Goal: Task Accomplishment & Management: Manage account settings

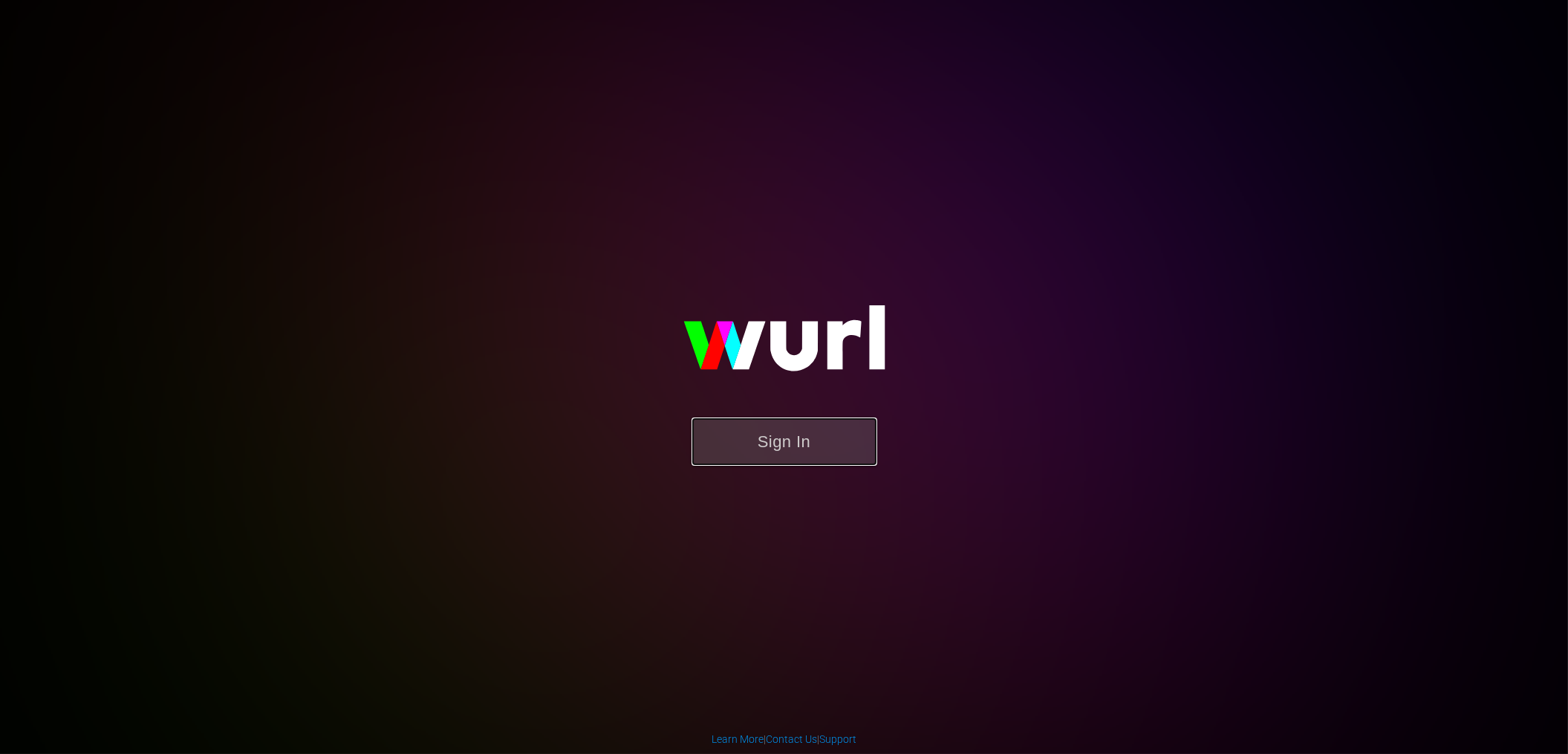
click at [800, 438] on button "Sign In" at bounding box center [784, 442] width 186 height 48
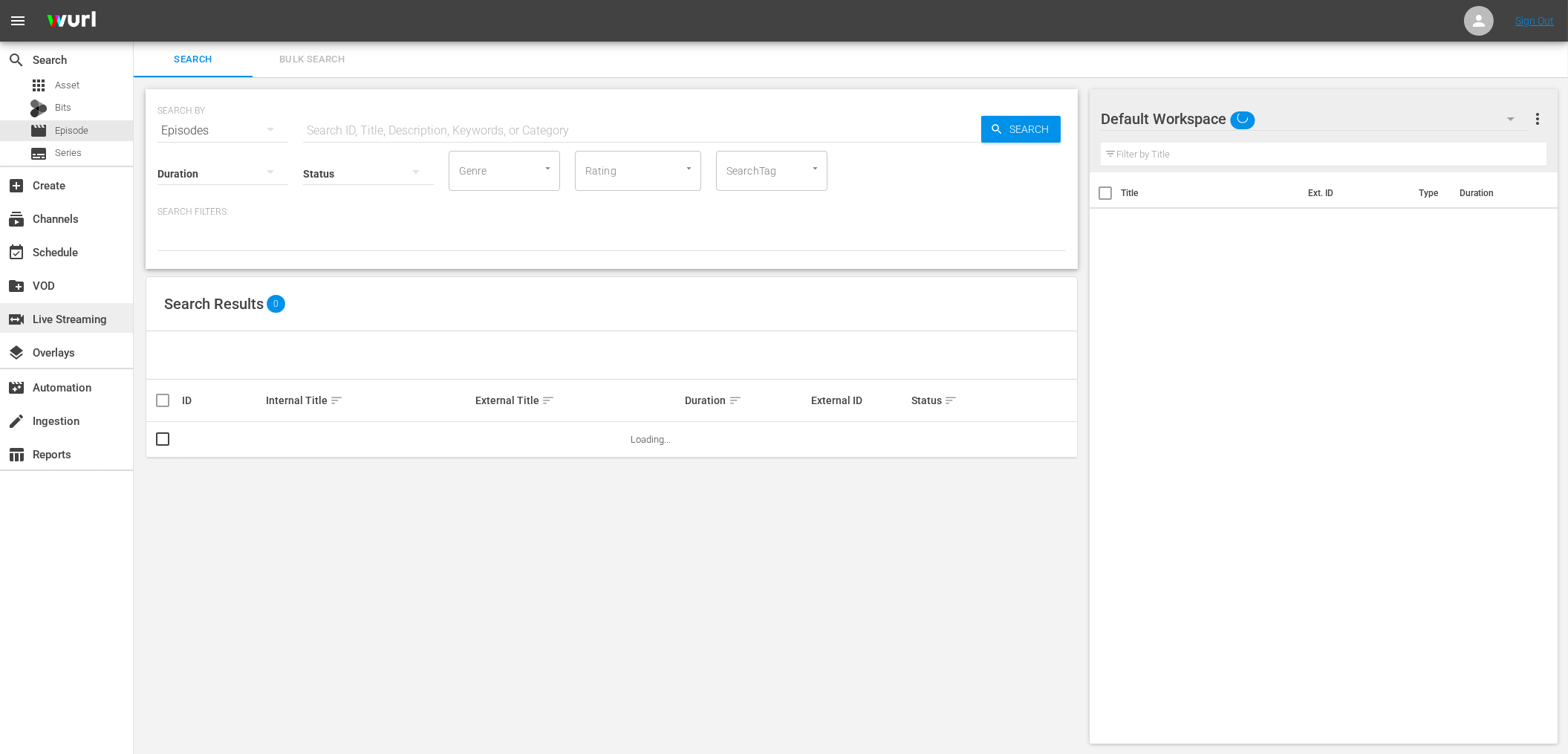
click at [69, 317] on div "switch_video Live Streaming" at bounding box center [41, 316] width 83 height 13
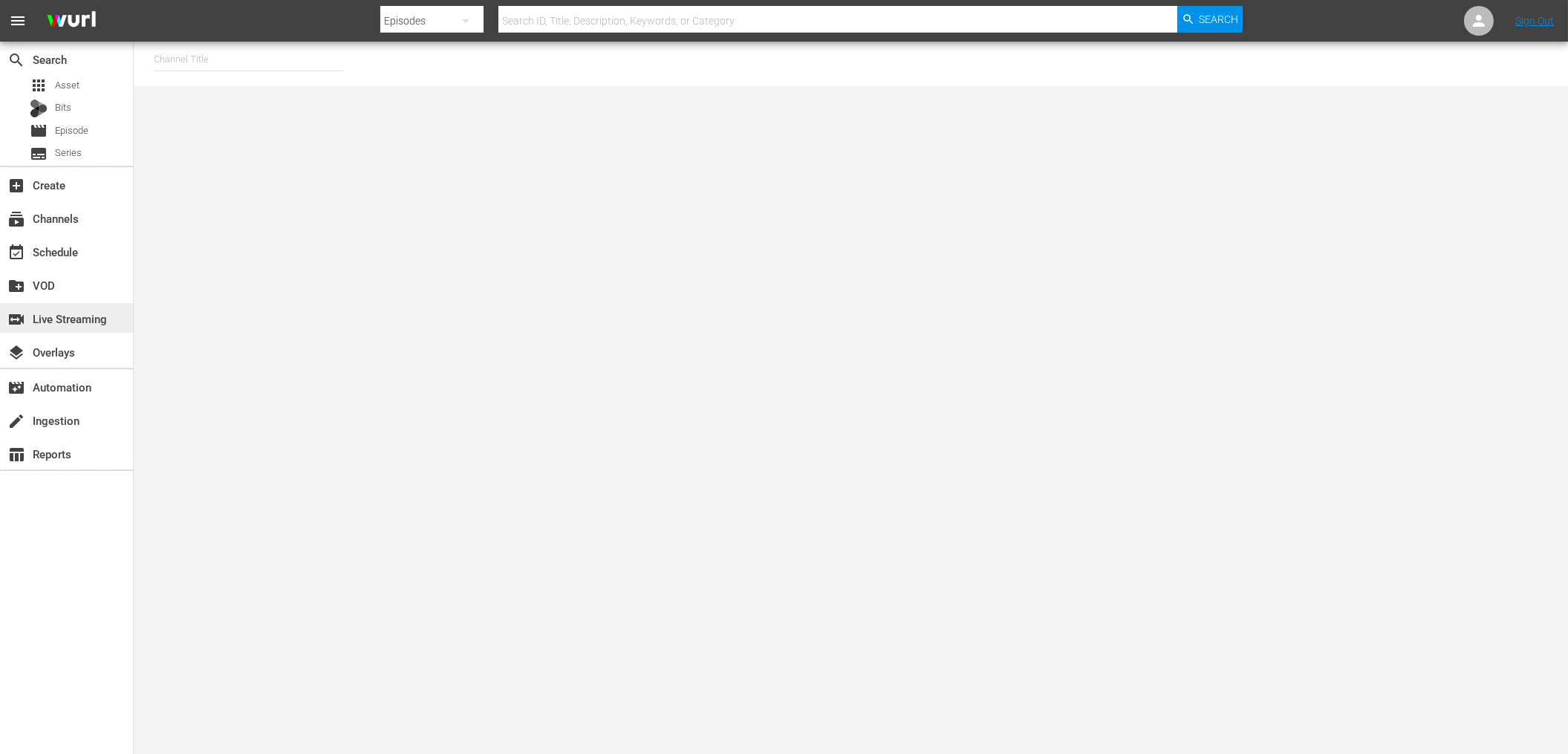
click at [64, 320] on div "switch_video Live Streaming" at bounding box center [41, 316] width 83 height 13
click at [60, 246] on div "event_available Schedule" at bounding box center [41, 250] width 83 height 13
click at [60, 223] on div "subscriptions Channels" at bounding box center [41, 215] width 83 height 13
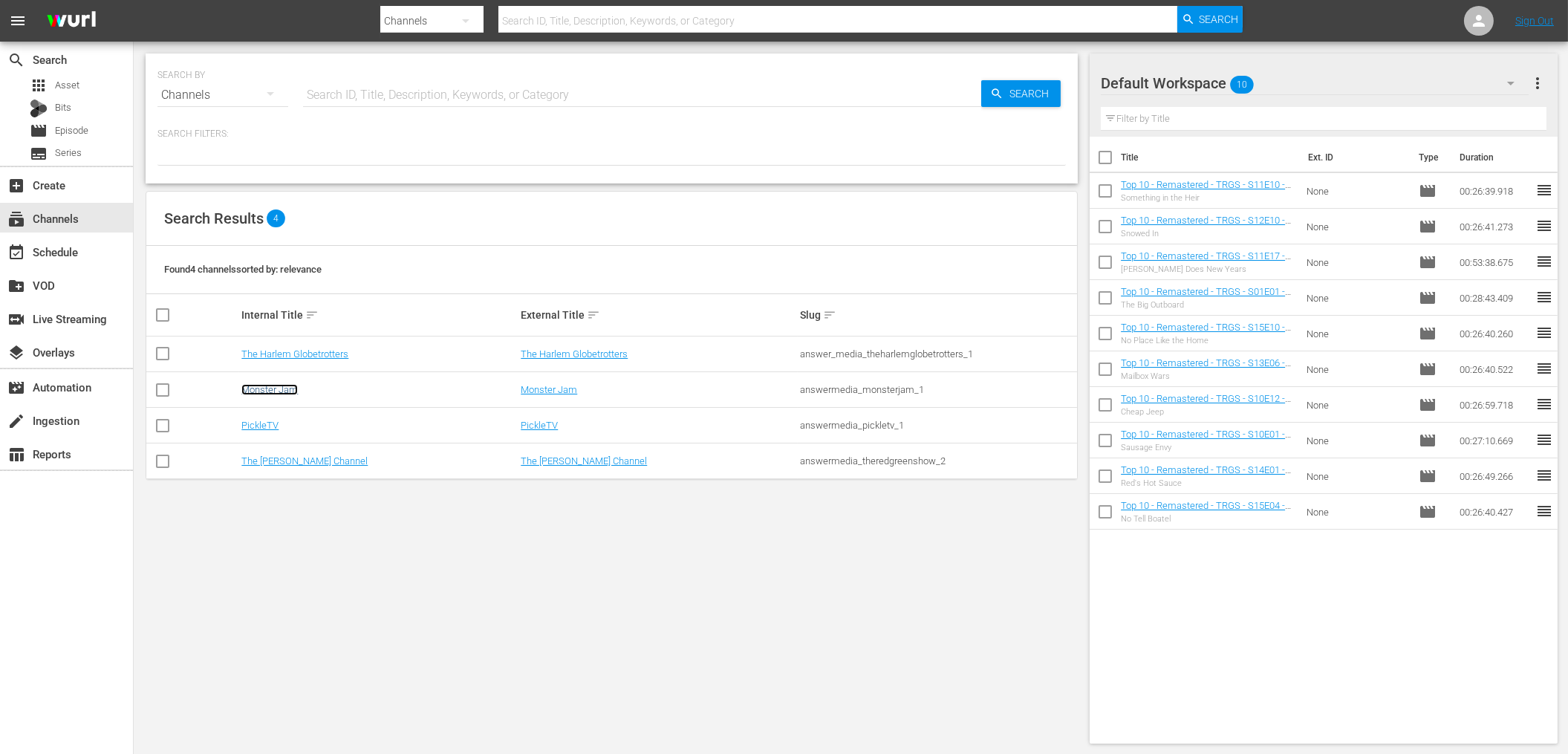
click at [285, 391] on link "Monster Jam" at bounding box center [269, 390] width 57 height 11
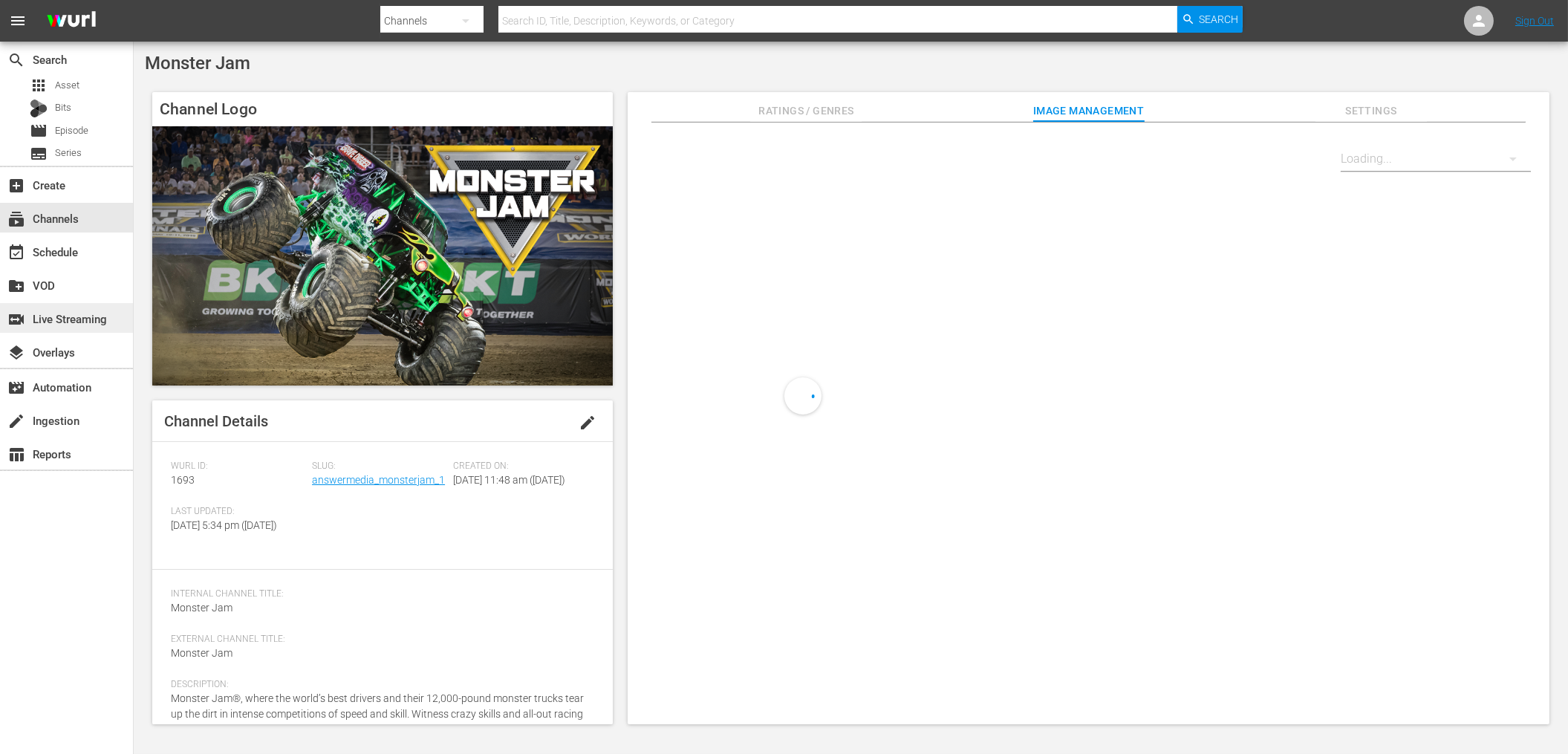
click at [83, 323] on div "switch_video Live Streaming" at bounding box center [41, 316] width 83 height 13
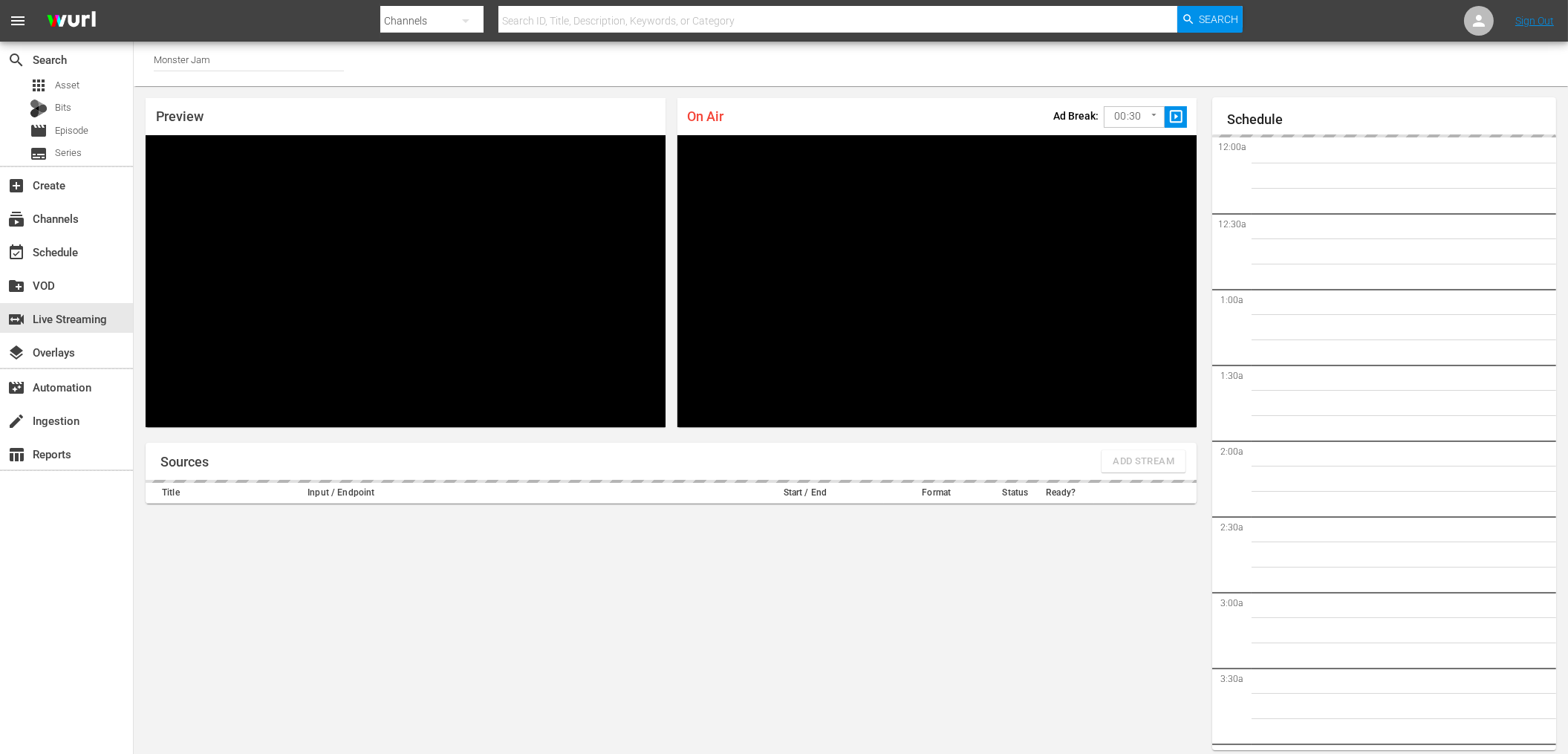
scroll to position [41, 0]
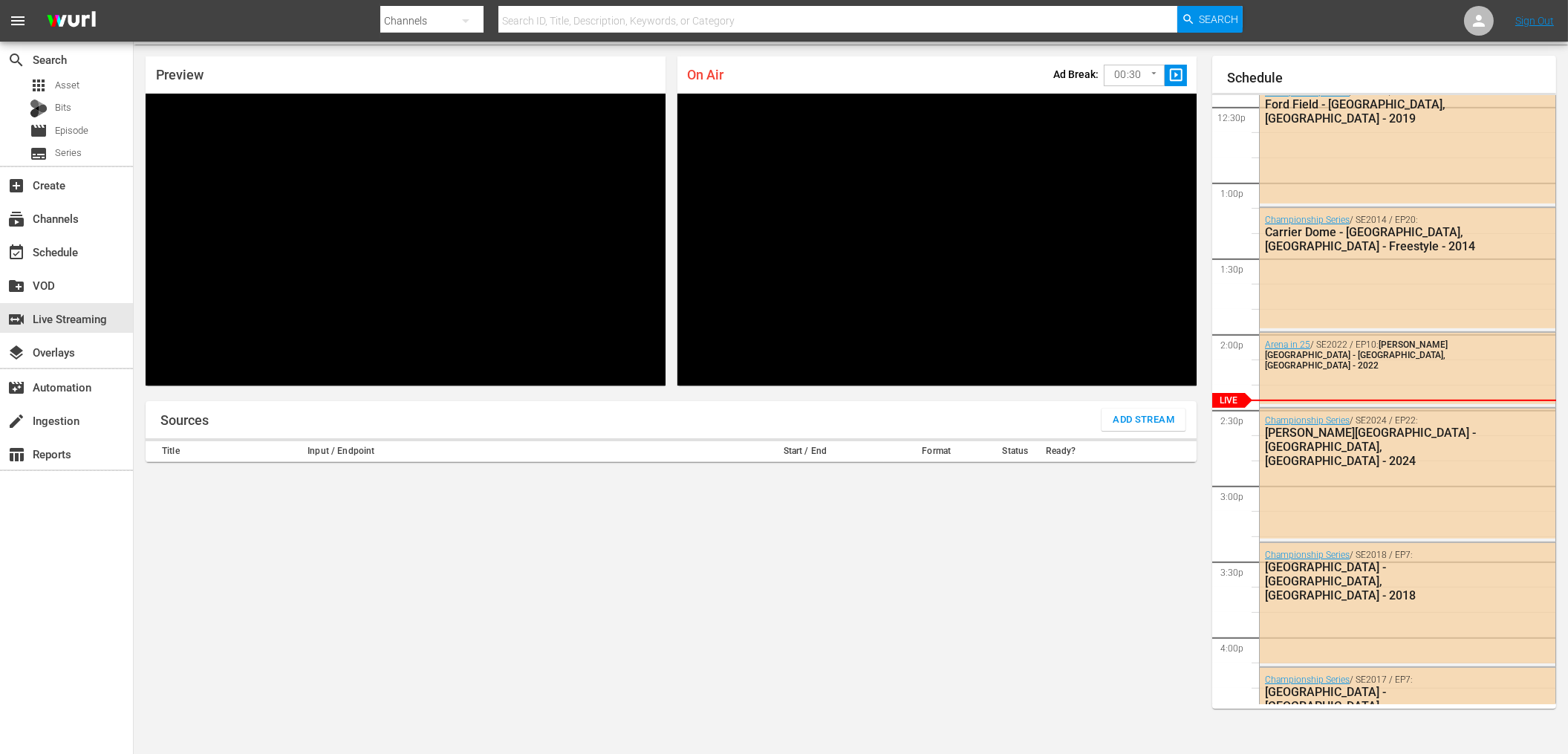
click at [1200, 389] on div "On Air Ad Break: 00:30 30 ​ slideshow_sharp Video Player is loading. Play Unmut…" at bounding box center [937, 221] width 531 height 341
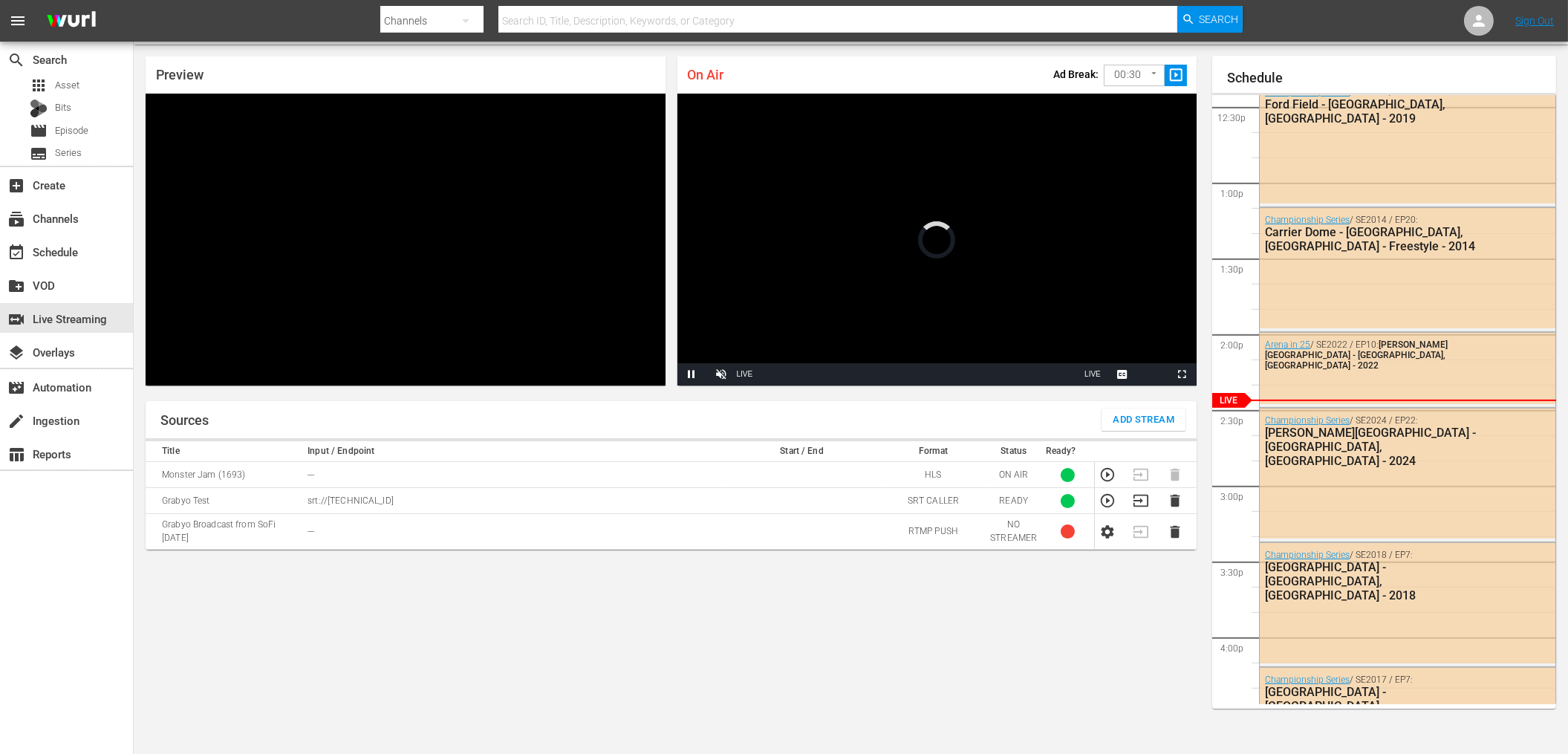
click at [1185, 639] on div "Sources Add Stream Title Input / Endpoint Start / End Format Status Ready? Mons…" at bounding box center [670, 572] width 1051 height 341
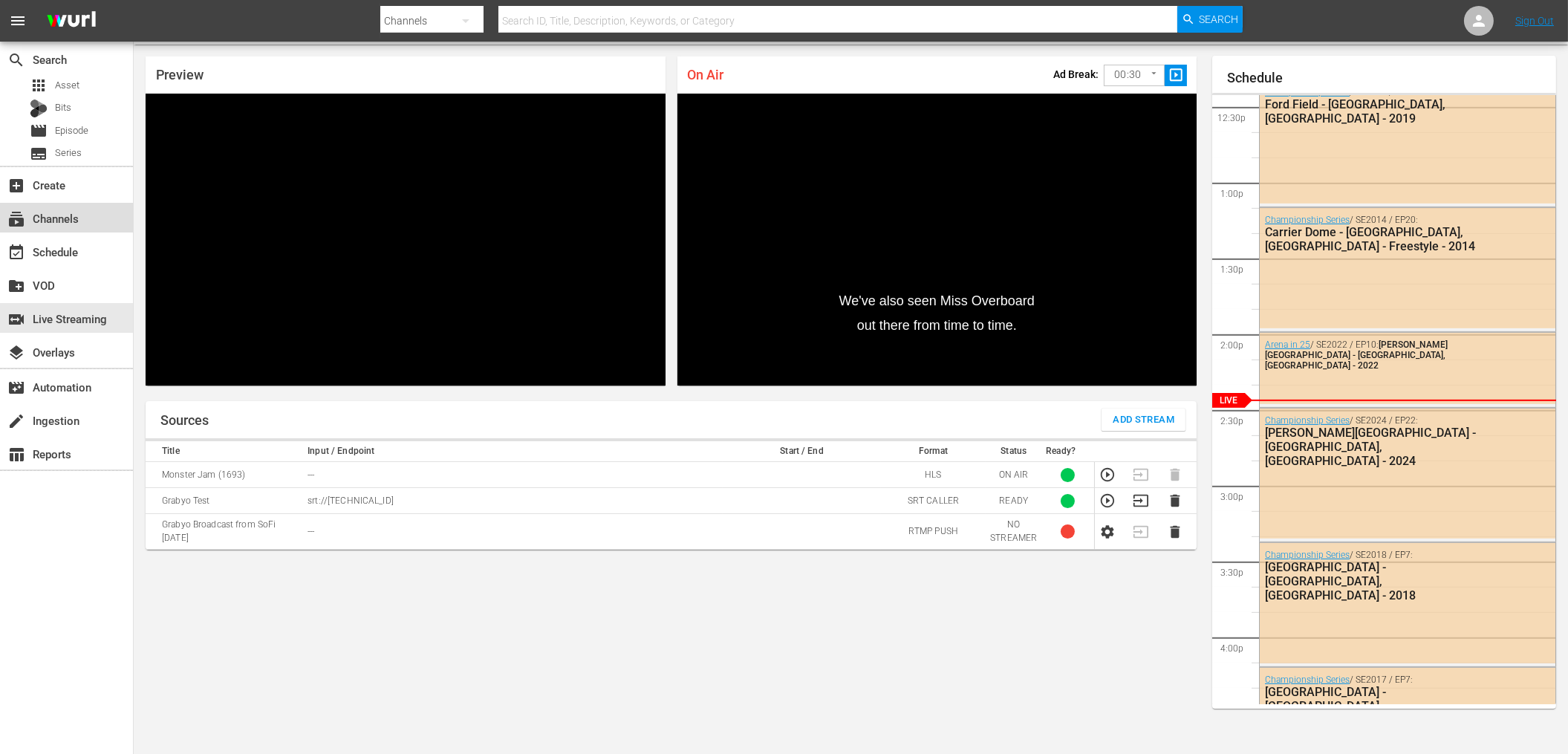
click at [74, 222] on div "subscriptions Channels" at bounding box center [41, 215] width 83 height 13
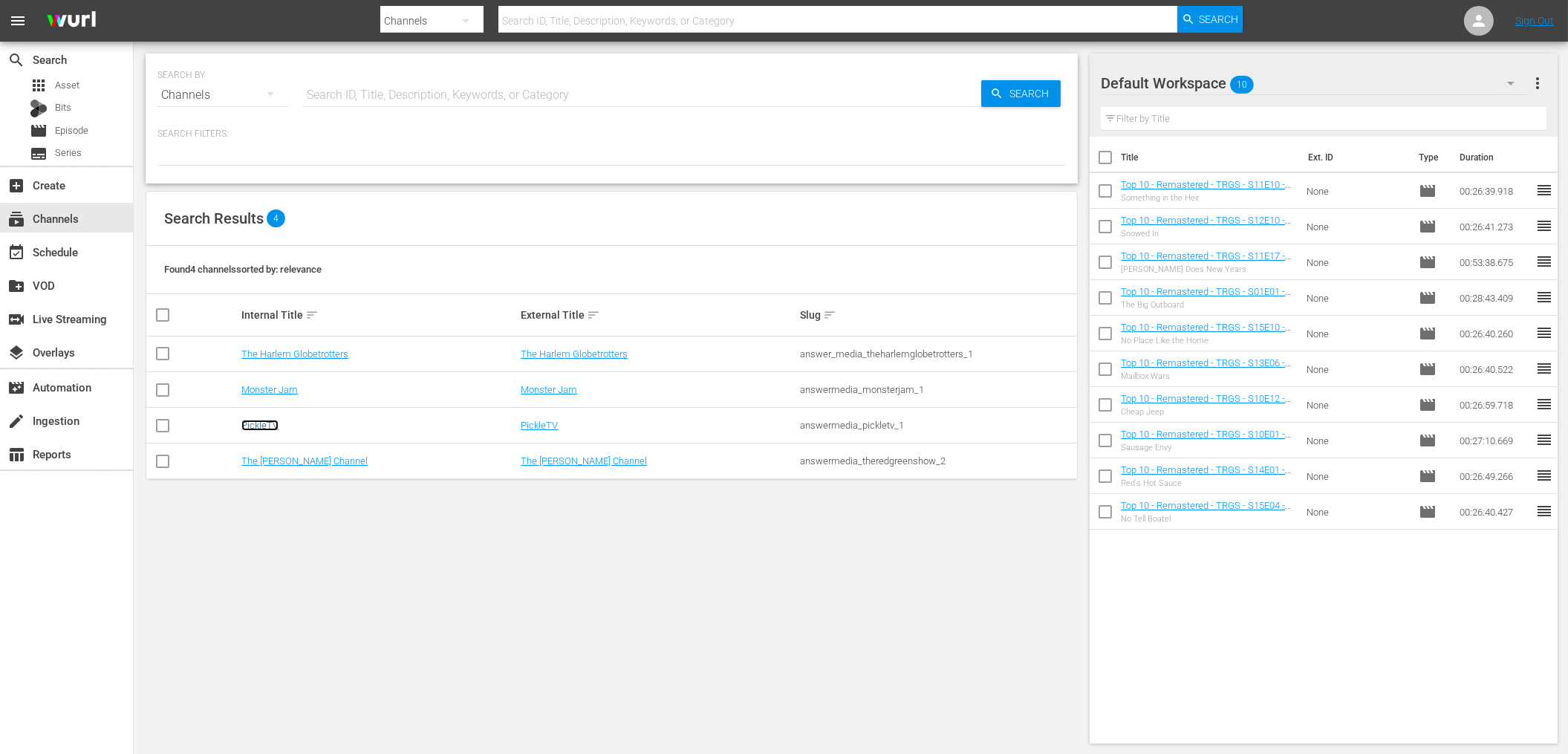
click at [267, 426] on link "PickleTV" at bounding box center [259, 425] width 37 height 11
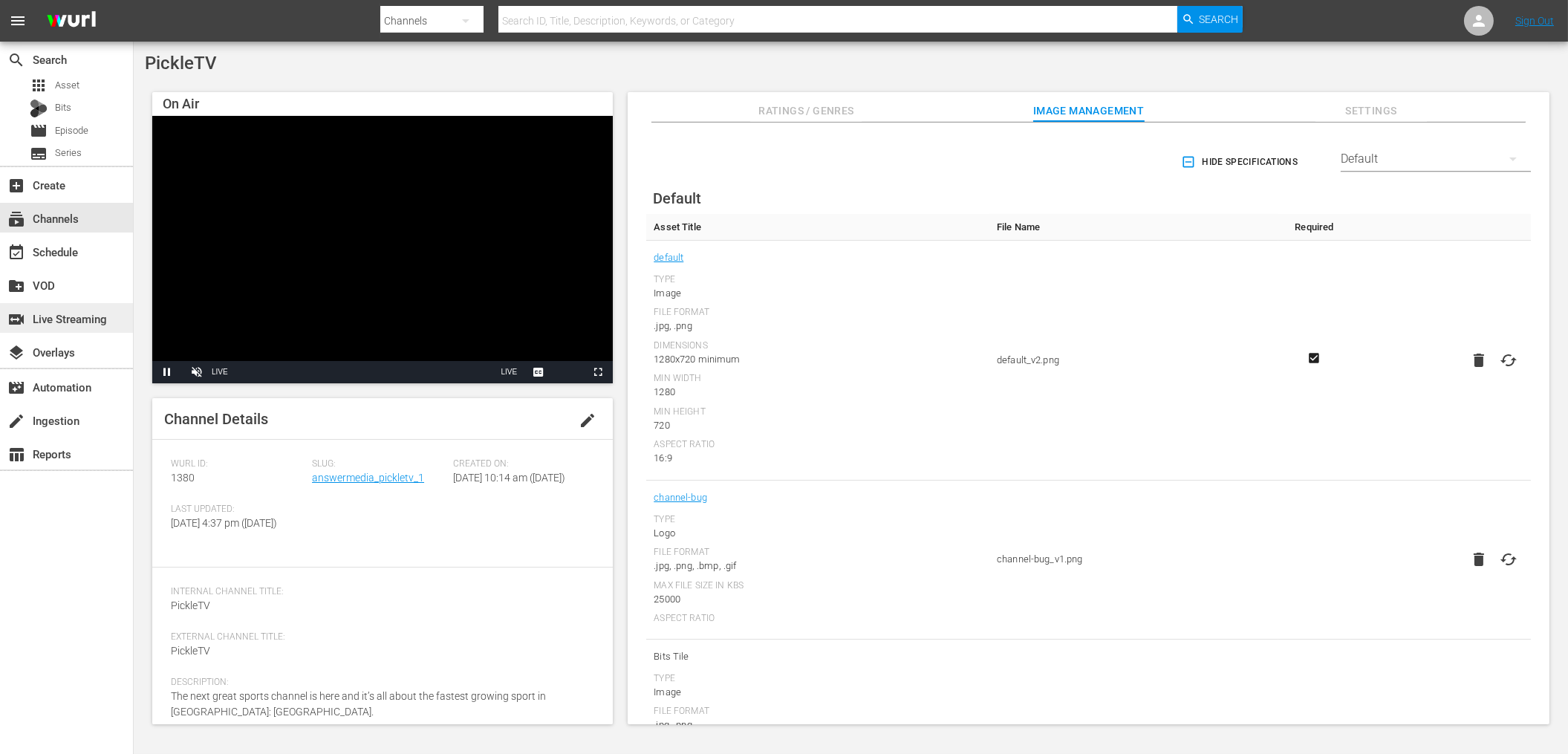
click at [109, 324] on div "switch_video Live Streaming" at bounding box center [66, 318] width 133 height 30
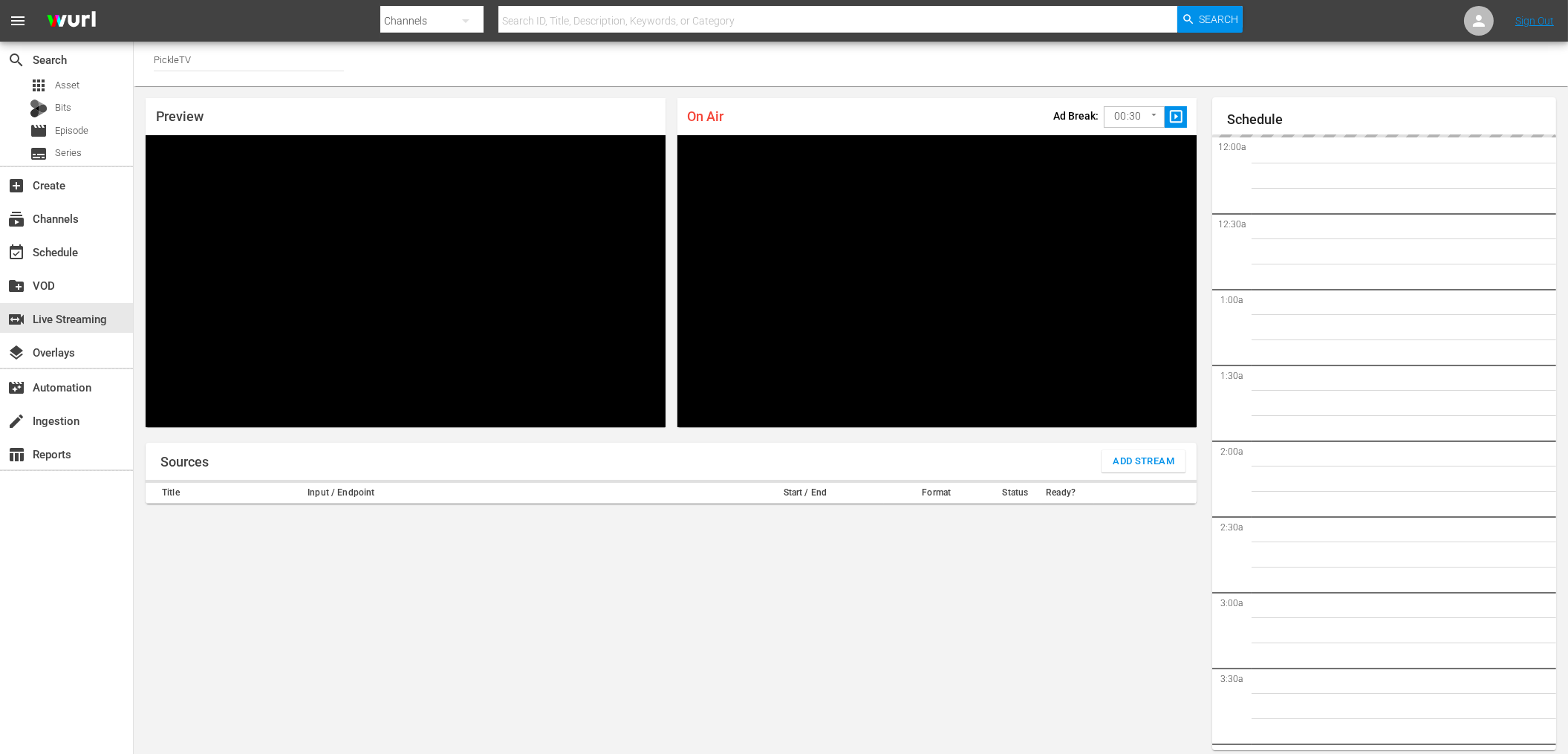
scroll to position [41, 0]
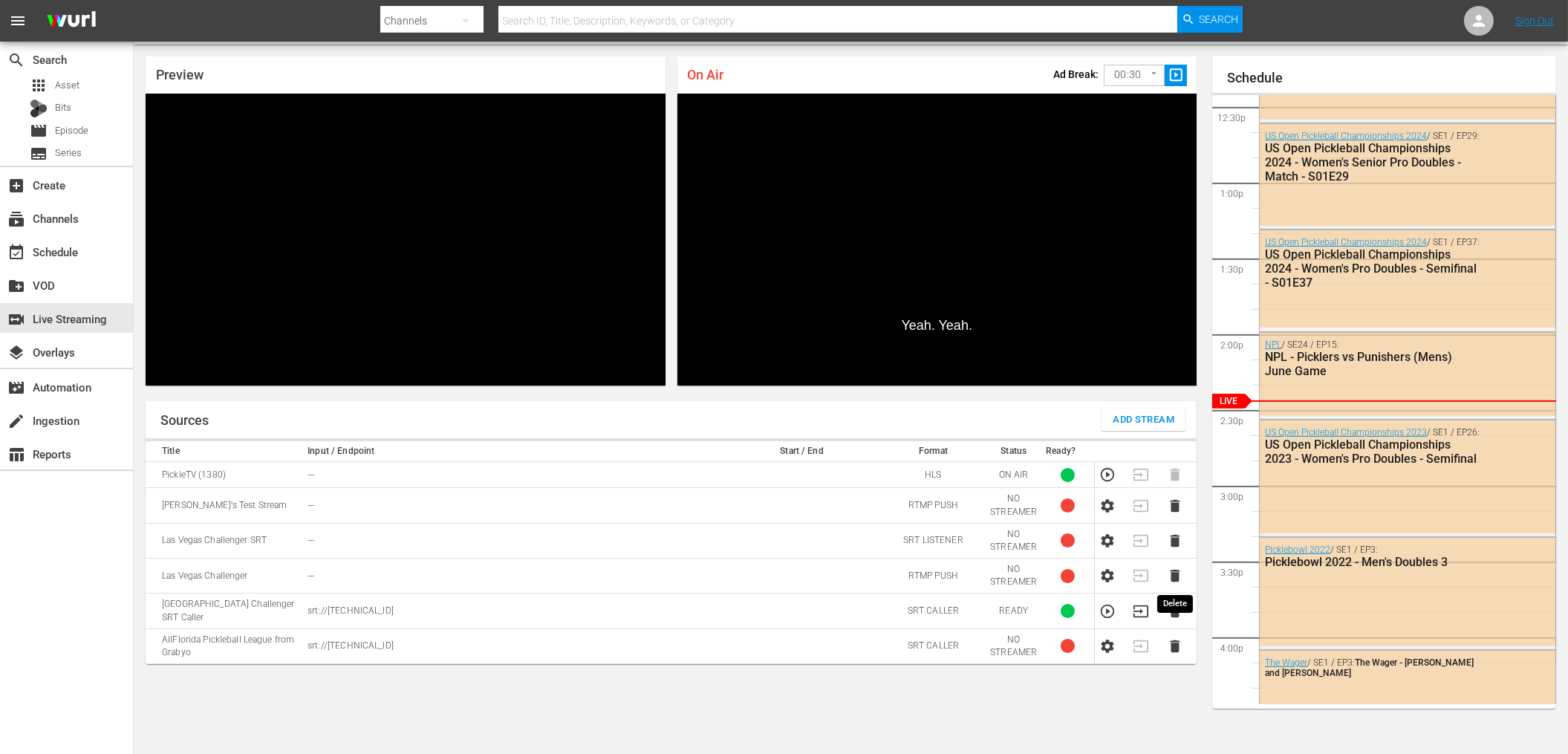
click at [1175, 575] on icon "button" at bounding box center [1175, 576] width 10 height 13
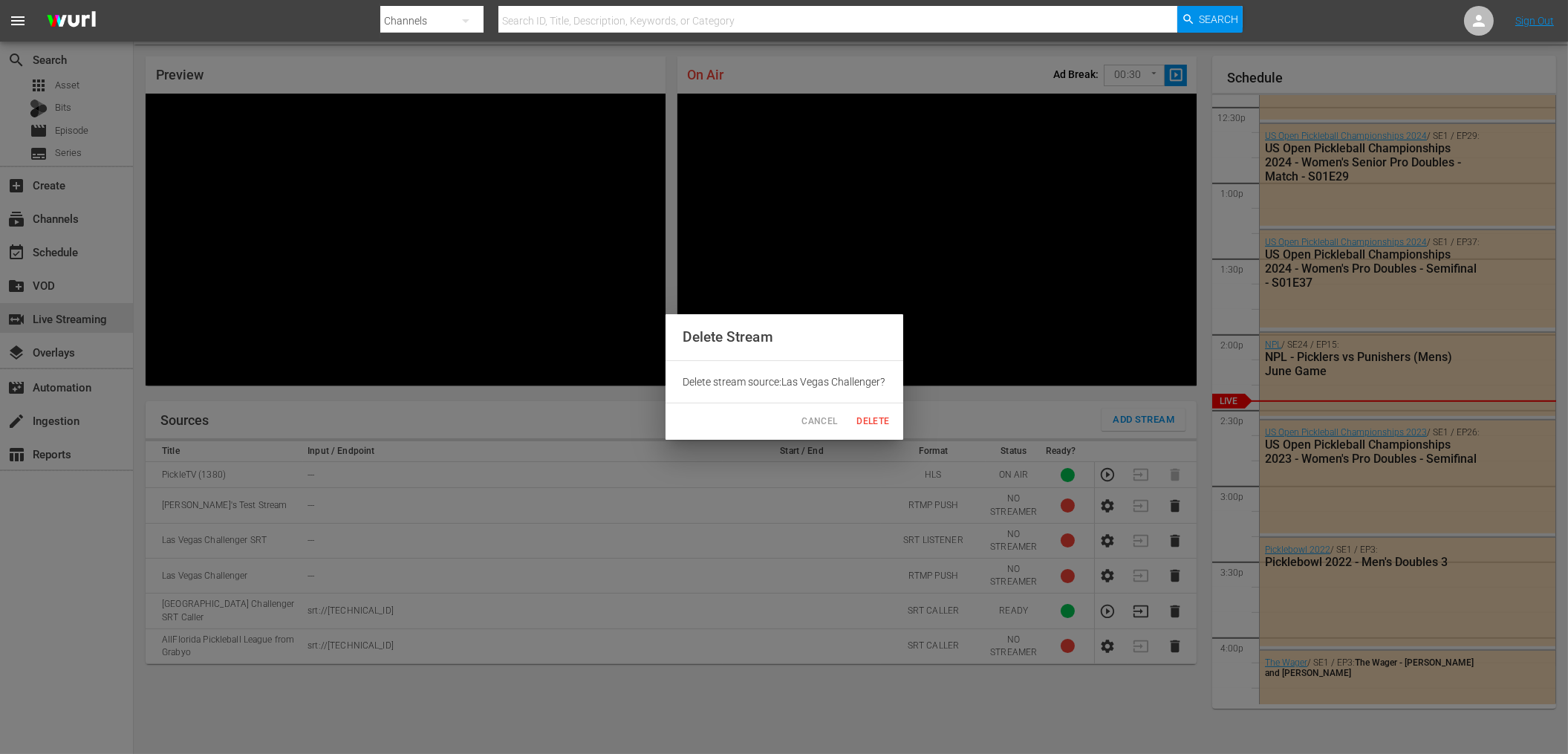
click at [868, 417] on span "Delete" at bounding box center [873, 421] width 36 height 15
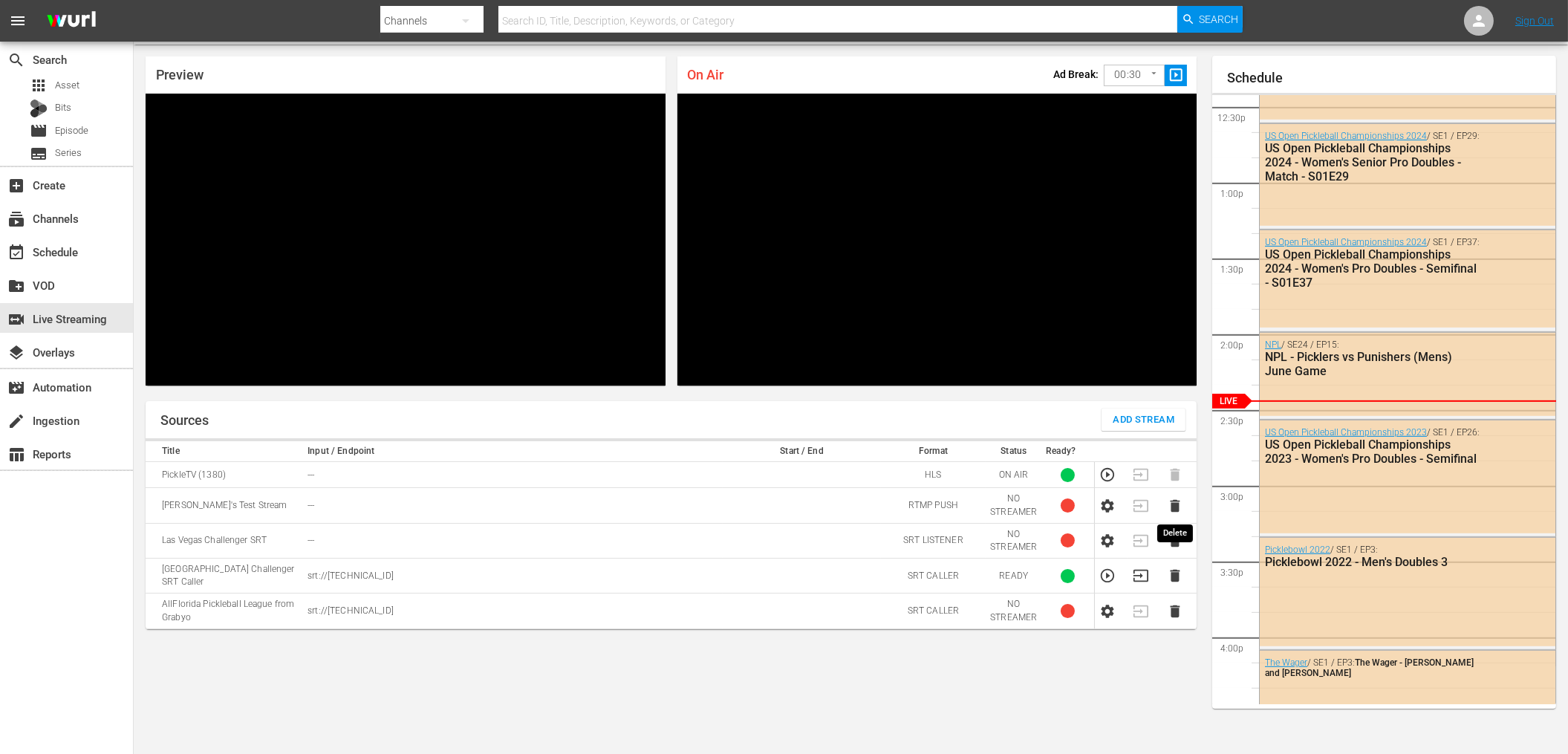
click at [1175, 504] on icon "button" at bounding box center [1175, 505] width 10 height 13
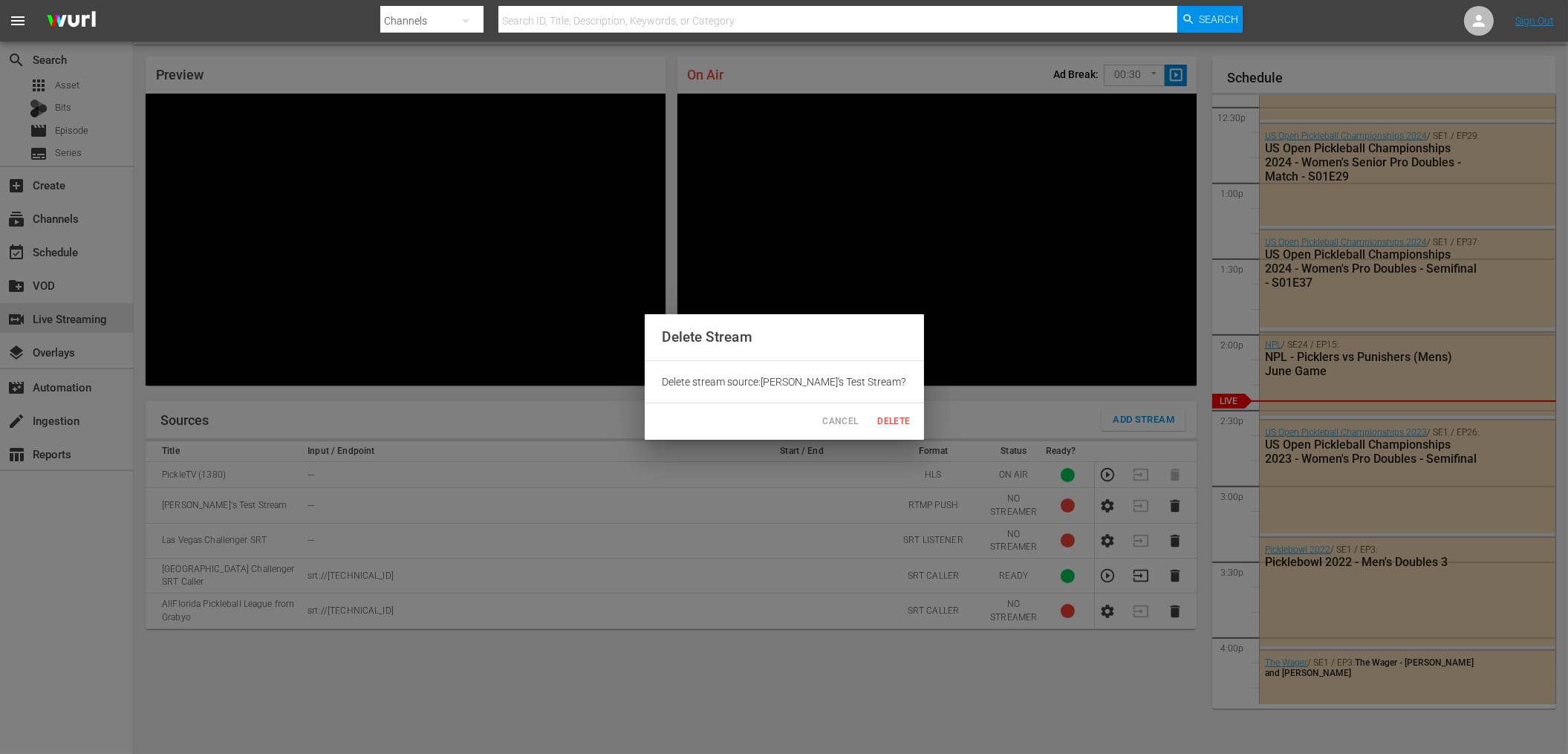
click at [877, 423] on span "Delete" at bounding box center [894, 421] width 36 height 15
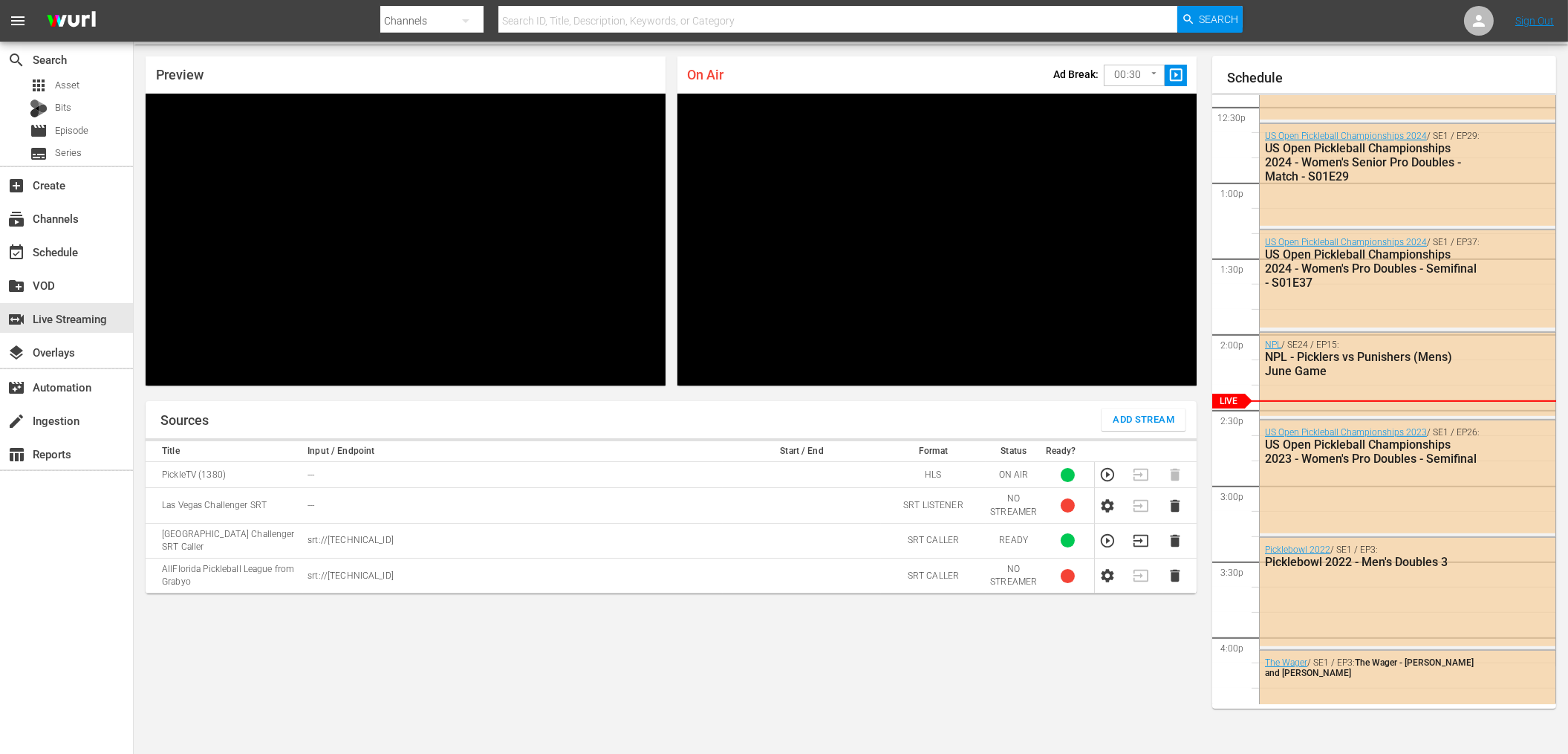
click at [328, 534] on p "srt://[TECHNICAL_ID]" at bounding box center [513, 540] width 411 height 13
click at [462, 536] on p "srt://[TECHNICAL_ID]" at bounding box center [513, 540] width 411 height 13
click at [1177, 504] on icon "button" at bounding box center [1175, 505] width 10 height 13
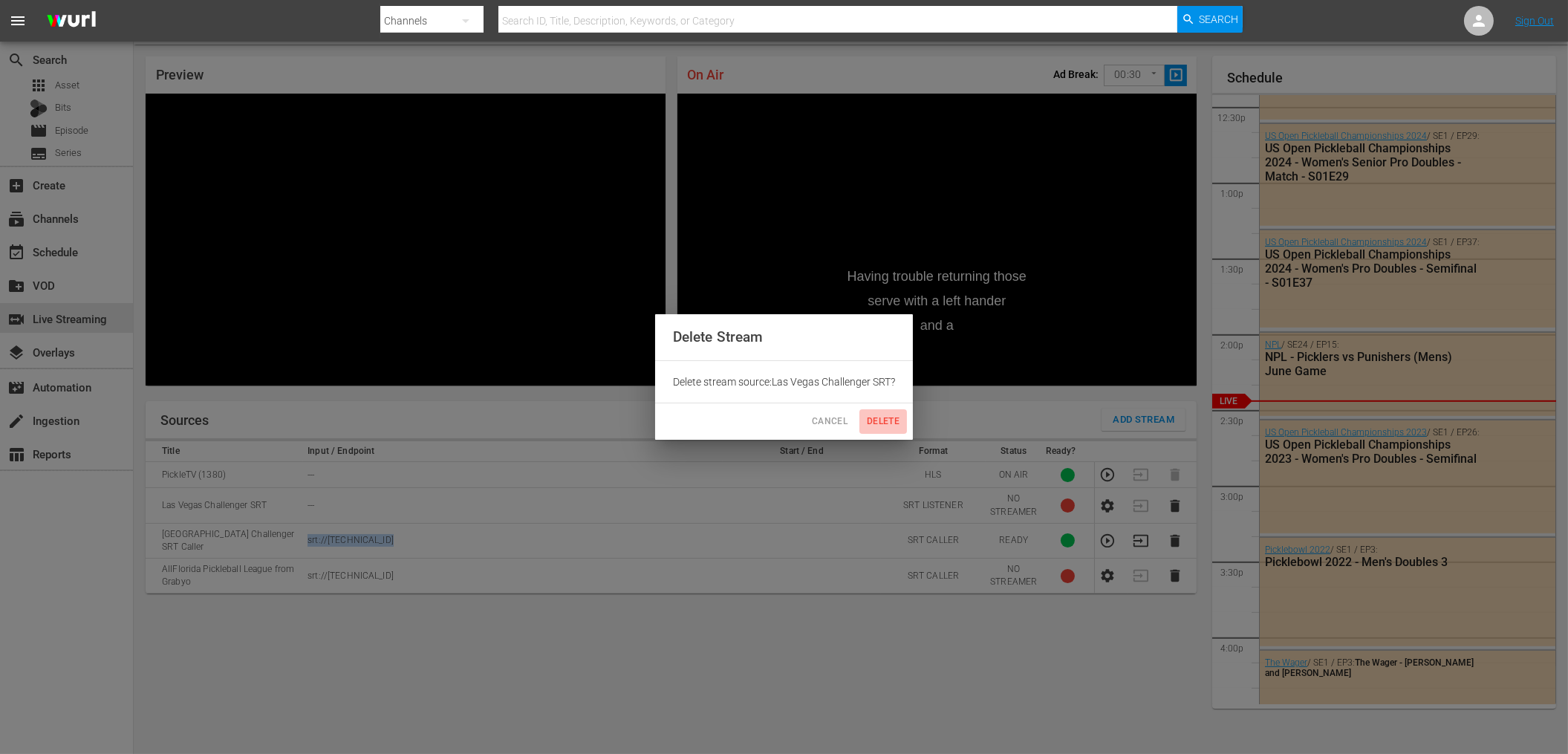
click at [889, 425] on span "Delete" at bounding box center [883, 421] width 36 height 15
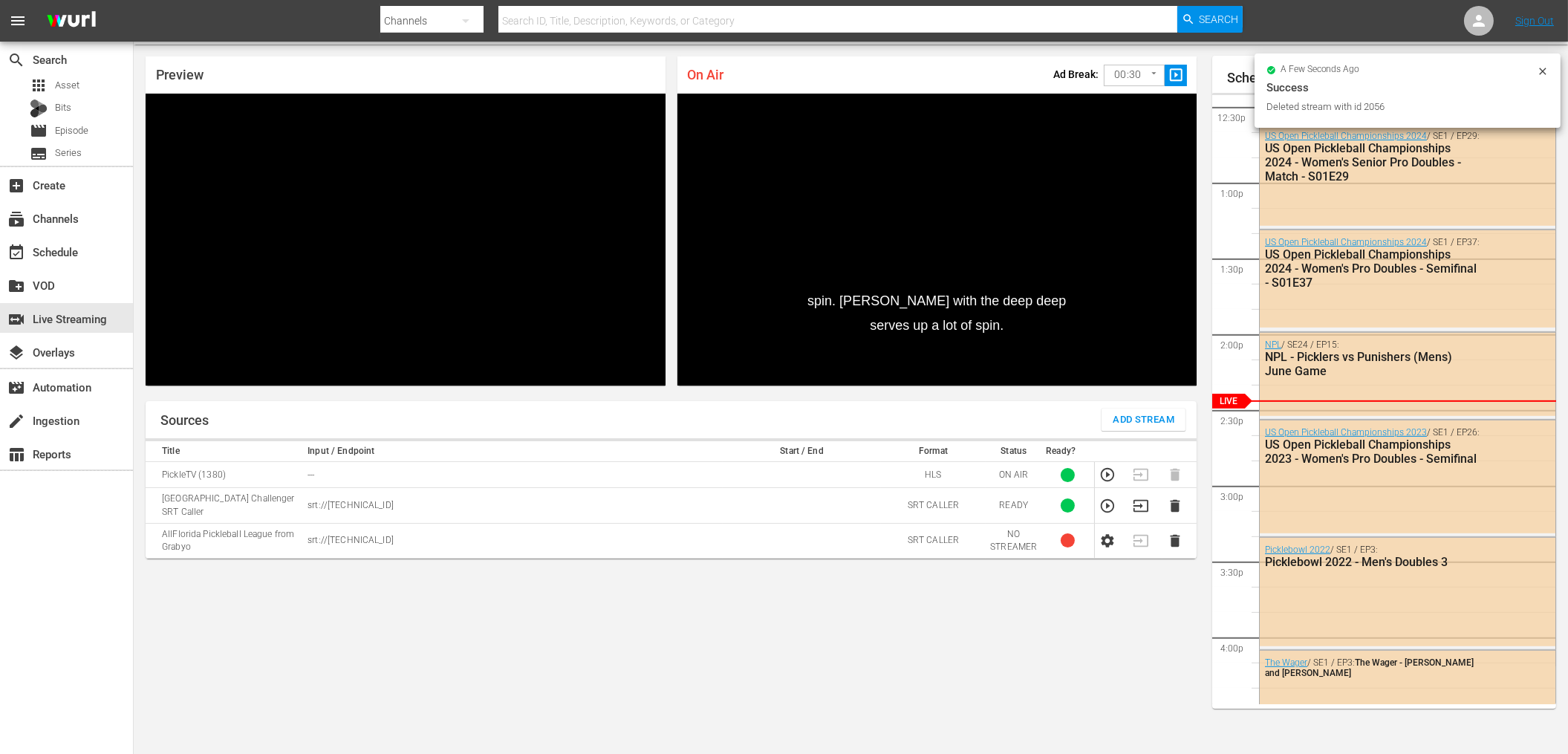
click at [783, 635] on div "Sources Add Stream Title Input / Endpoint Start / End Format Status Ready? Pick…" at bounding box center [670, 572] width 1051 height 341
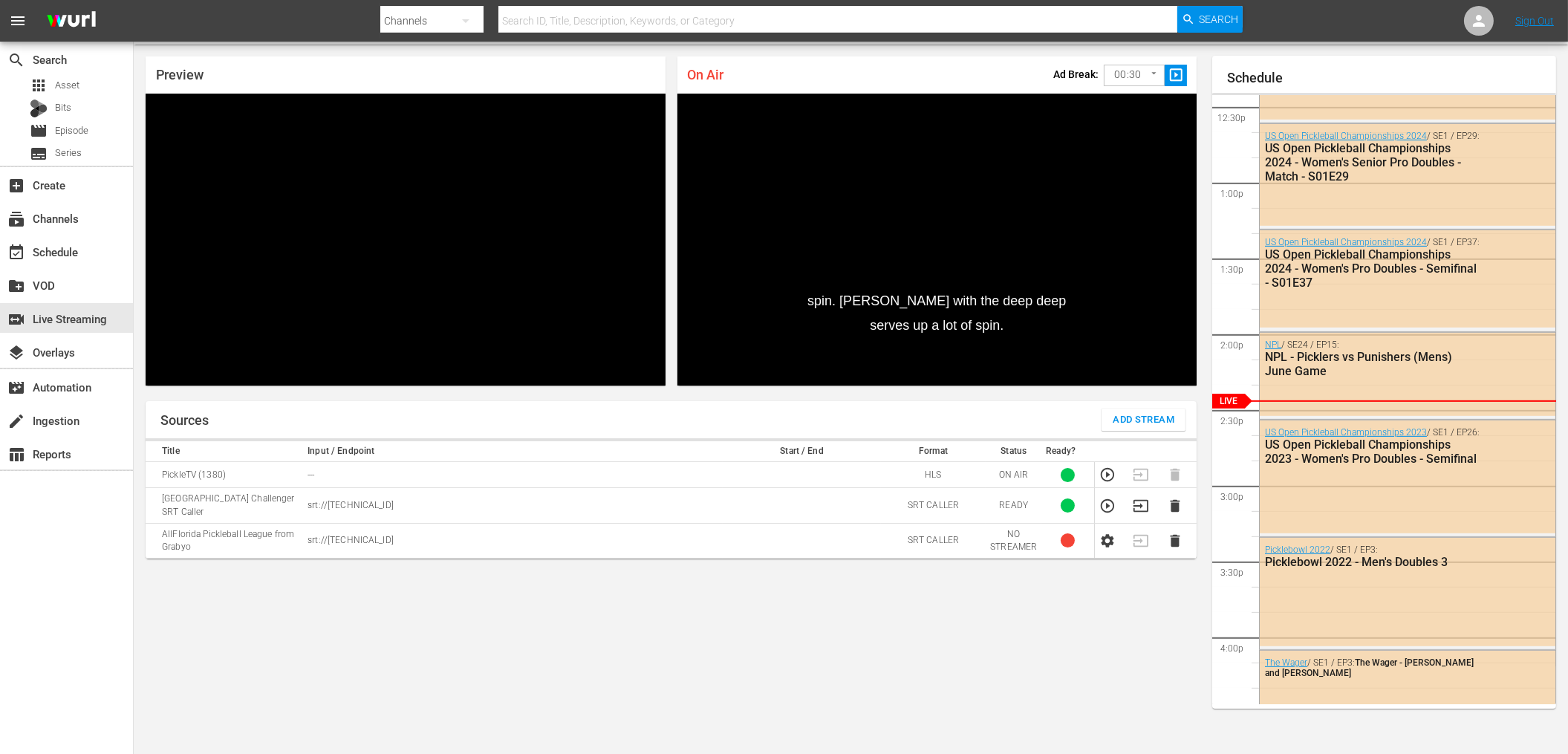
click at [1120, 414] on span "Add Stream" at bounding box center [1143, 419] width 62 height 17
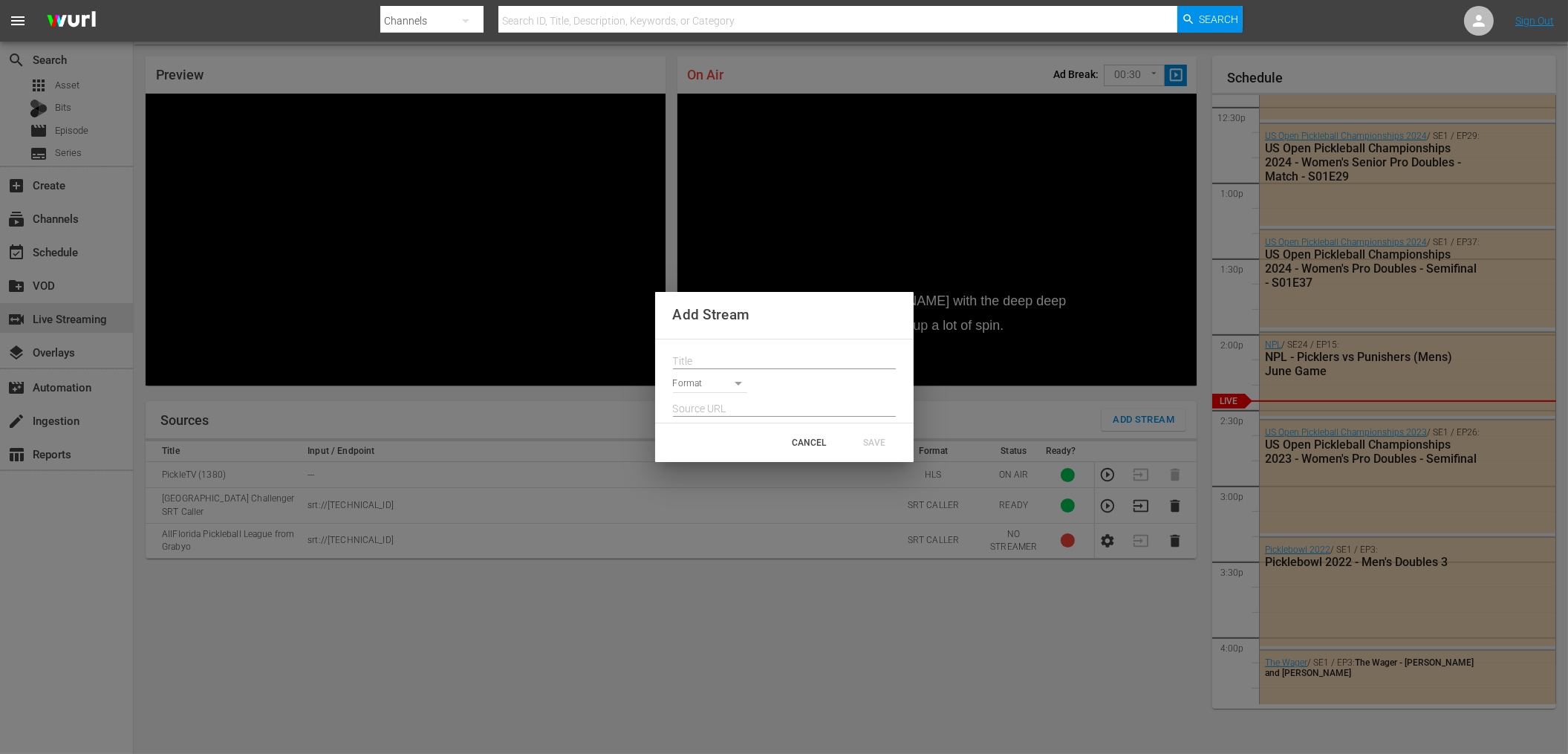
click at [723, 365] on input "text" at bounding box center [784, 362] width 223 height 22
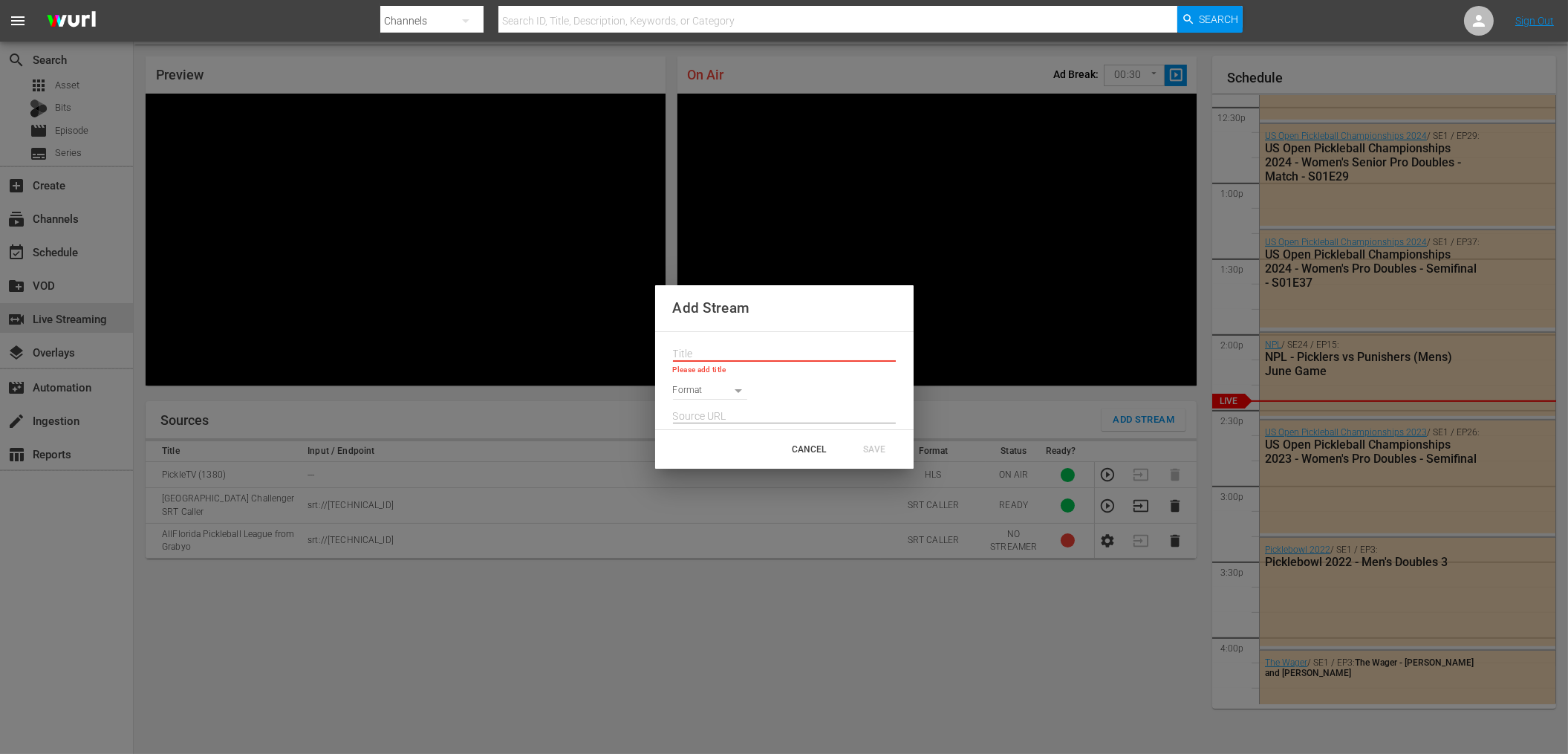
click at [729, 390] on body "menu Search By Channels Search ID, Title, Description, Keywords, or Category Se…" at bounding box center [784, 336] width 1568 height 754
click at [720, 488] on li "SRT Caller" at bounding box center [717, 490] width 88 height 24
type input "SRT_CALLER"
click at [711, 359] on input "text" at bounding box center [784, 354] width 223 height 22
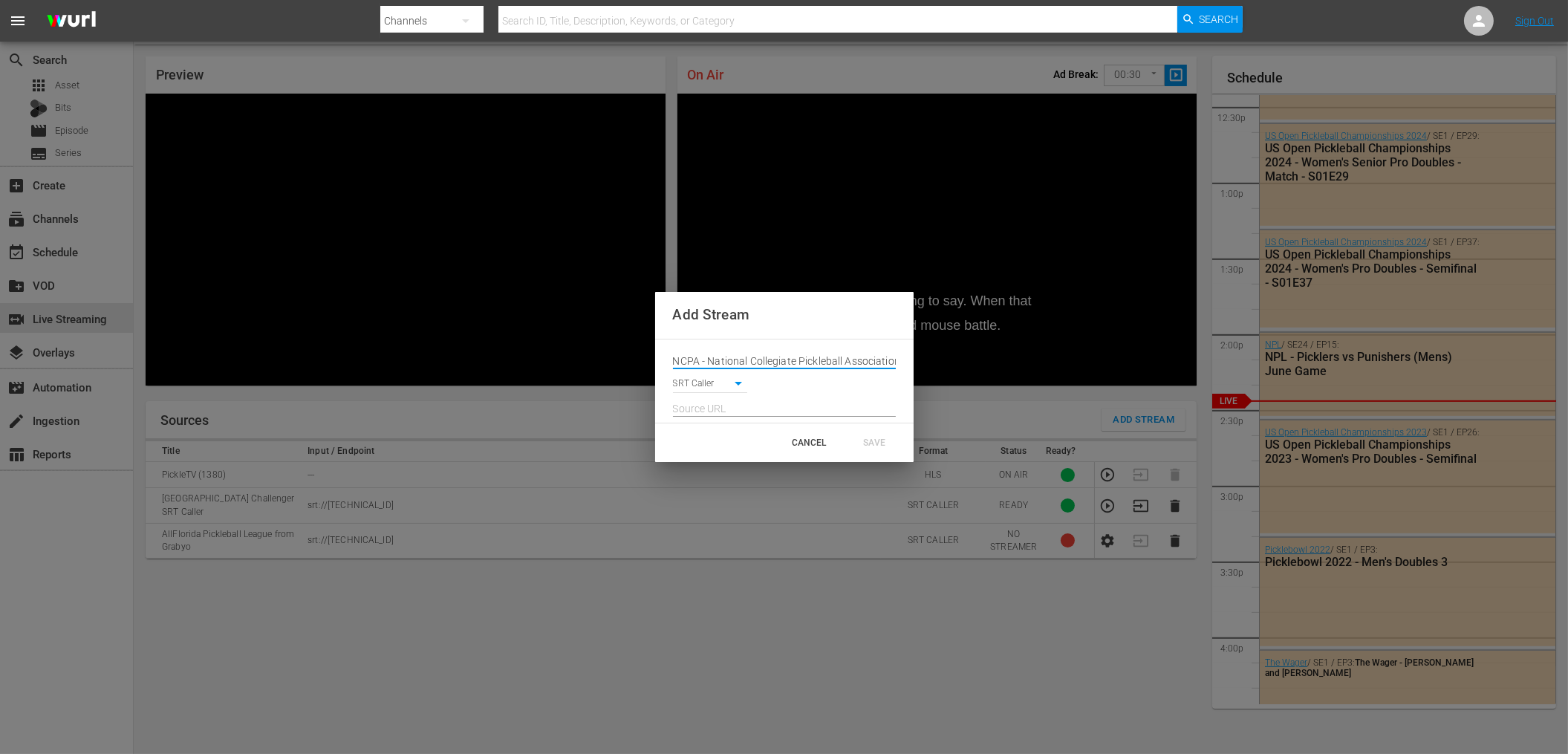
scroll to position [0, 3]
type input "NCPA - National Collegiate Pickleball Association"
click at [939, 644] on div "Add Stream NCPA - National Collegiate Pickleball Association SRT Caller SRT_CAL…" at bounding box center [784, 377] width 1568 height 754
click at [805, 441] on div "CANCEL" at bounding box center [809, 443] width 66 height 27
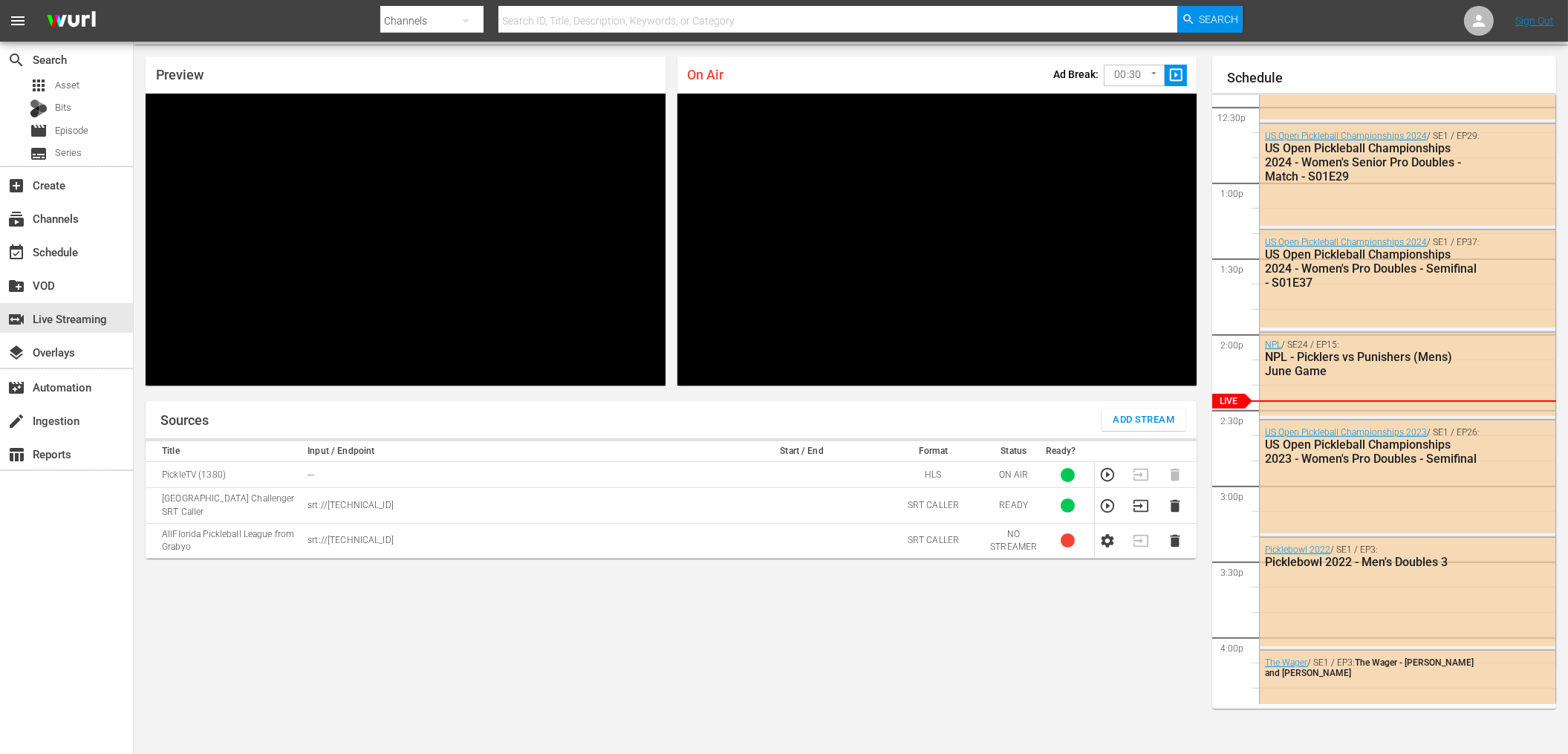
click at [790, 651] on div "Sources Add Stream Title Input / Endpoint Start / End Format Status Ready? Pick…" at bounding box center [670, 572] width 1051 height 341
click at [1103, 498] on icon "button" at bounding box center [1107, 505] width 16 height 16
click at [241, 500] on td "Las Vegas Challenger SRT Caller" at bounding box center [223, 505] width 157 height 35
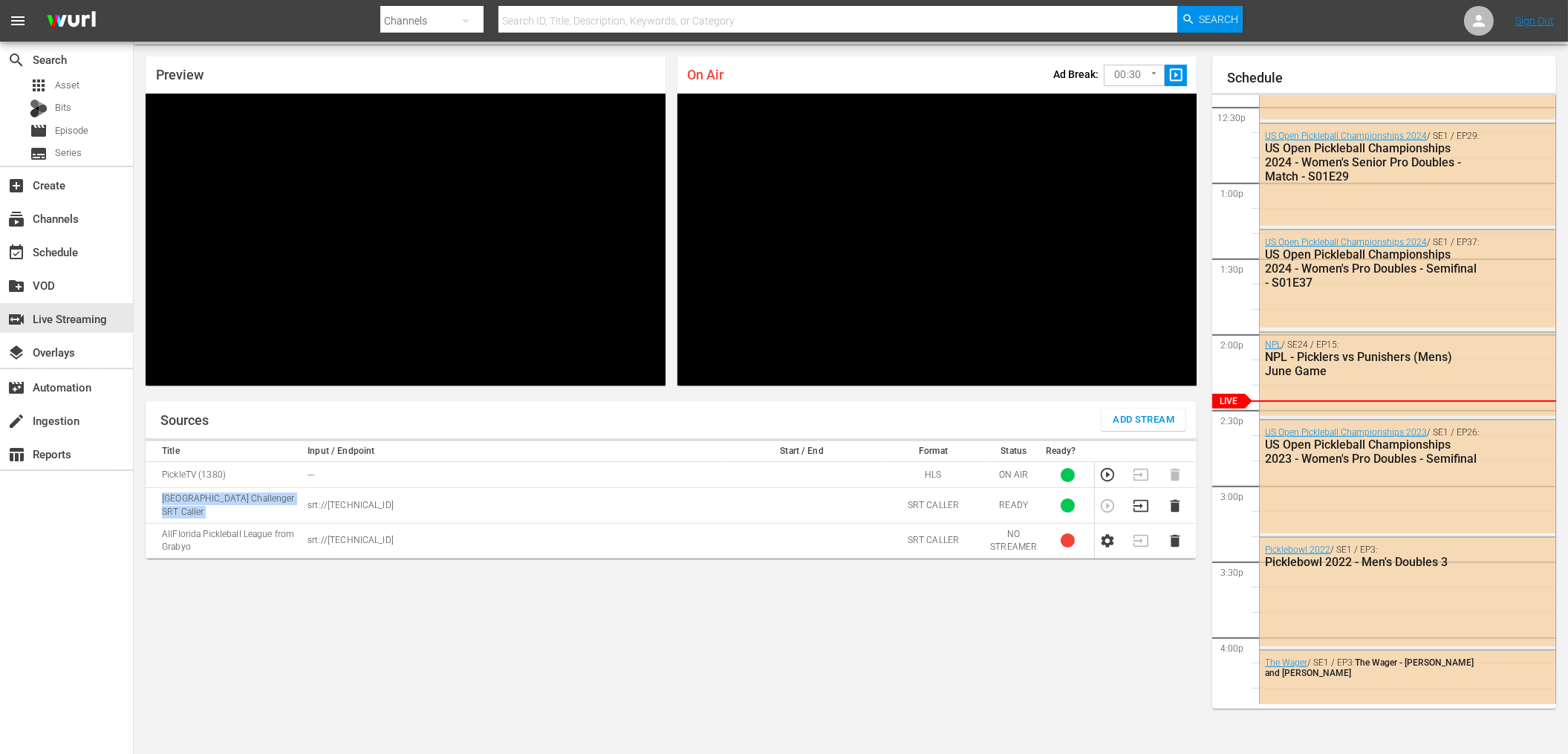
click at [241, 500] on td "Las Vegas Challenger SRT Caller" at bounding box center [223, 505] width 157 height 35
click at [299, 583] on div "Sources Add Stream Title Input / Endpoint Start / End Format Status Ready? Pick…" at bounding box center [670, 572] width 1051 height 341
drag, startPoint x: 415, startPoint y: 496, endPoint x: 303, endPoint y: 501, distance: 112.1
click at [303, 501] on td "srt://52.6.129.62:10001" at bounding box center [512, 505] width 419 height 35
copy p "srt://52.6.129.62:10001"
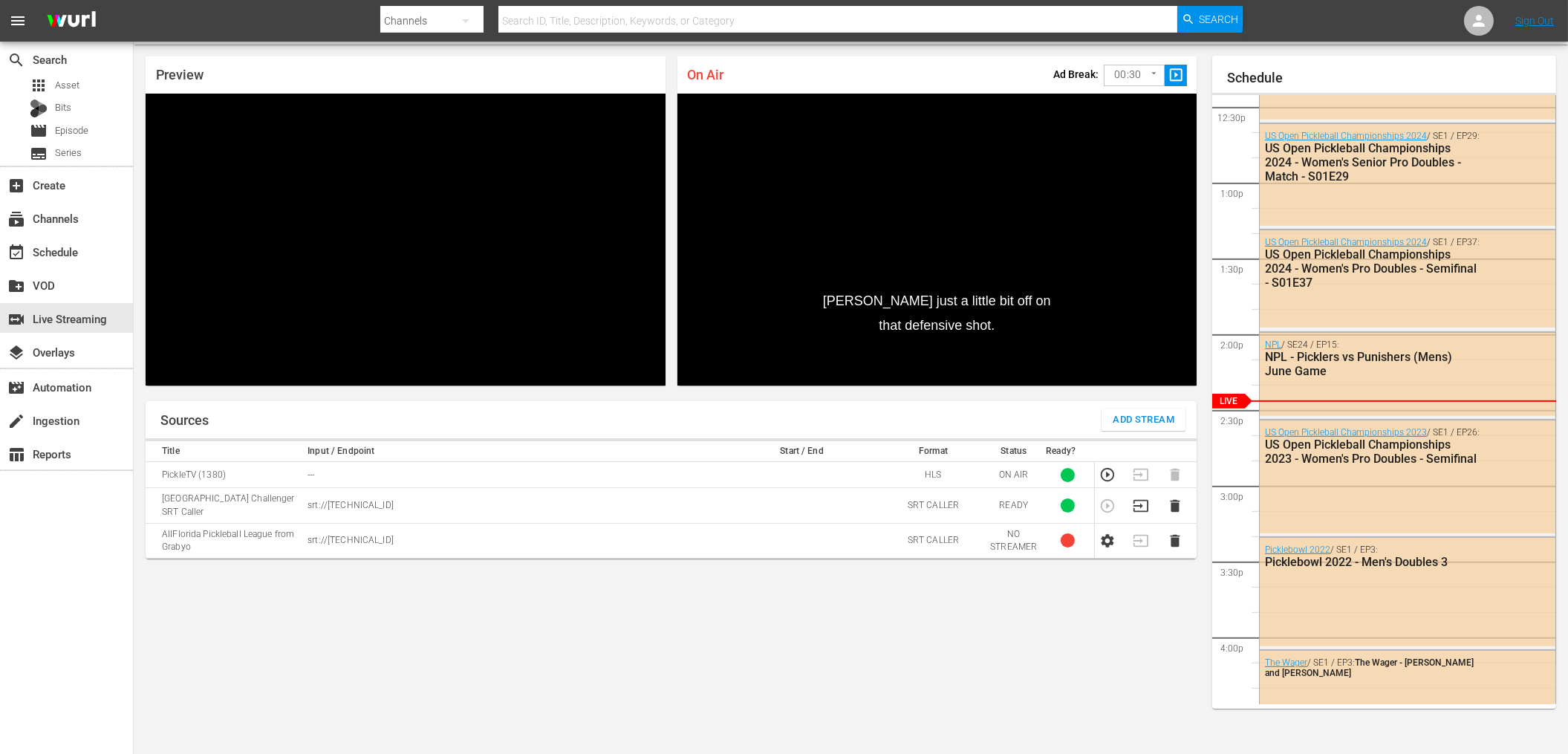
click at [1137, 423] on span "Add Stream" at bounding box center [1143, 419] width 62 height 17
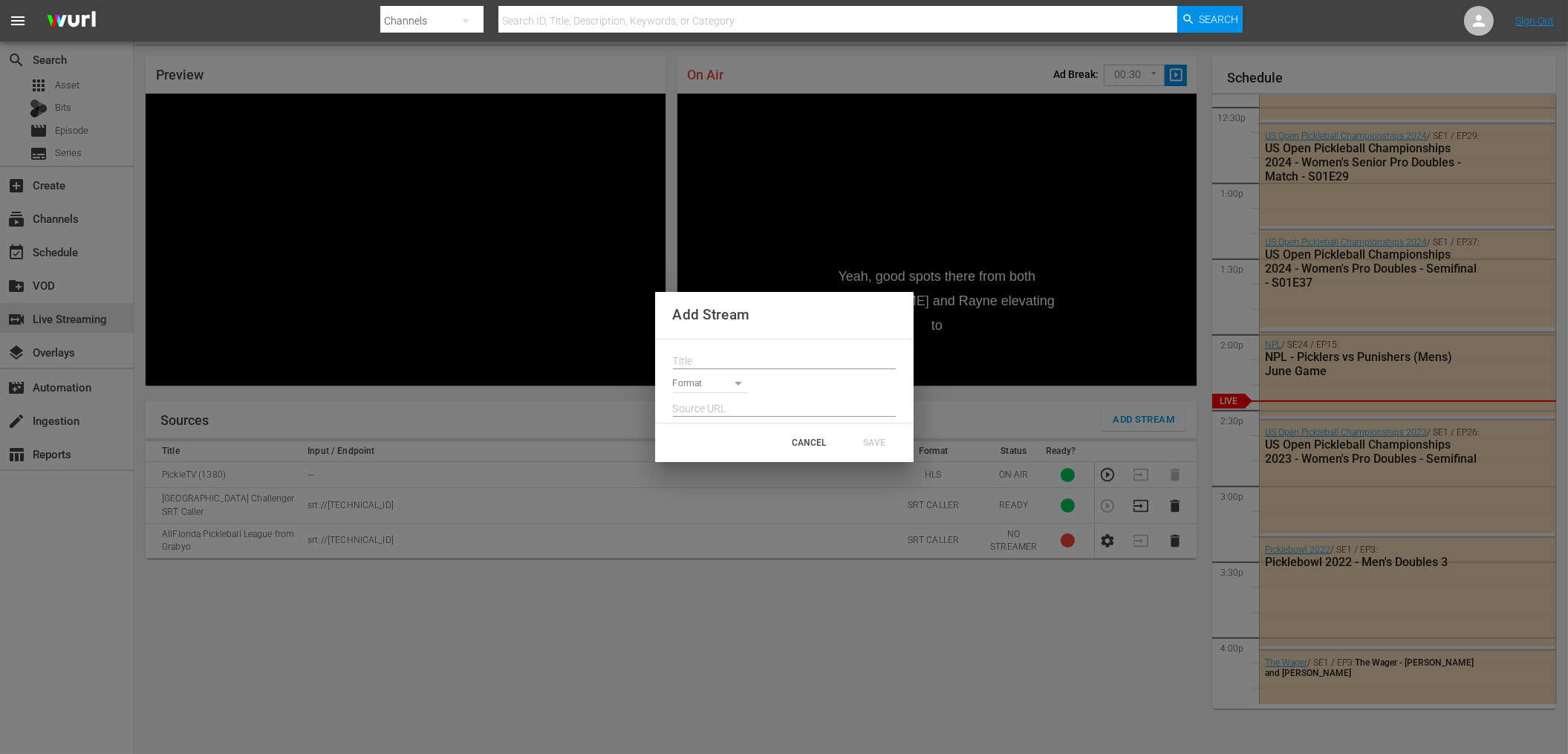
click at [721, 362] on input "text" at bounding box center [784, 362] width 223 height 22
click at [721, 390] on body "menu Search By Channels Search ID, Title, Description, Keywords, or Category Se…" at bounding box center [784, 336] width 1568 height 754
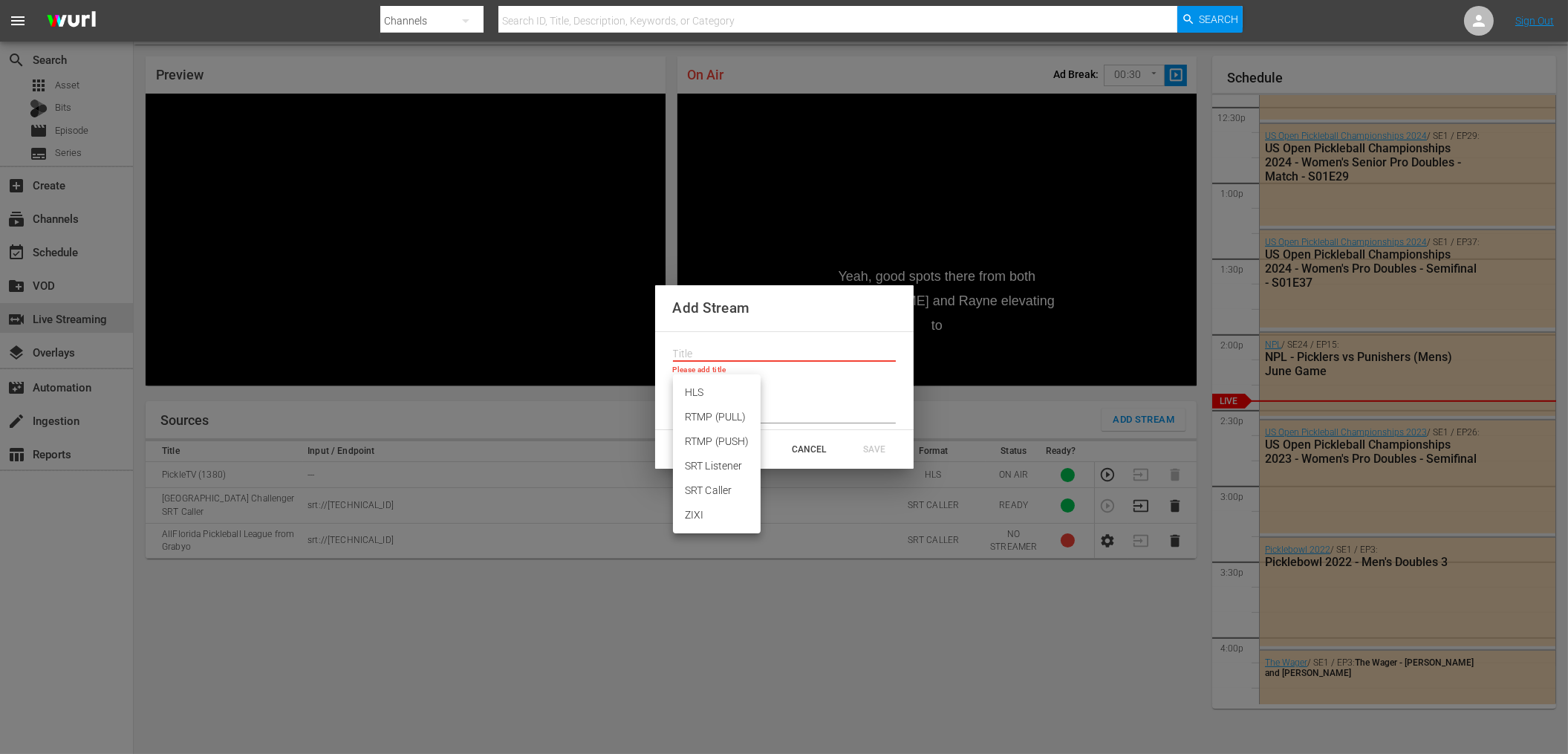
click at [723, 484] on li "SRT Caller" at bounding box center [717, 490] width 88 height 24
type input "SRT_CALLER"
click at [723, 415] on input "text" at bounding box center [784, 416] width 223 height 22
paste input "srt://52.6.129.62:10001"
type input "srt://52.6.129.62:10001"
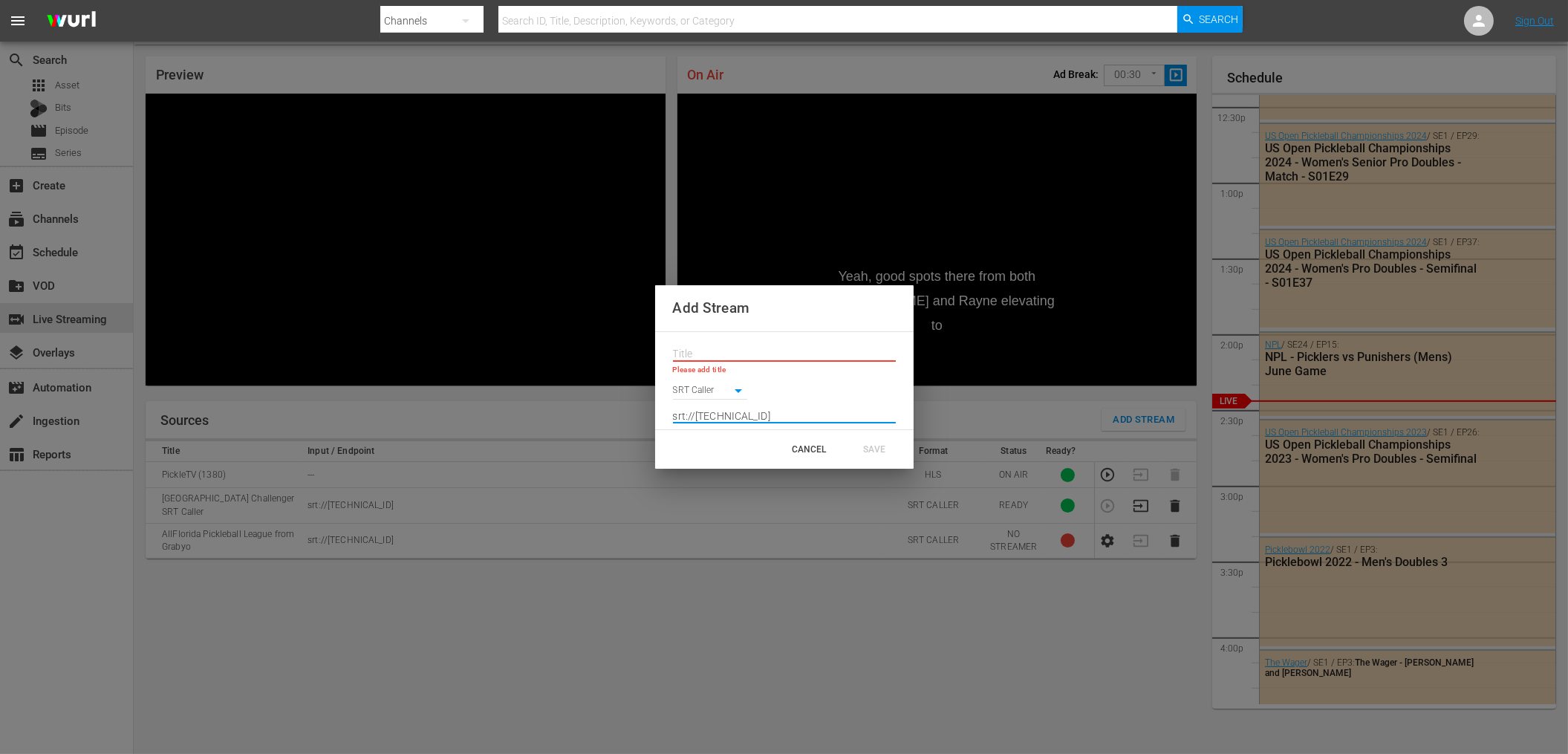
click at [701, 358] on input "text" at bounding box center [784, 354] width 223 height 22
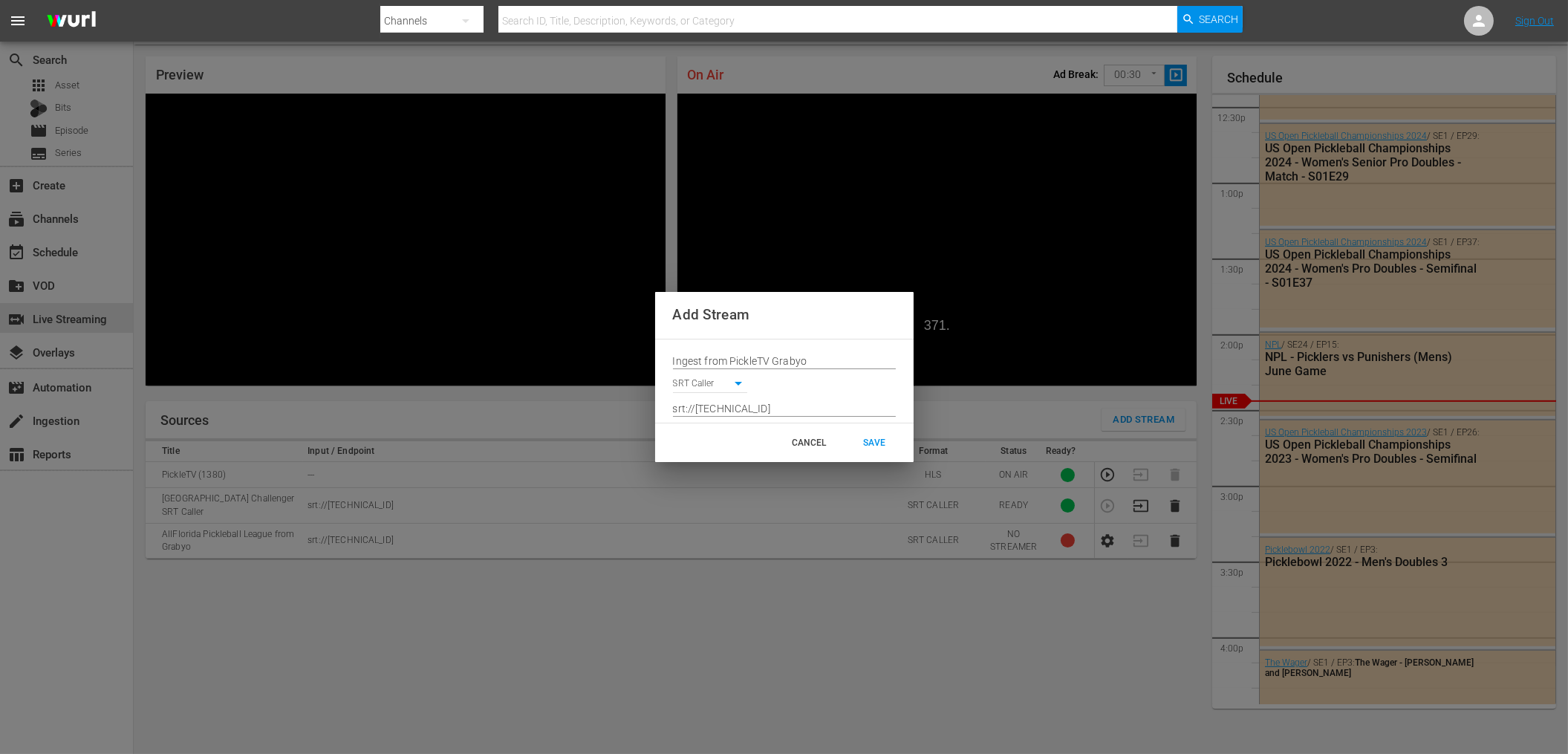
drag, startPoint x: 670, startPoint y: 364, endPoint x: 689, endPoint y: 364, distance: 19.0
click at [689, 364] on div "Ingest from PickleTV Grabyo SRT Caller SRT_CALLER srt://52.6.129.62:10001" at bounding box center [784, 381] width 258 height 83
drag, startPoint x: 729, startPoint y: 361, endPoint x: 665, endPoint y: 362, distance: 64.0
click at [665, 362] on div "Ingest from PickleTV Grabyo SRT Caller SRT_CALLER srt://52.6.129.62:10001" at bounding box center [784, 381] width 258 height 83
click at [715, 364] on input "PickleTV Grabyo" at bounding box center [784, 362] width 223 height 22
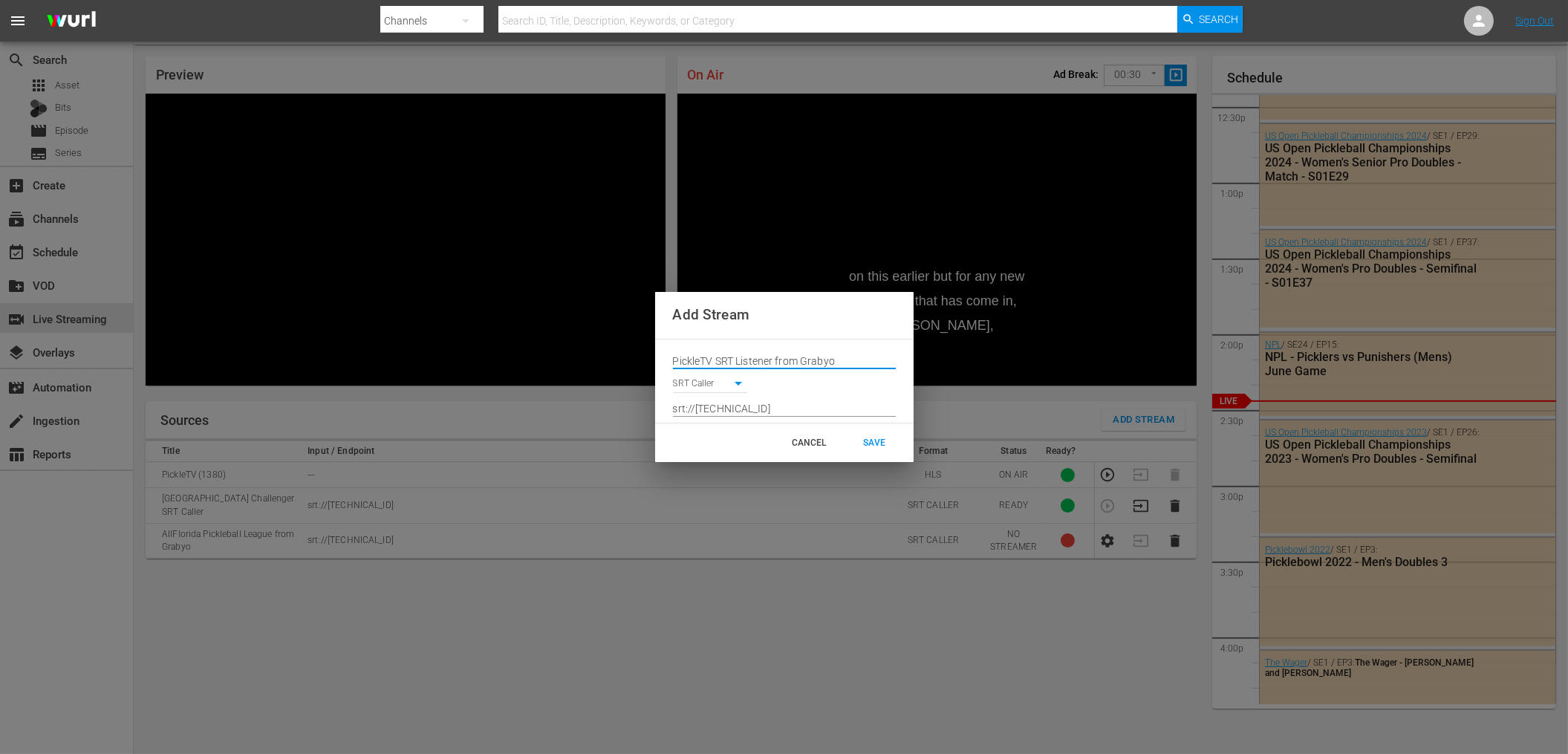
click at [850, 364] on input "PickleTV SRT Listener from Grabyo" at bounding box center [784, 362] width 223 height 22
type input "PickleTV SRT Listener from Grabyo"
click at [862, 437] on div "SAVE" at bounding box center [874, 443] width 66 height 27
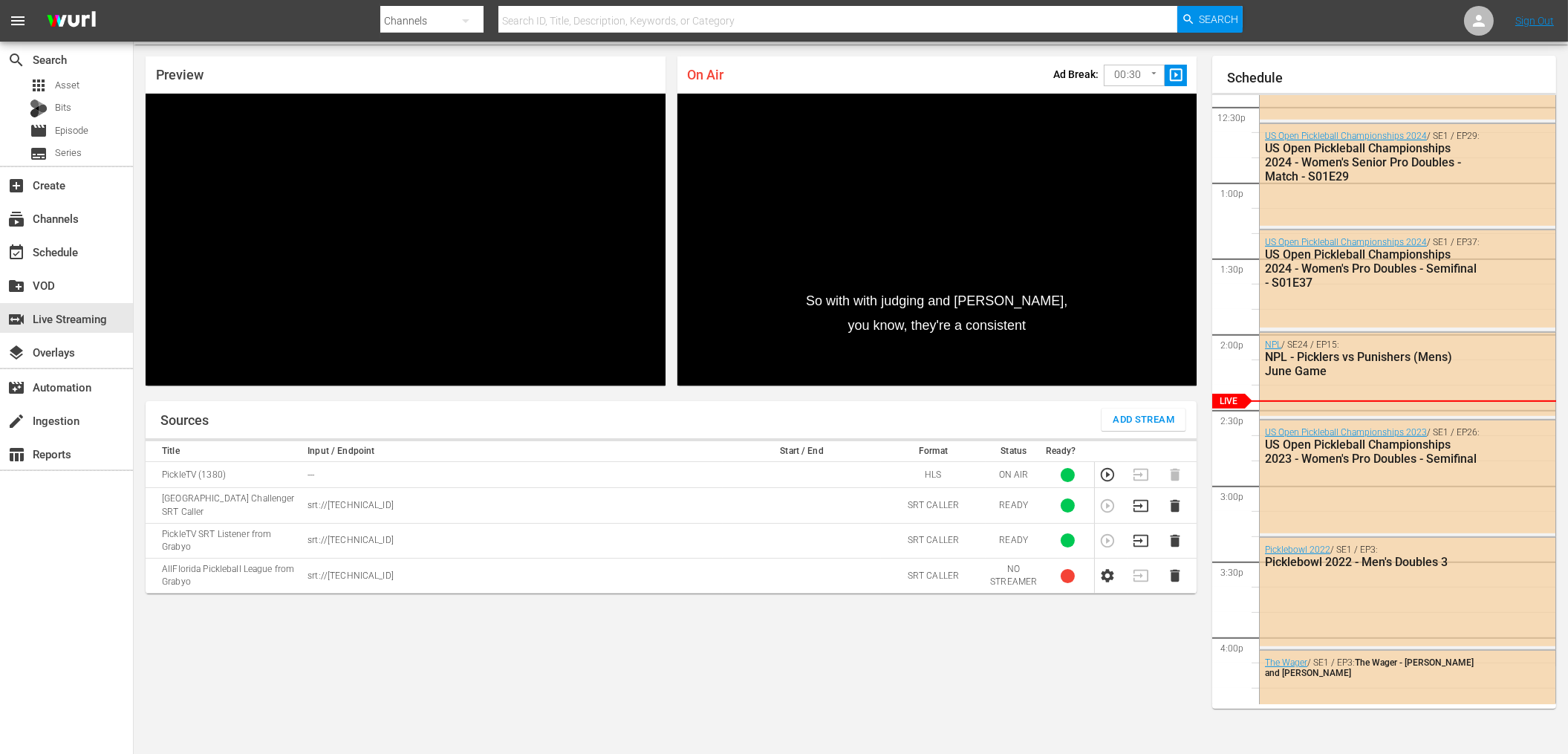
click at [461, 558] on td "srt://52.6.129.62:10000" at bounding box center [512, 575] width 419 height 35
click at [1103, 569] on icon "button" at bounding box center [1107, 575] width 13 height 13
click at [1177, 503] on icon "button" at bounding box center [1175, 505] width 10 height 13
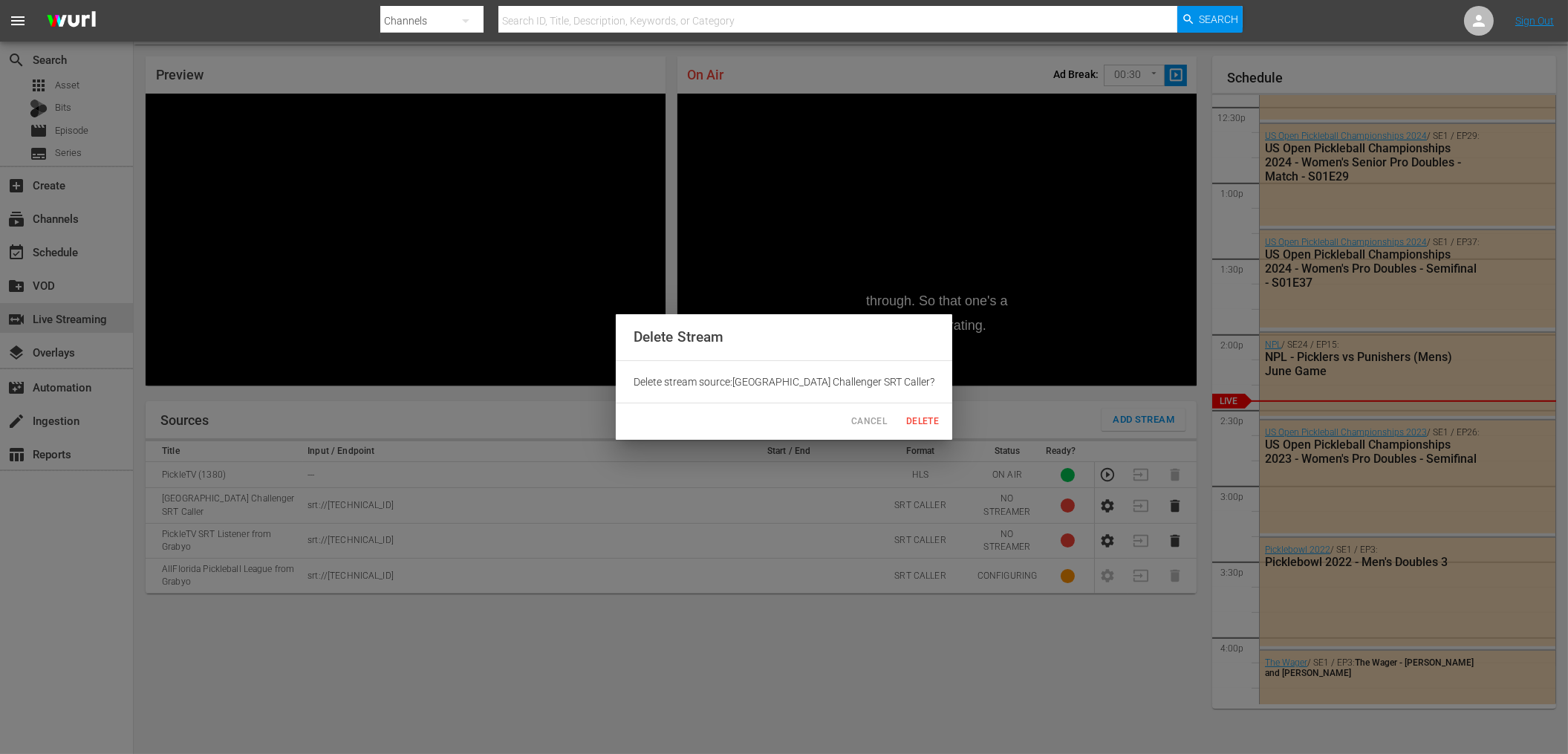
click at [909, 419] on span "Delete" at bounding box center [923, 421] width 36 height 15
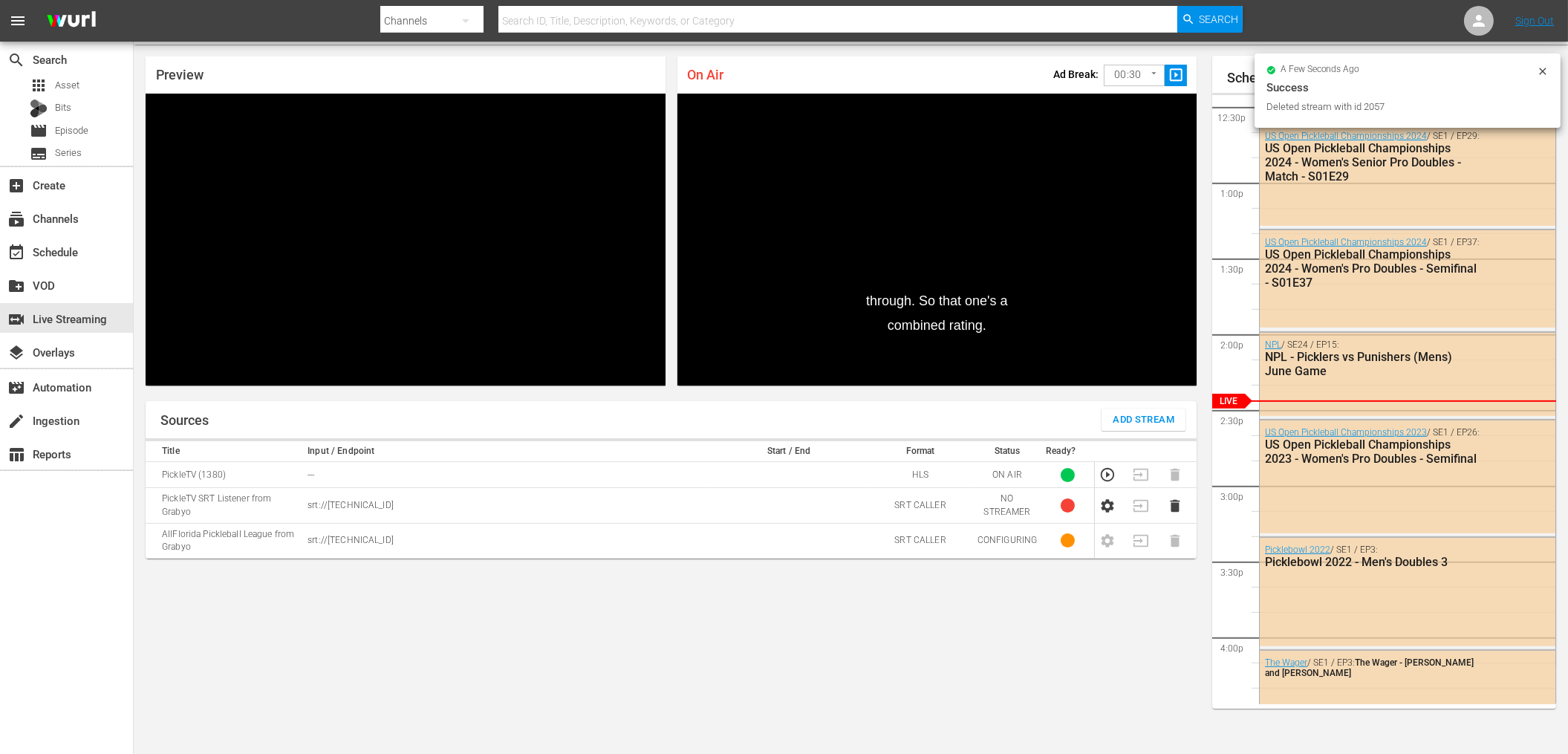
click at [703, 661] on div "Sources Add Stream Title Input / Endpoint Start / End Format Status Ready? Pick…" at bounding box center [670, 572] width 1051 height 341
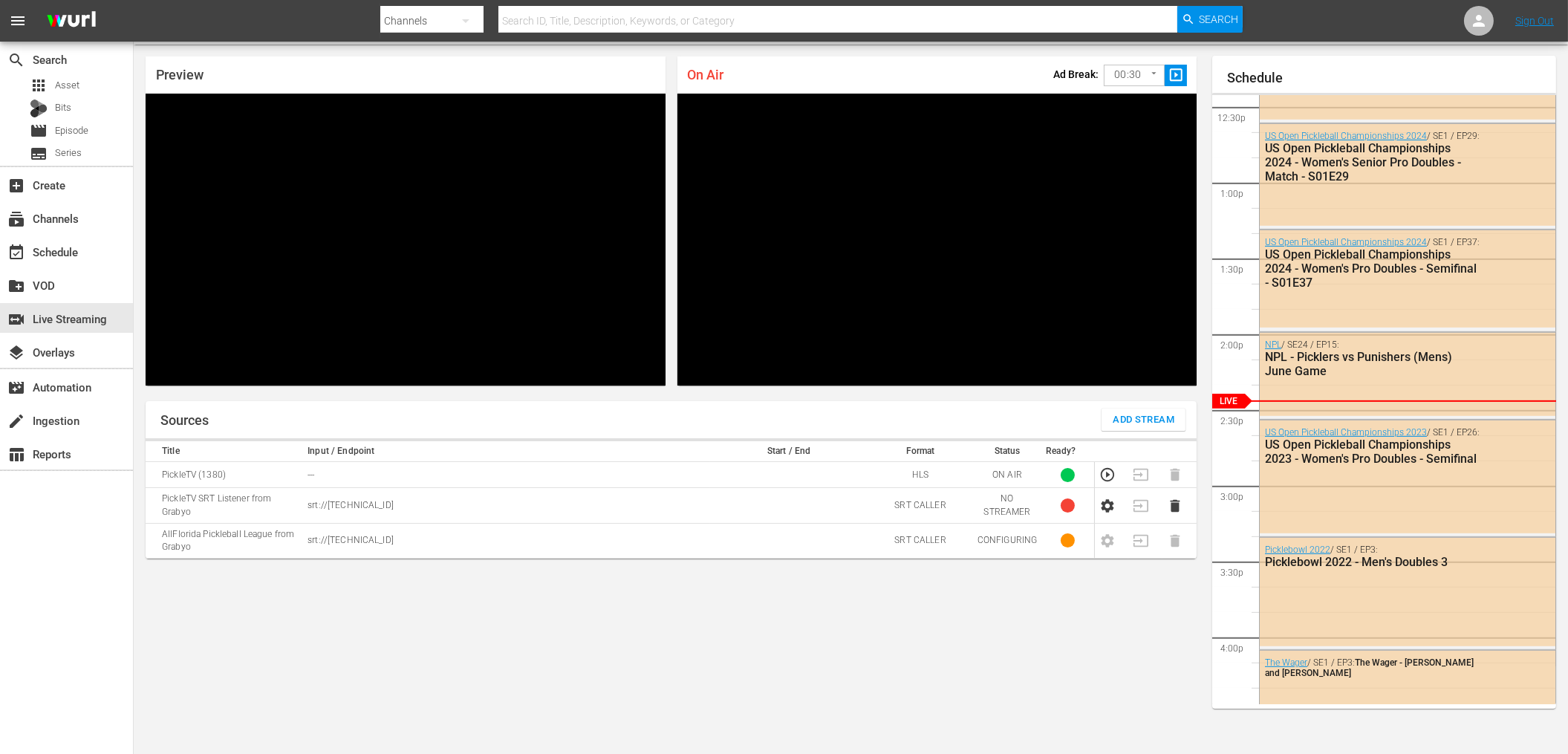
click at [1095, 657] on div "Sources Add Stream Title Input / Endpoint Start / End Format Status Ready? Pick…" at bounding box center [670, 572] width 1051 height 341
click at [1106, 503] on icon "button" at bounding box center [1107, 505] width 16 height 16
click at [1058, 599] on div "Sources Add Stream Title Input / Endpoint Start / End Format Status Ready? Pick…" at bounding box center [670, 572] width 1051 height 341
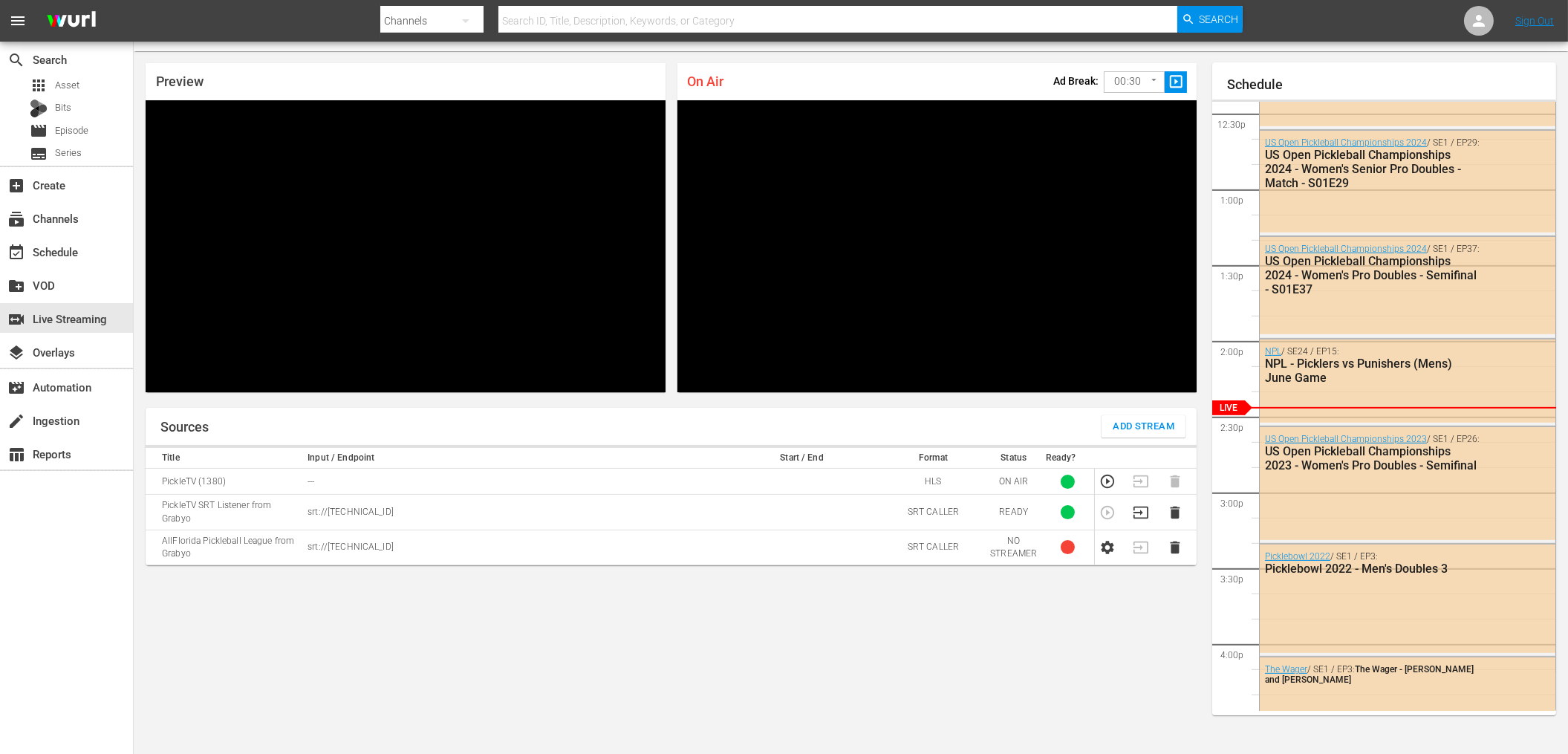
scroll to position [41, 0]
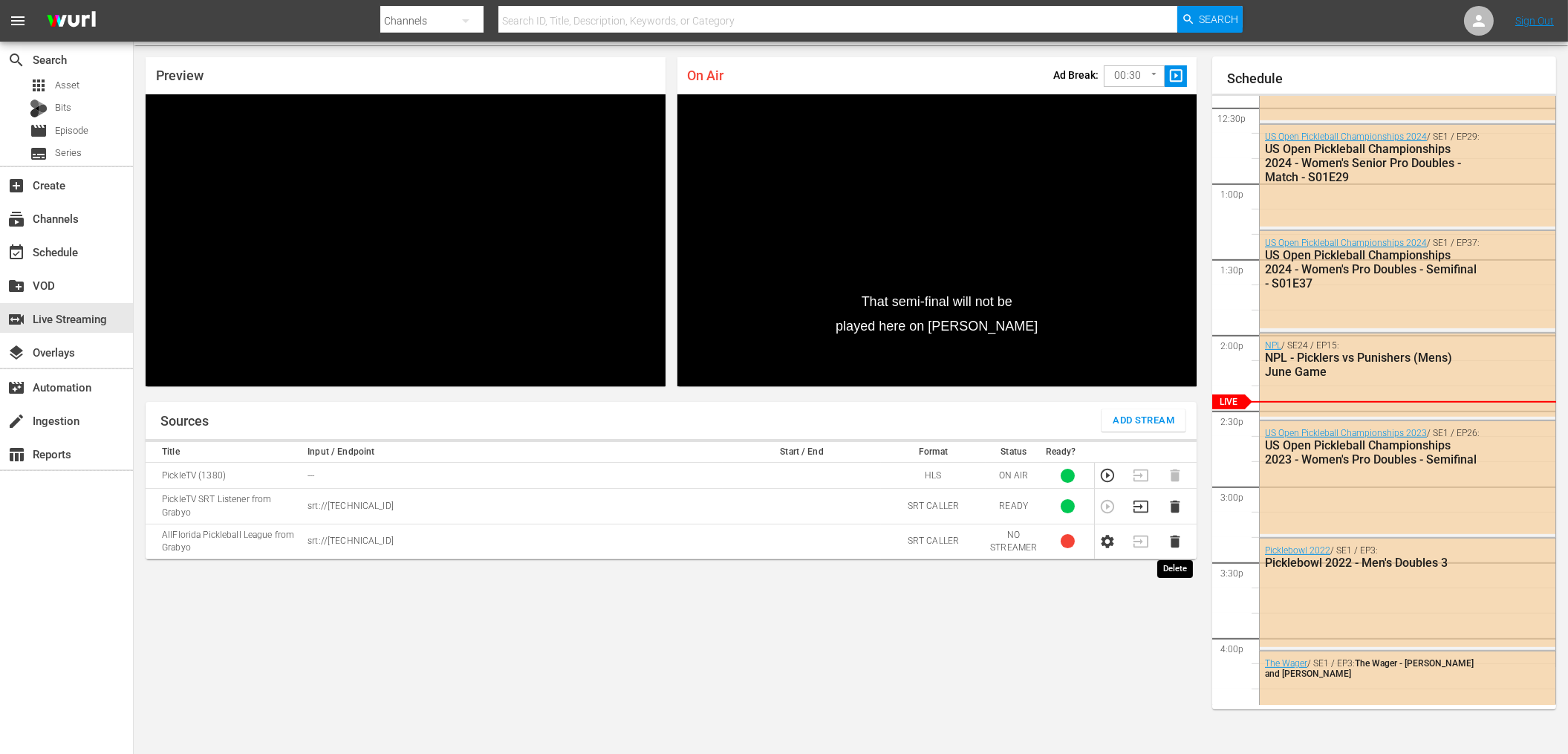
click at [1177, 540] on icon "button" at bounding box center [1175, 542] width 10 height 13
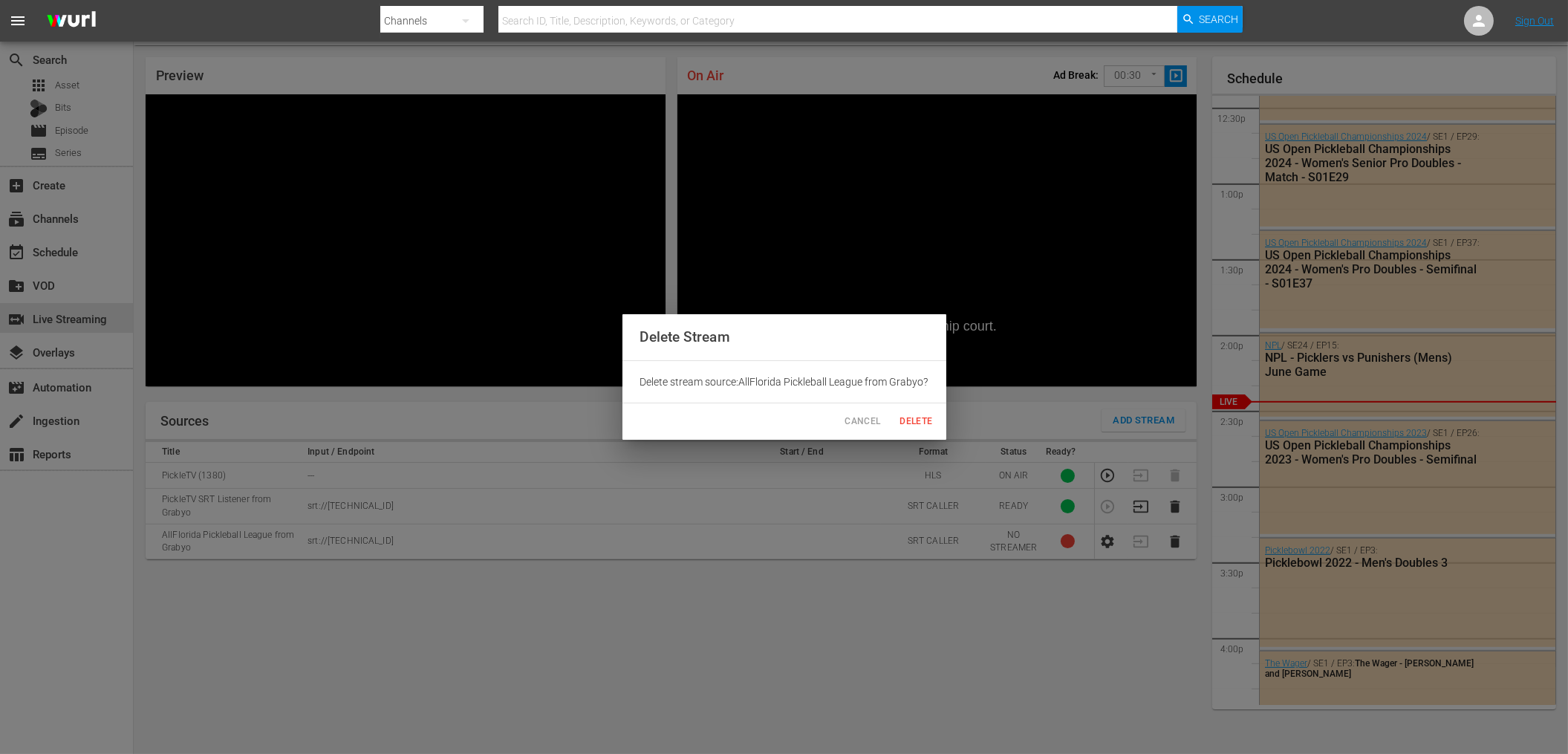
click at [918, 425] on span "Delete" at bounding box center [916, 421] width 36 height 15
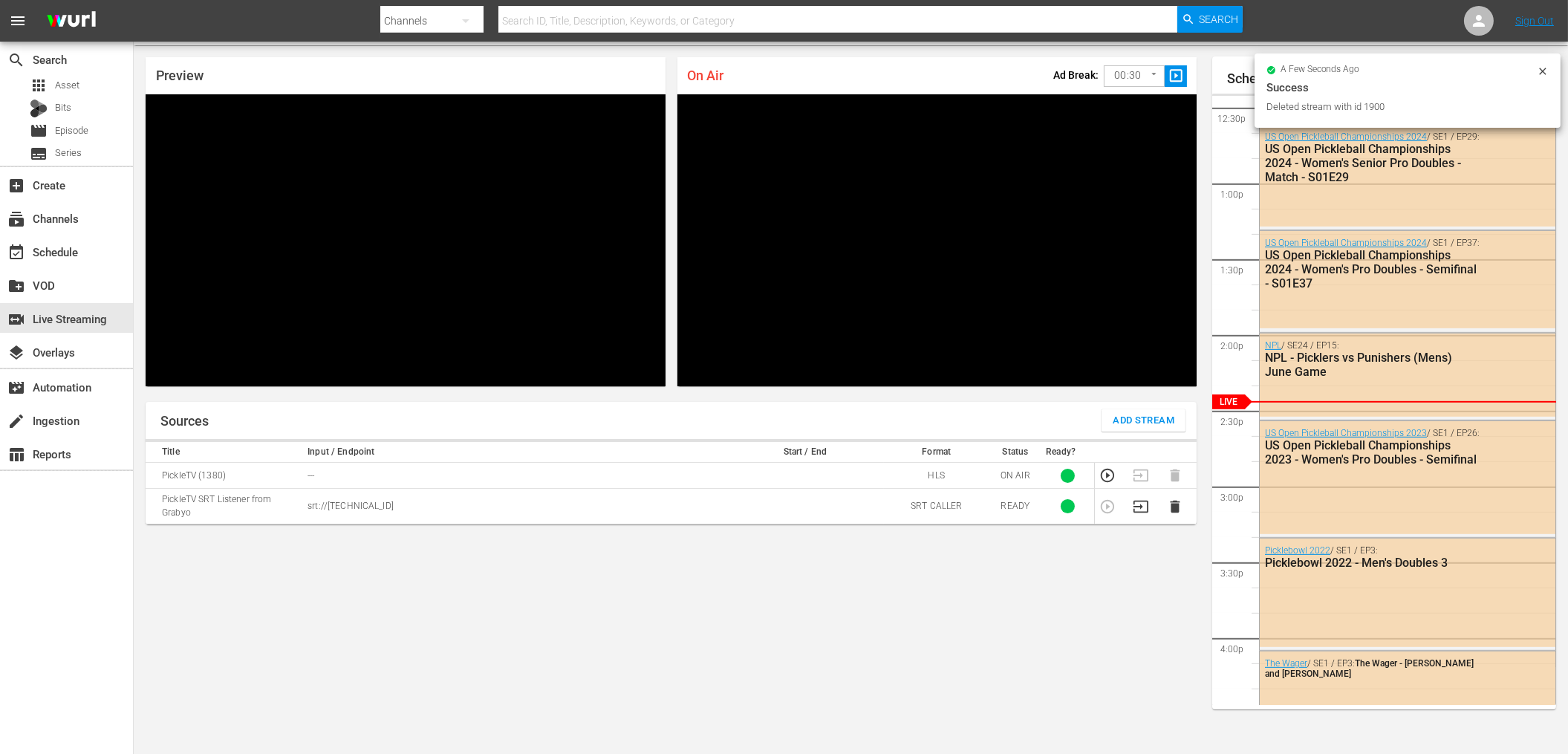
click at [398, 669] on div "Sources Add Stream Title Input / Endpoint Start / End Format Status Ready? Pick…" at bounding box center [670, 573] width 1051 height 341
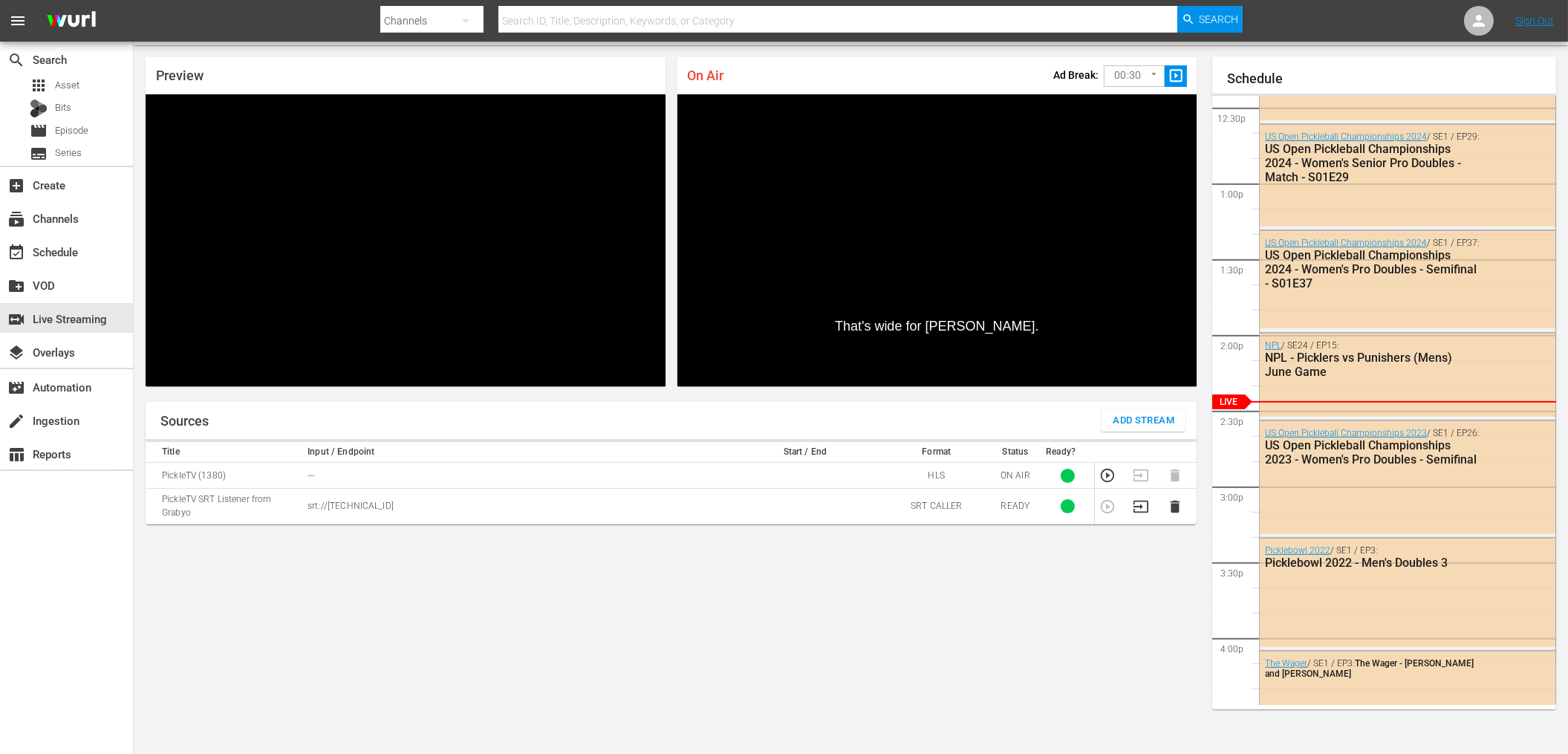
click at [484, 678] on div "Sources Add Stream Title Input / Endpoint Start / End Format Status Ready? Pick…" at bounding box center [670, 573] width 1051 height 341
click at [698, 648] on div "Sources Add Stream Title Input / Endpoint Start / End Format Status Ready? Pick…" at bounding box center [670, 573] width 1051 height 341
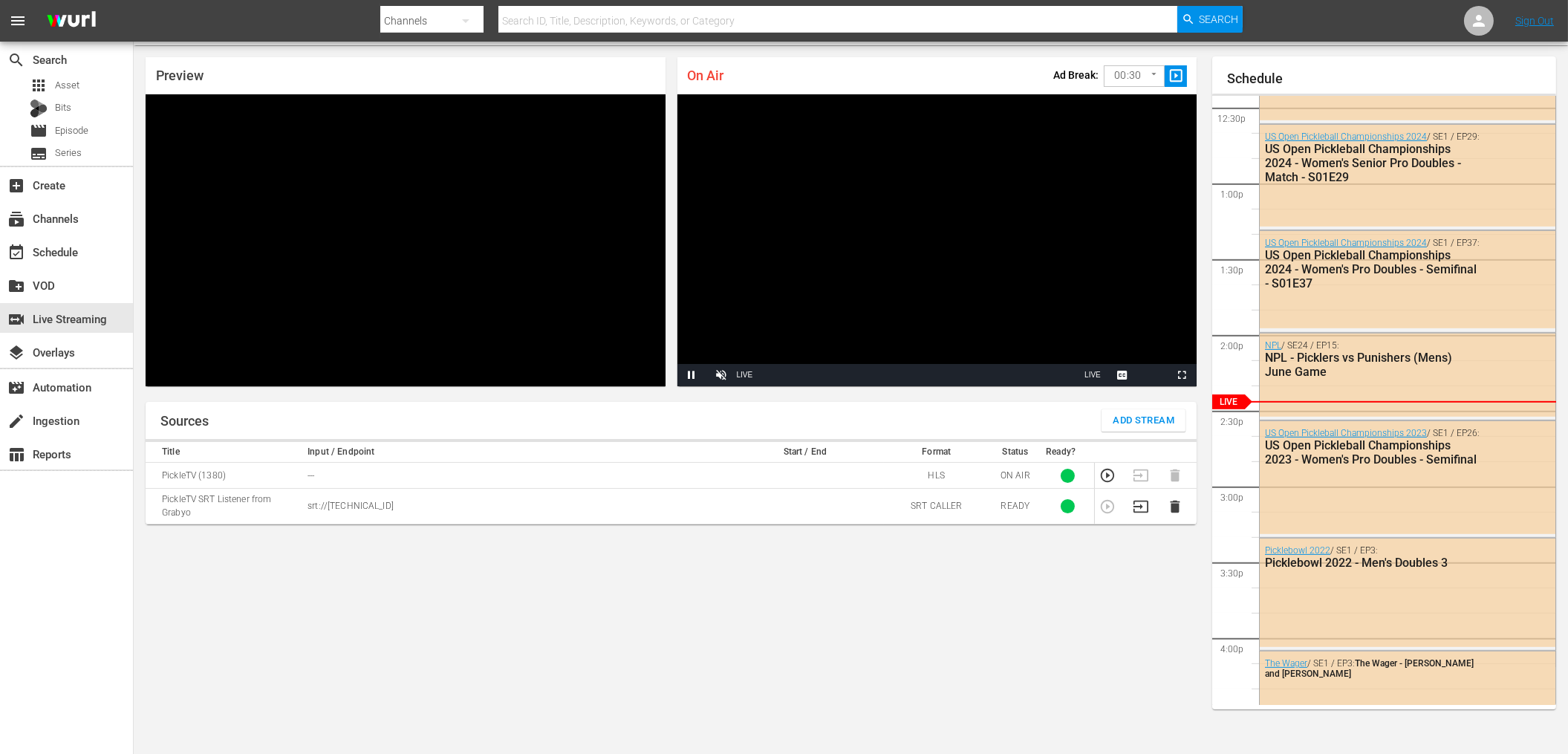
click at [701, 526] on div "Sources Add Stream Title Input / Endpoint Start / End Format Status Ready? Pick…" at bounding box center [670, 573] width 1051 height 341
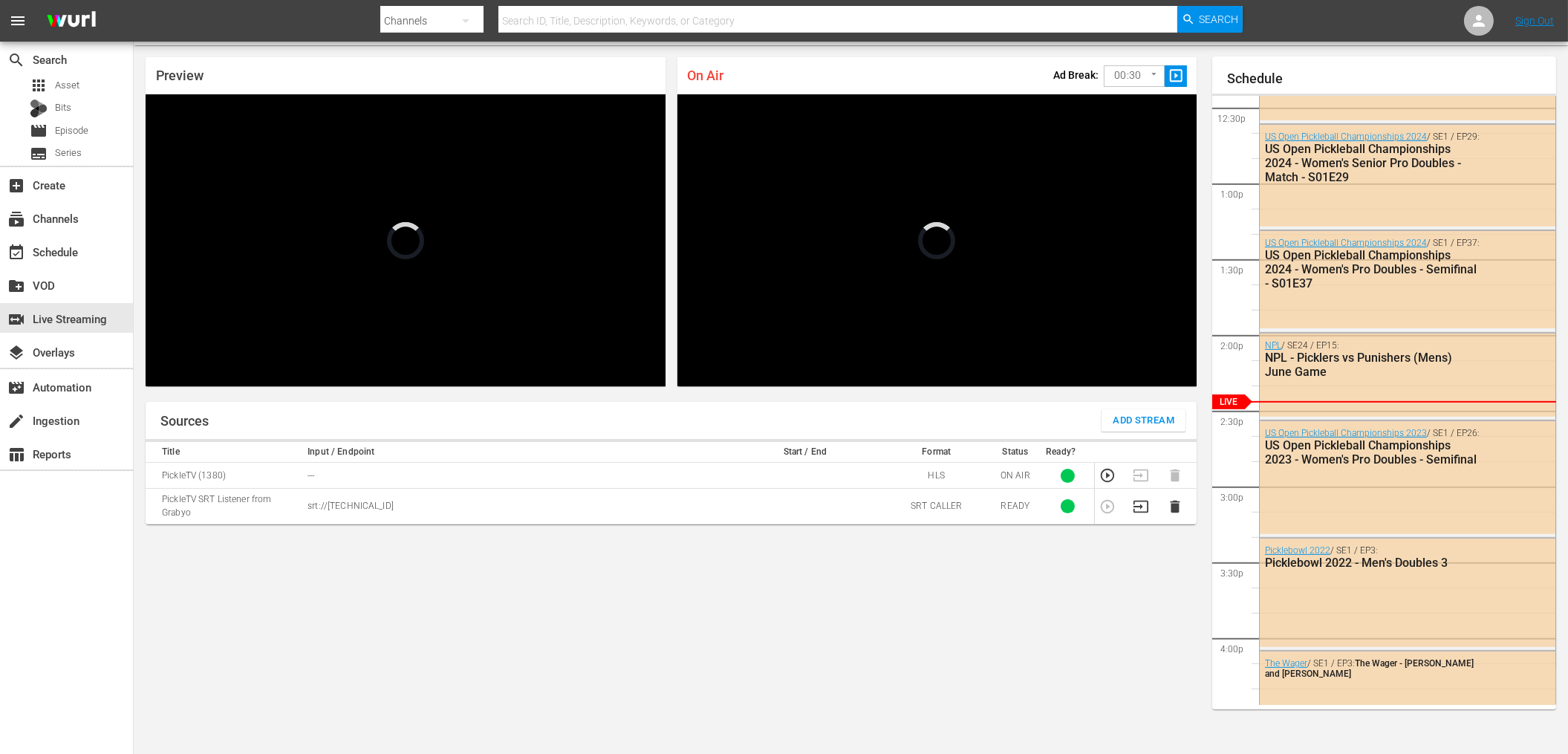
scroll to position [1882, 0]
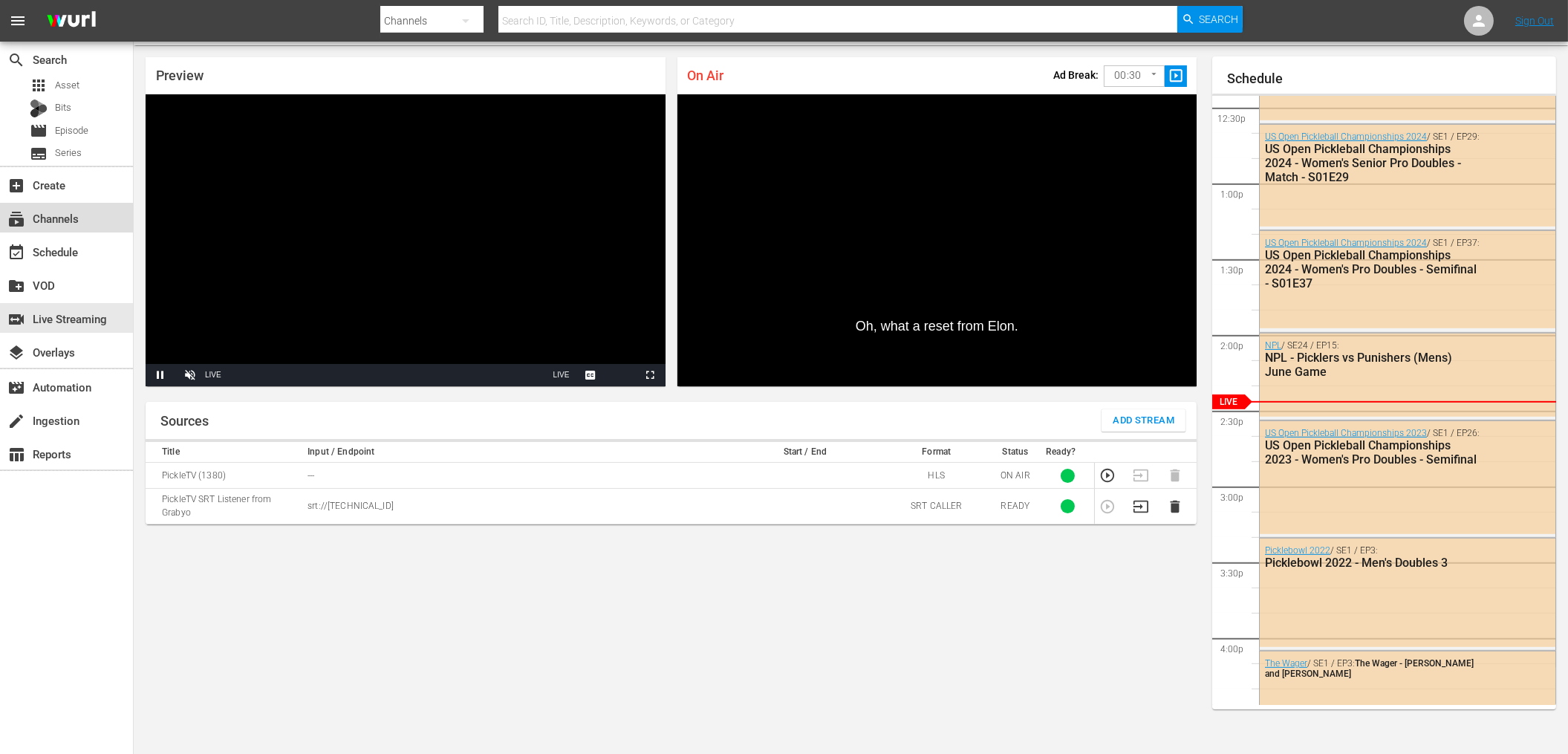
click at [69, 223] on div "subscriptions Channels" at bounding box center [41, 215] width 83 height 13
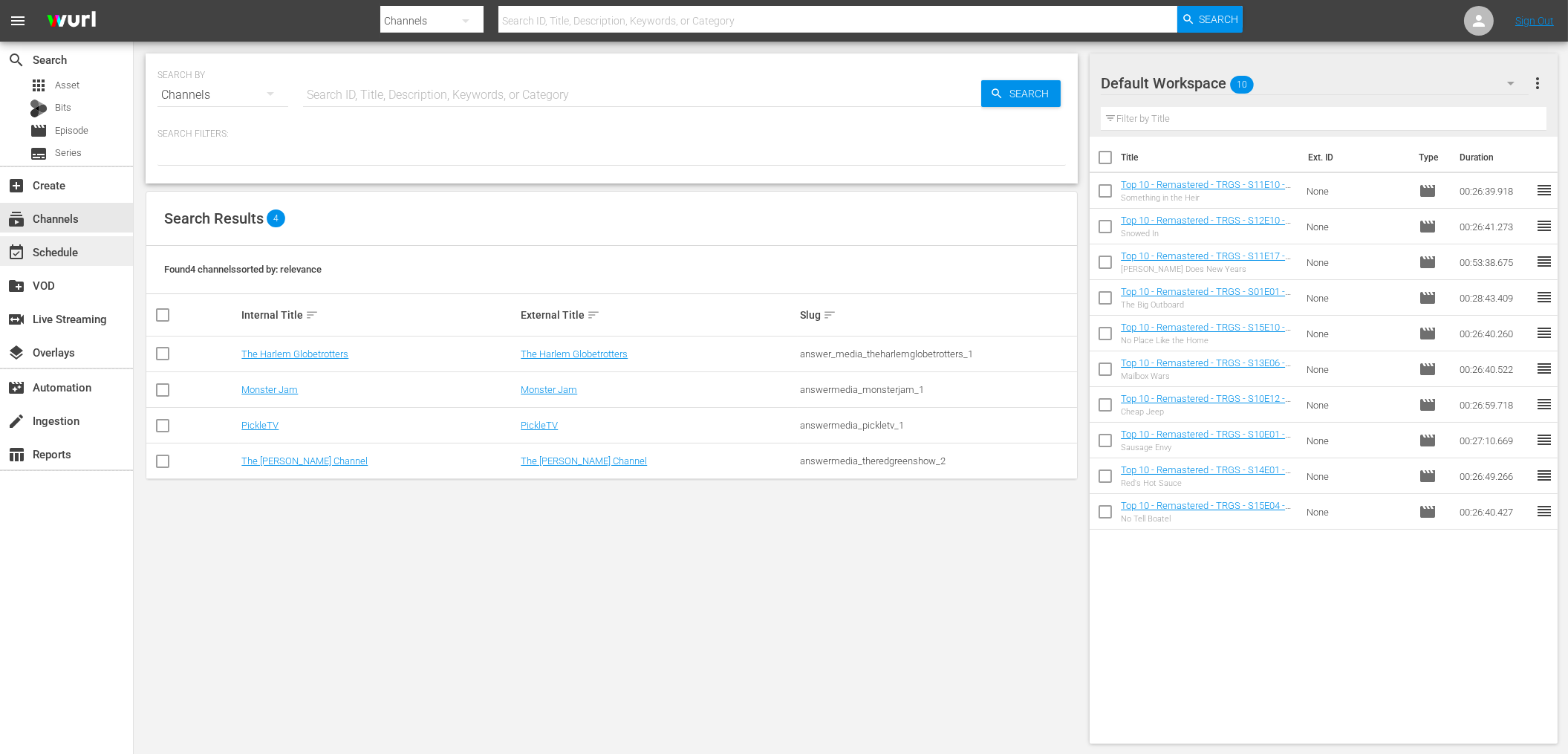
click at [58, 241] on div "event_available Schedule" at bounding box center [66, 250] width 133 height 30
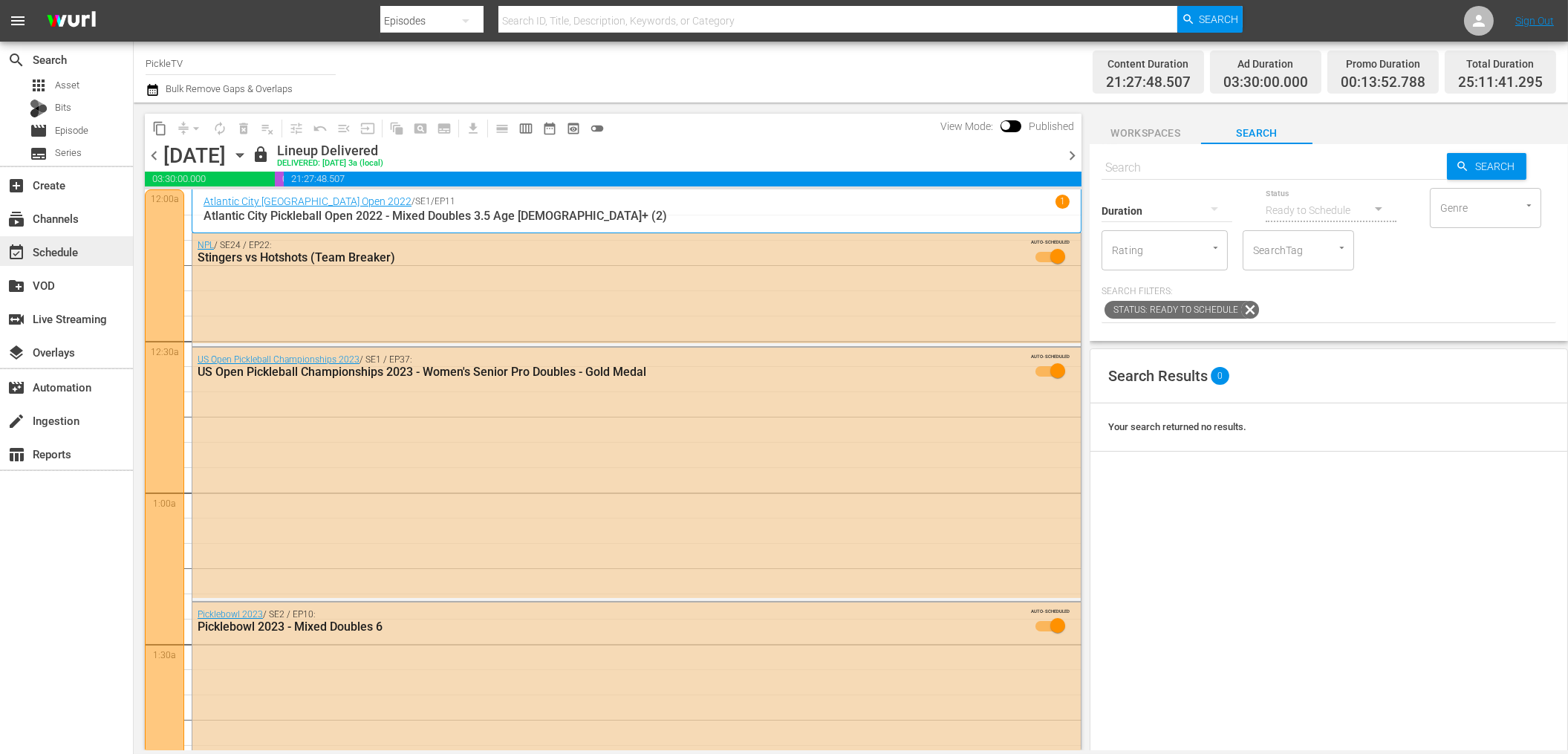
click at [84, 245] on div "event_available Schedule" at bounding box center [66, 250] width 133 height 30
click at [162, 95] on button "button" at bounding box center [154, 90] width 18 height 18
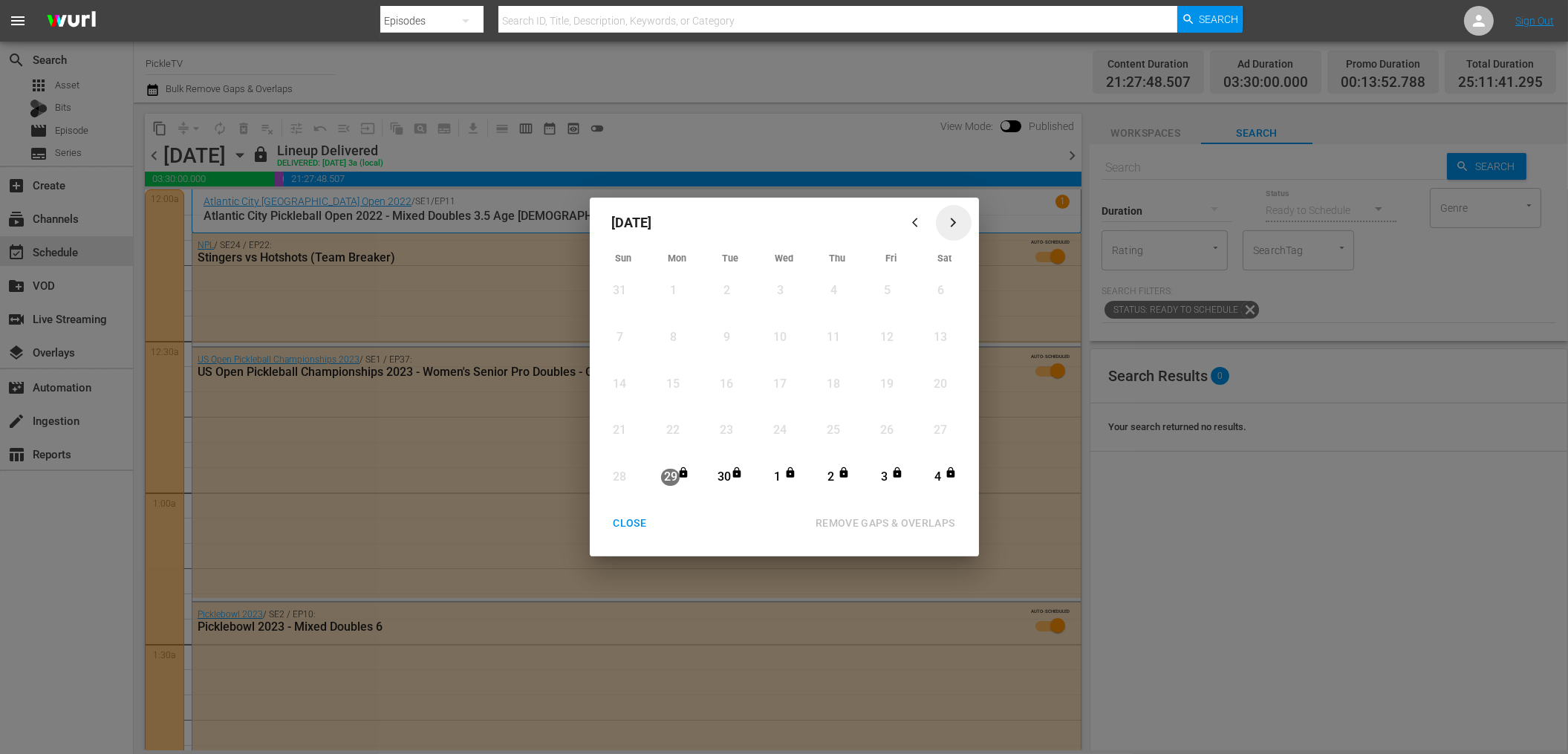
click at [957, 224] on icon "button" at bounding box center [953, 223] width 11 height 11
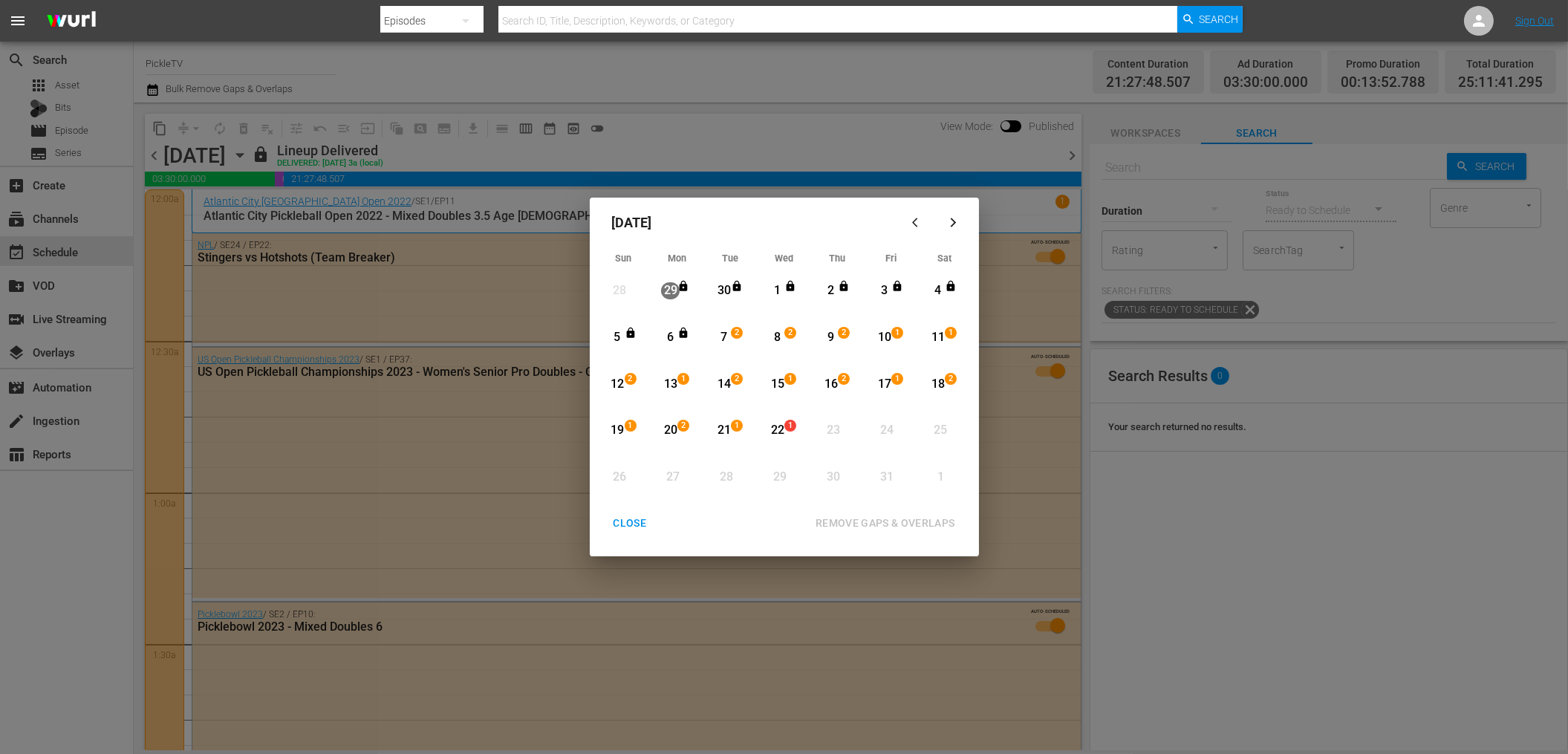
drag, startPoint x: 630, startPoint y: 524, endPoint x: 626, endPoint y: 518, distance: 7.2
click at [630, 524] on div "CLOSE" at bounding box center [630, 523] width 57 height 19
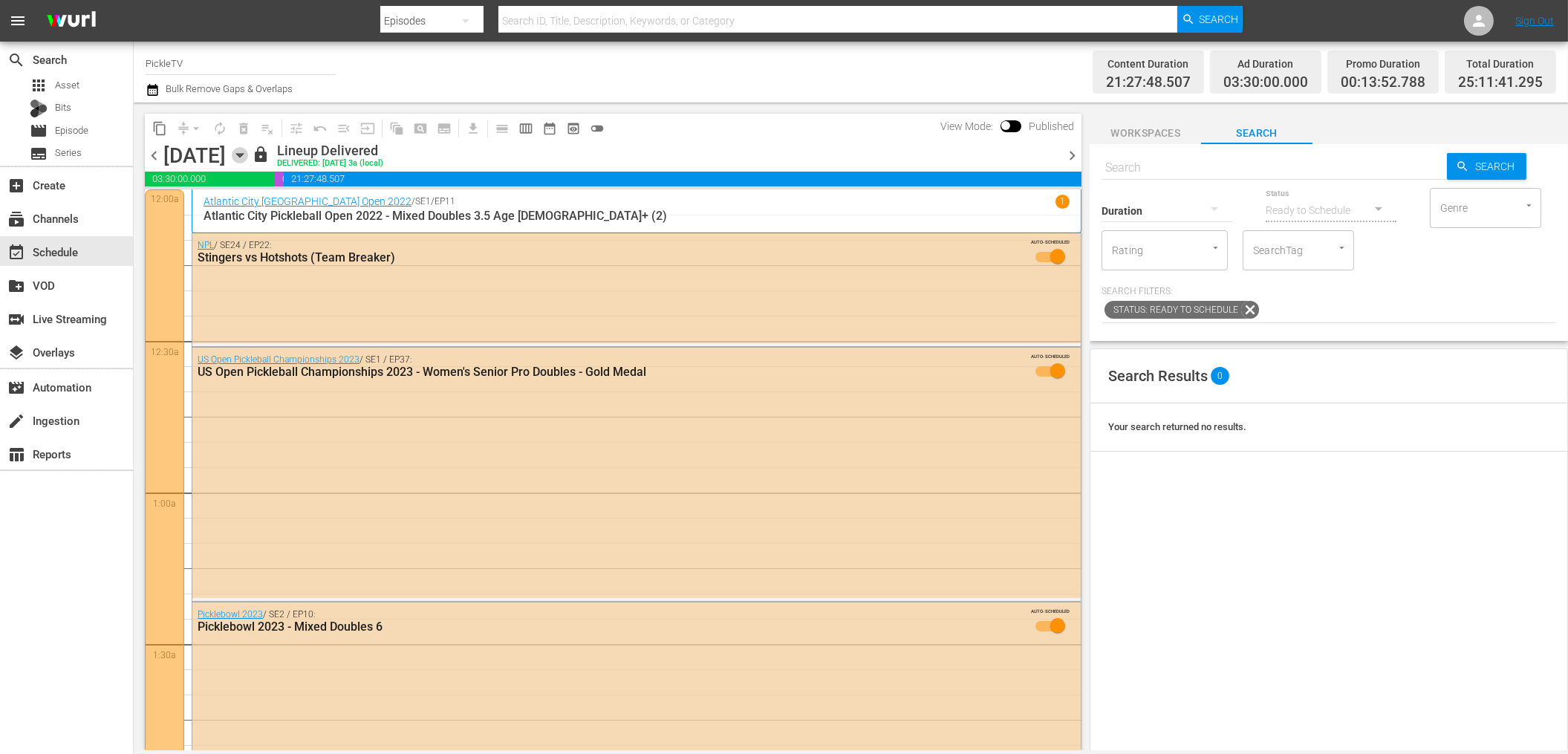
click at [248, 149] on icon "button" at bounding box center [240, 155] width 16 height 16
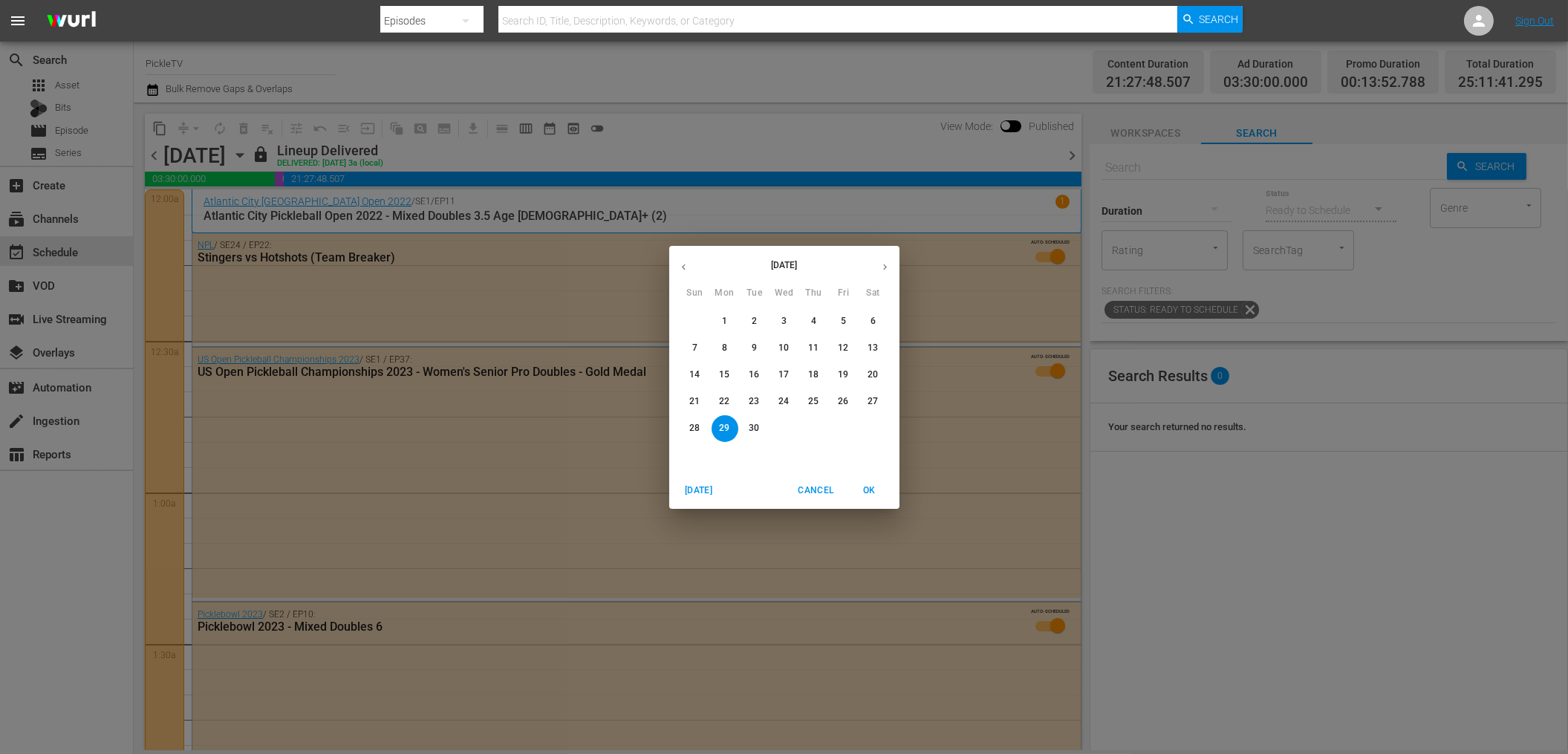
click at [886, 266] on icon "button" at bounding box center [885, 267] width 11 height 11
click at [782, 405] on p "22" at bounding box center [784, 401] width 11 height 13
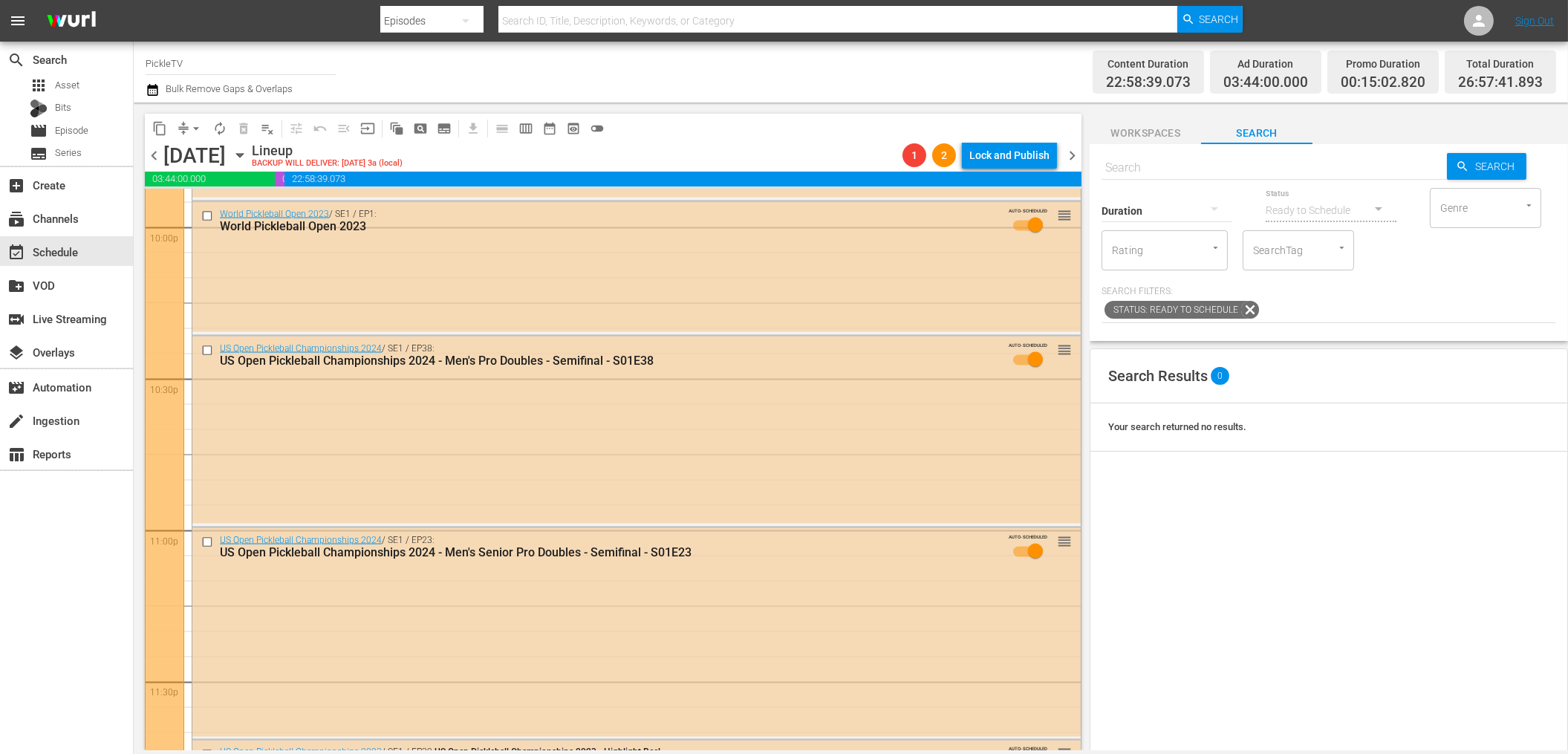
scroll to position [6711, 0]
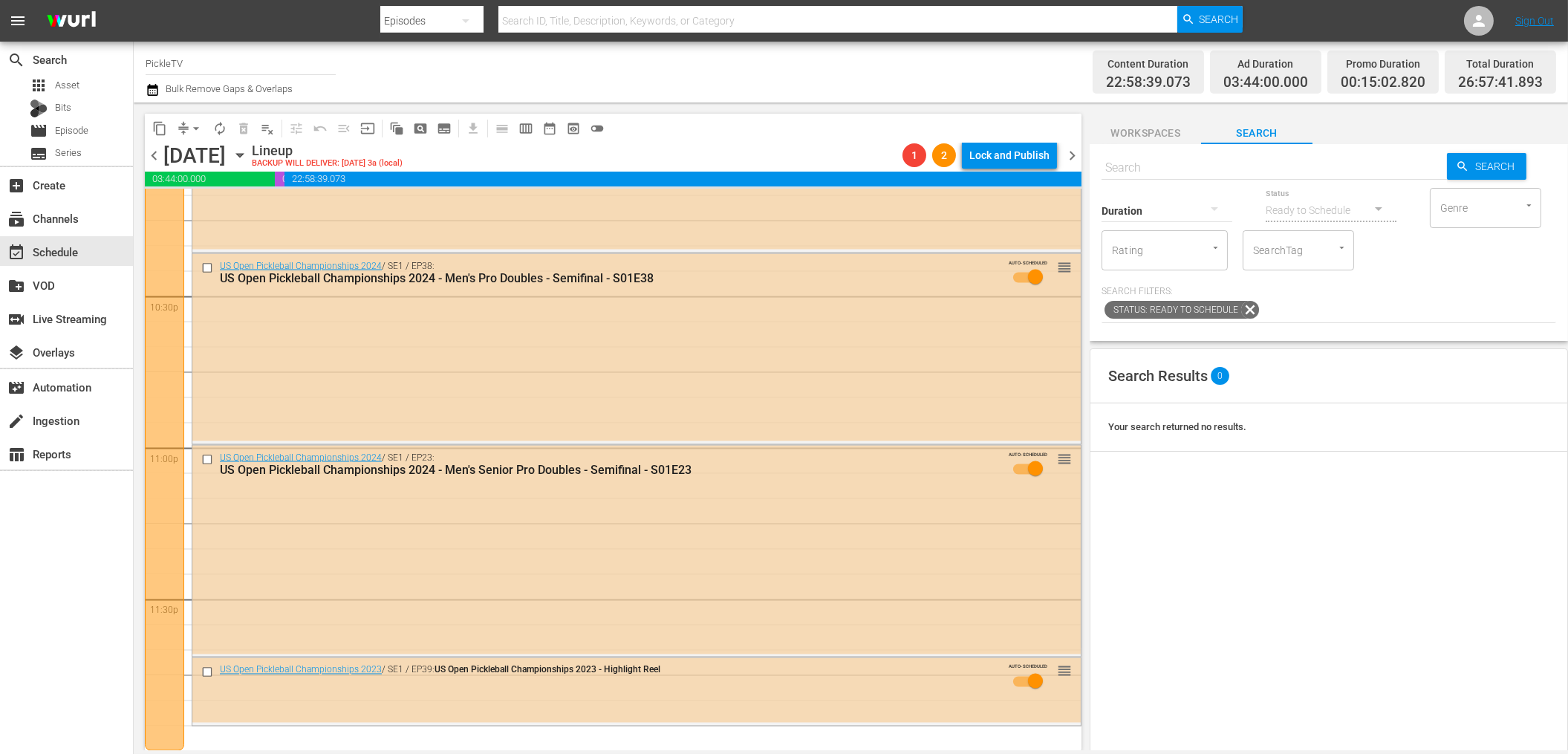
click at [157, 95] on icon "button" at bounding box center [153, 89] width 11 height 12
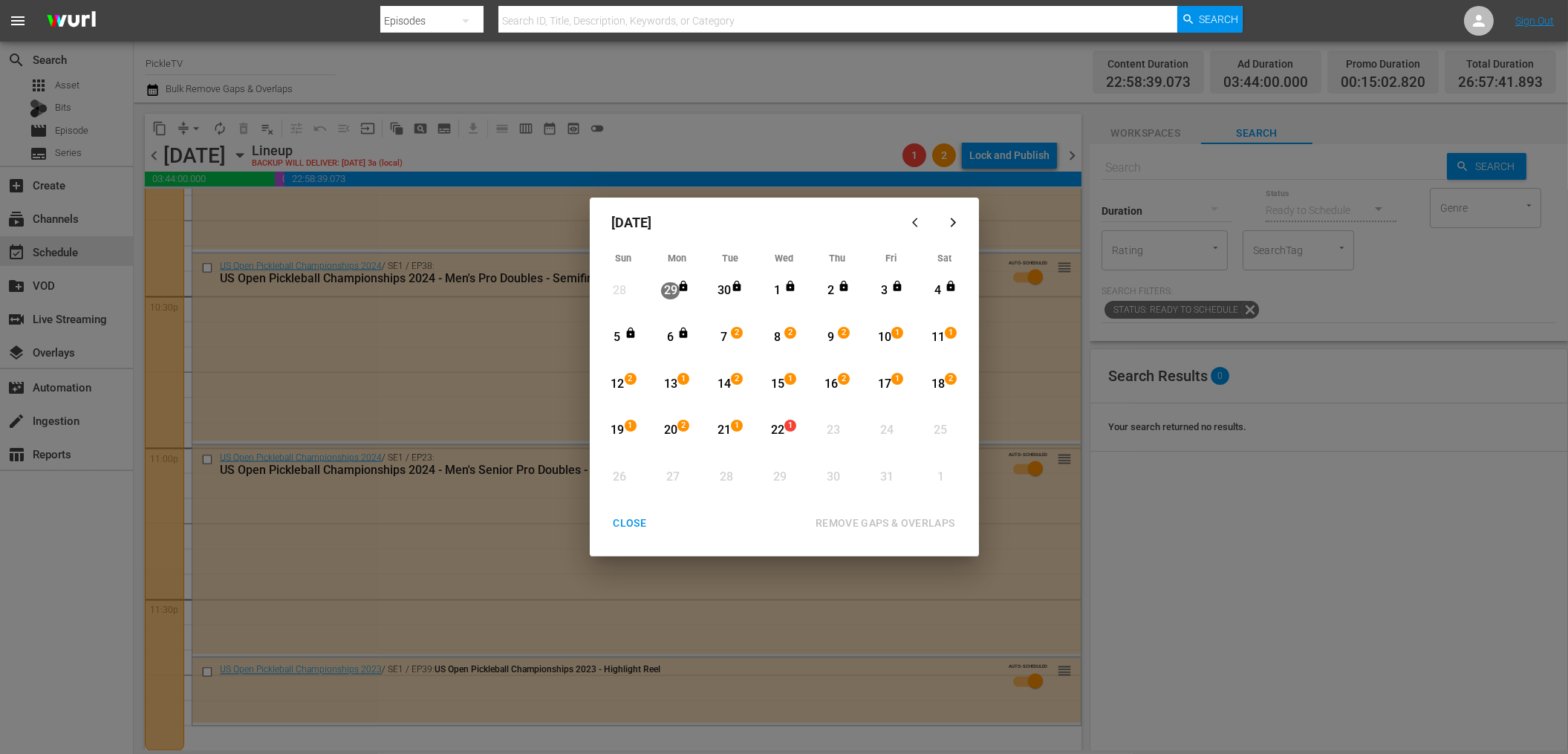
click at [722, 429] on div "21" at bounding box center [723, 430] width 19 height 17
drag, startPoint x: 821, startPoint y: 430, endPoint x: 804, endPoint y: 434, distance: 17.5
click at [822, 429] on div "Month View" at bounding box center [819, 431] width 10 height 41
click at [776, 433] on div "22" at bounding box center [776, 430] width 19 height 17
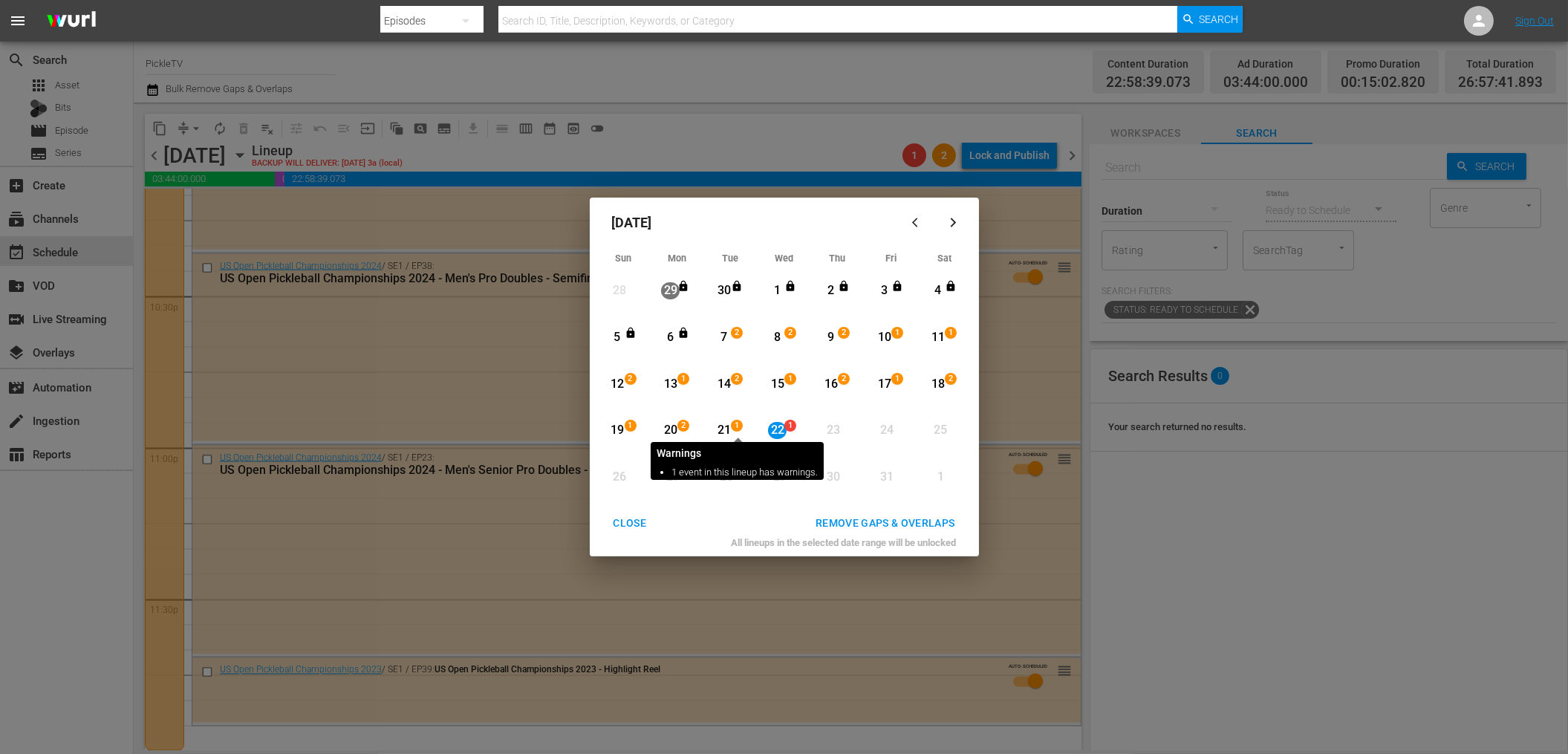
click at [737, 430] on span "1" at bounding box center [737, 425] width 11 height 12
click at [724, 432] on div "21" at bounding box center [723, 430] width 19 height 17
click at [775, 430] on div "22" at bounding box center [776, 430] width 19 height 17
click at [854, 522] on div "REMOVE GAPS & OVERLAPS" at bounding box center [885, 523] width 163 height 19
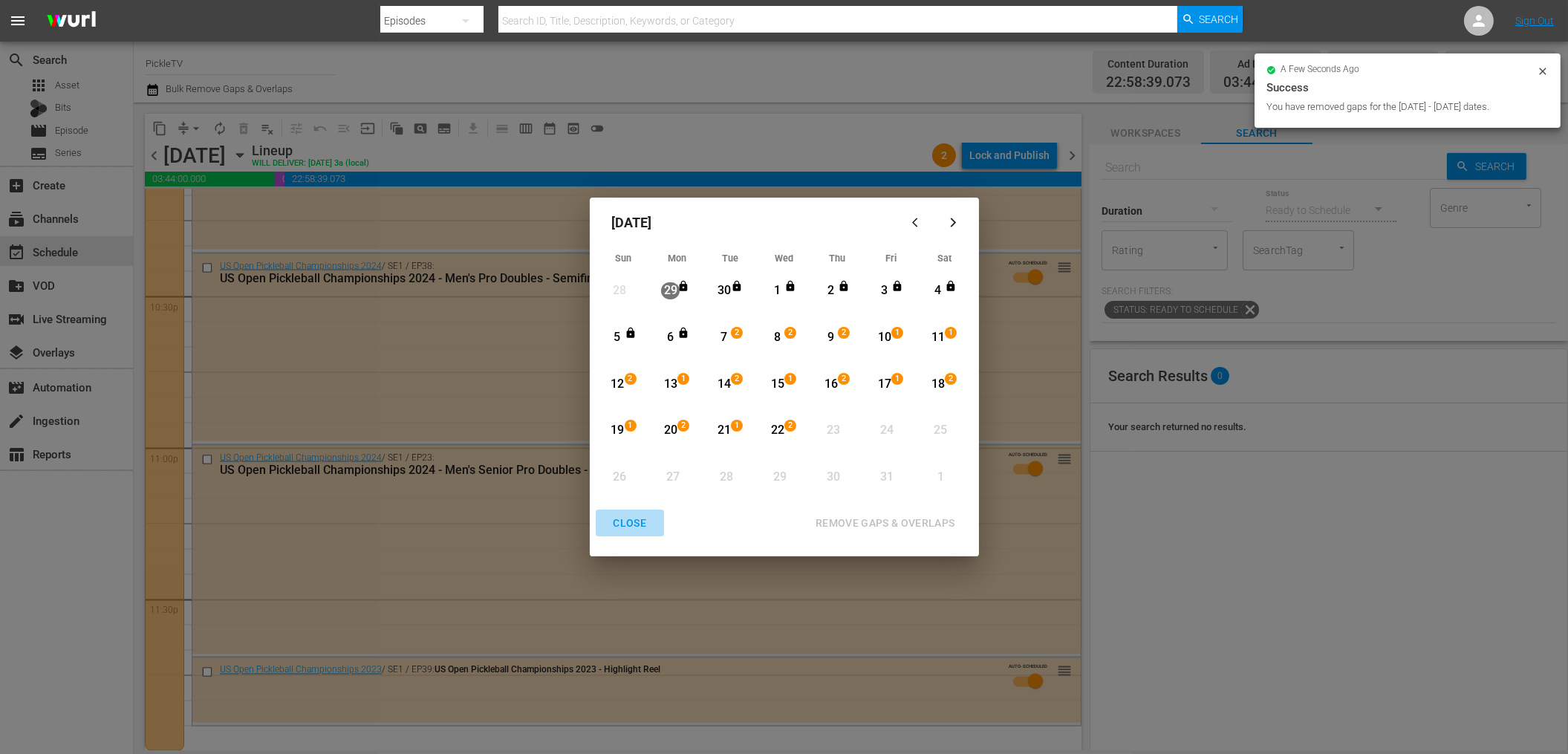
click at [626, 520] on div "CLOSE" at bounding box center [630, 523] width 57 height 19
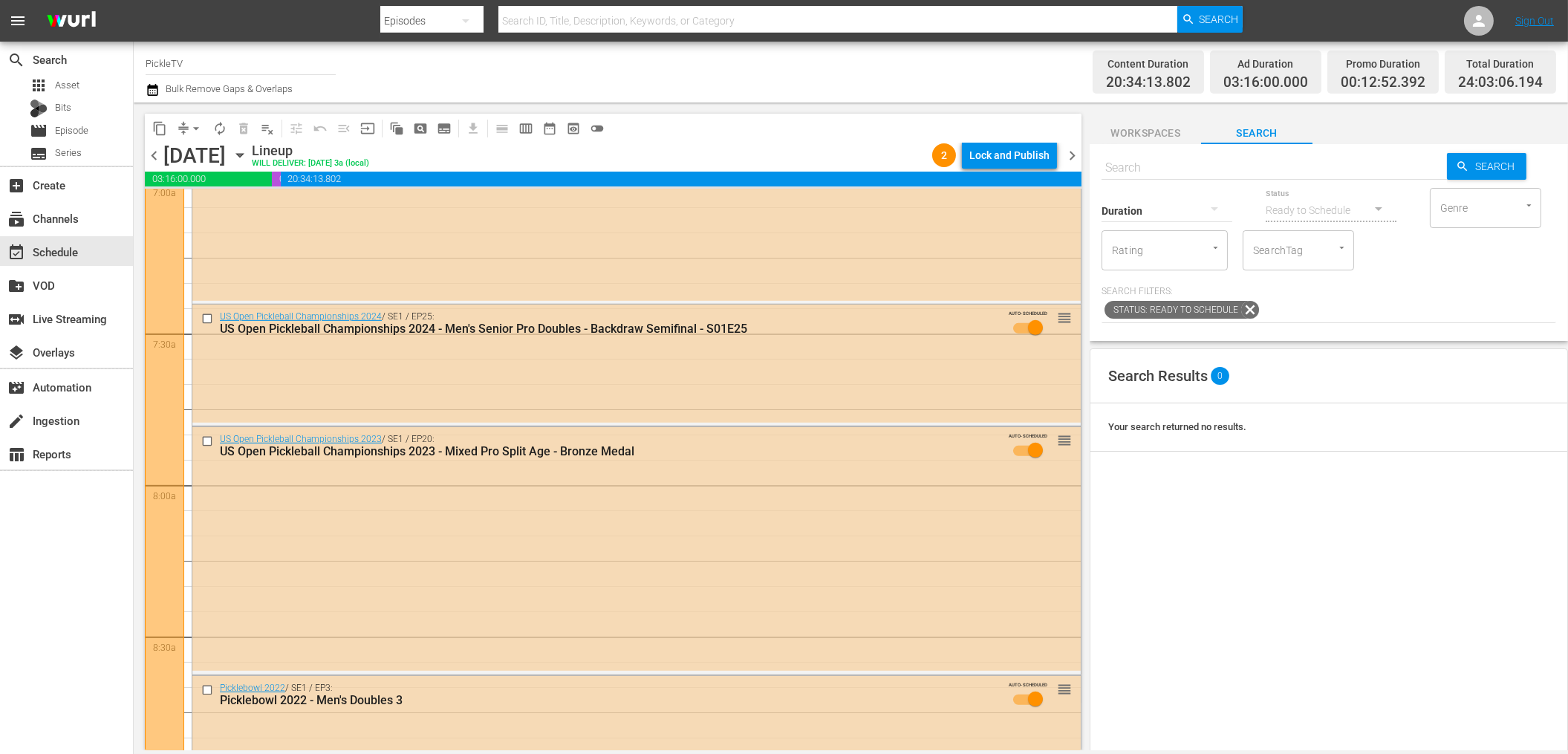
scroll to position [2362, 0]
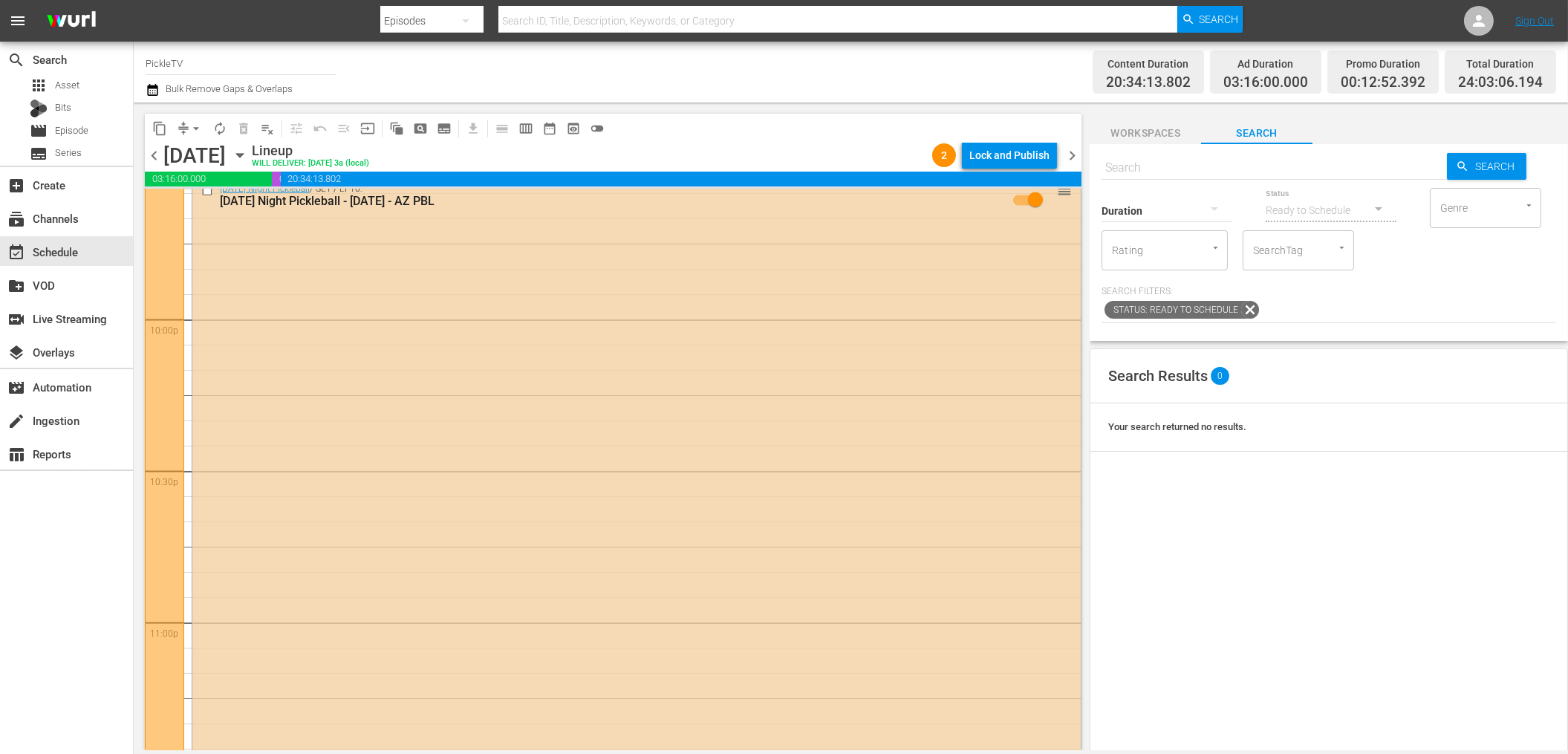
scroll to position [6781, 0]
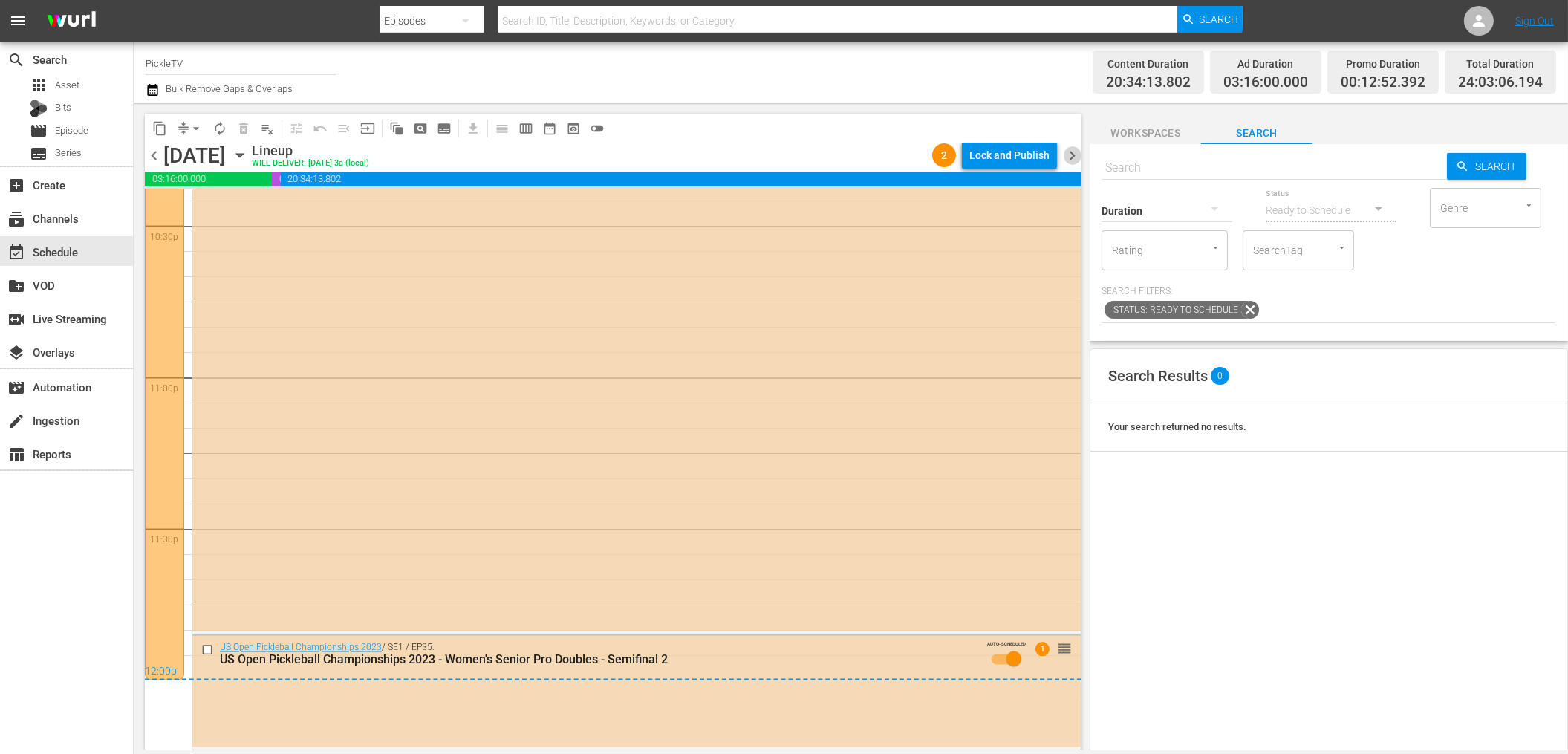
click at [1078, 155] on span "chevron_right" at bounding box center [1072, 155] width 19 height 19
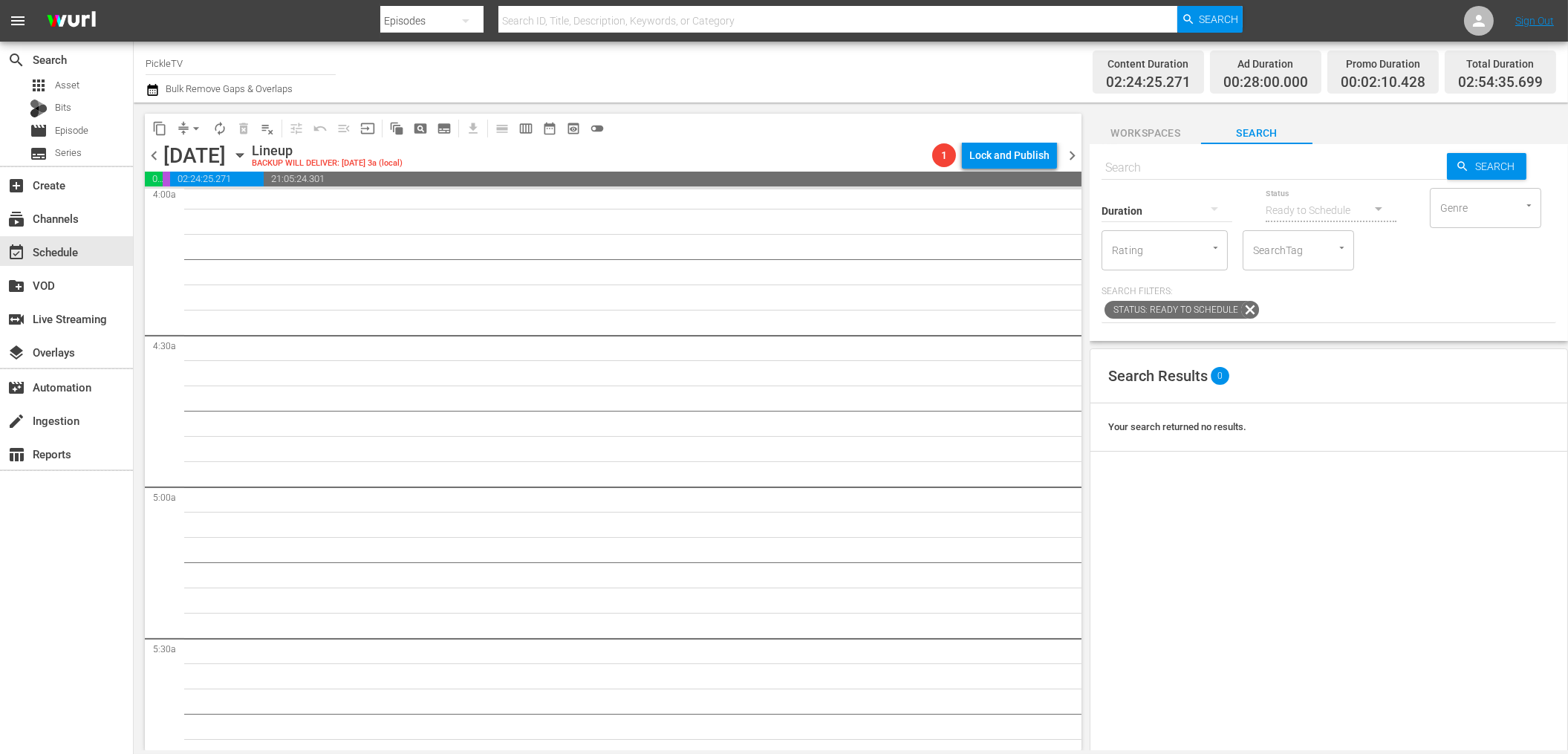
scroll to position [1110, 0]
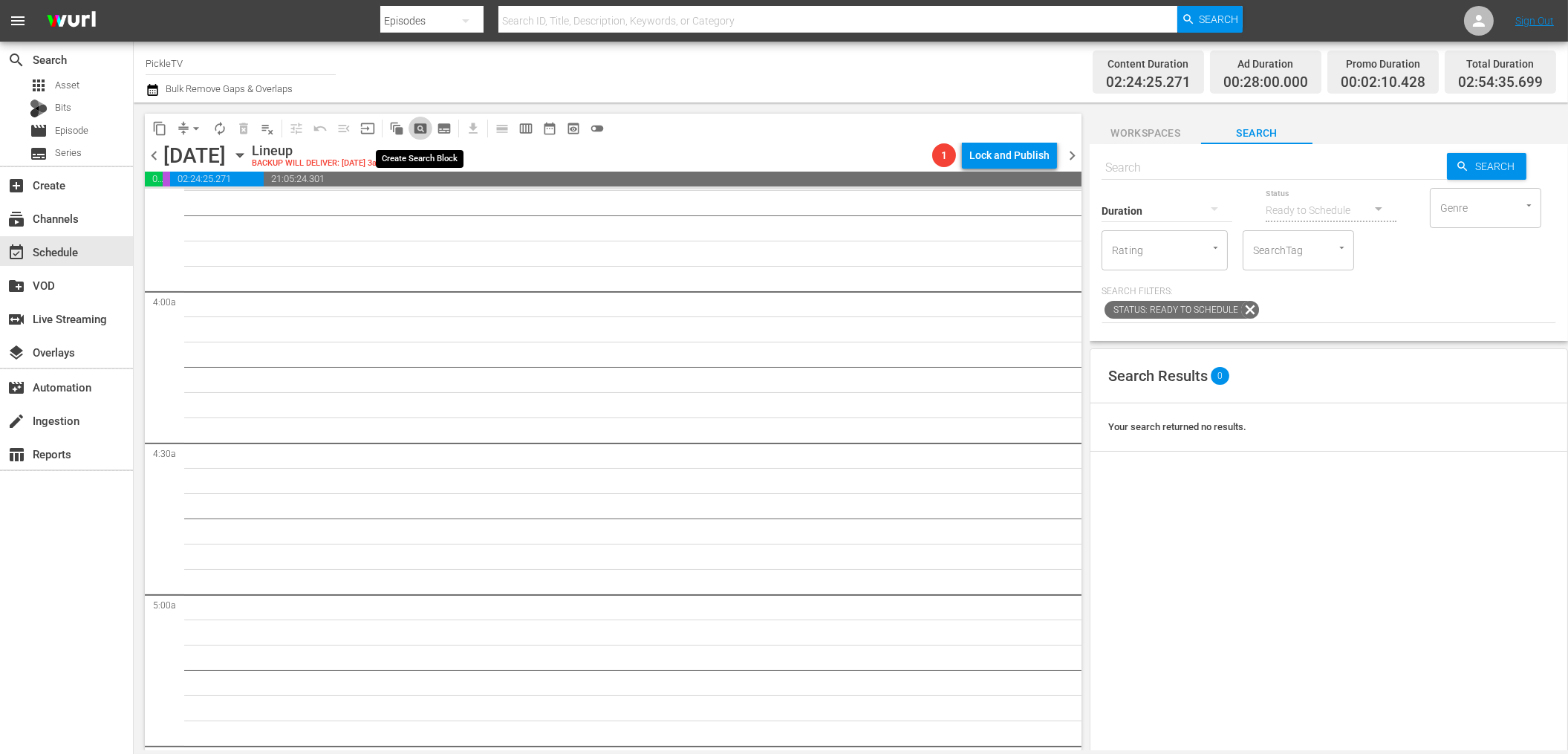
click at [417, 123] on span "pageview_outlined" at bounding box center [420, 128] width 15 height 15
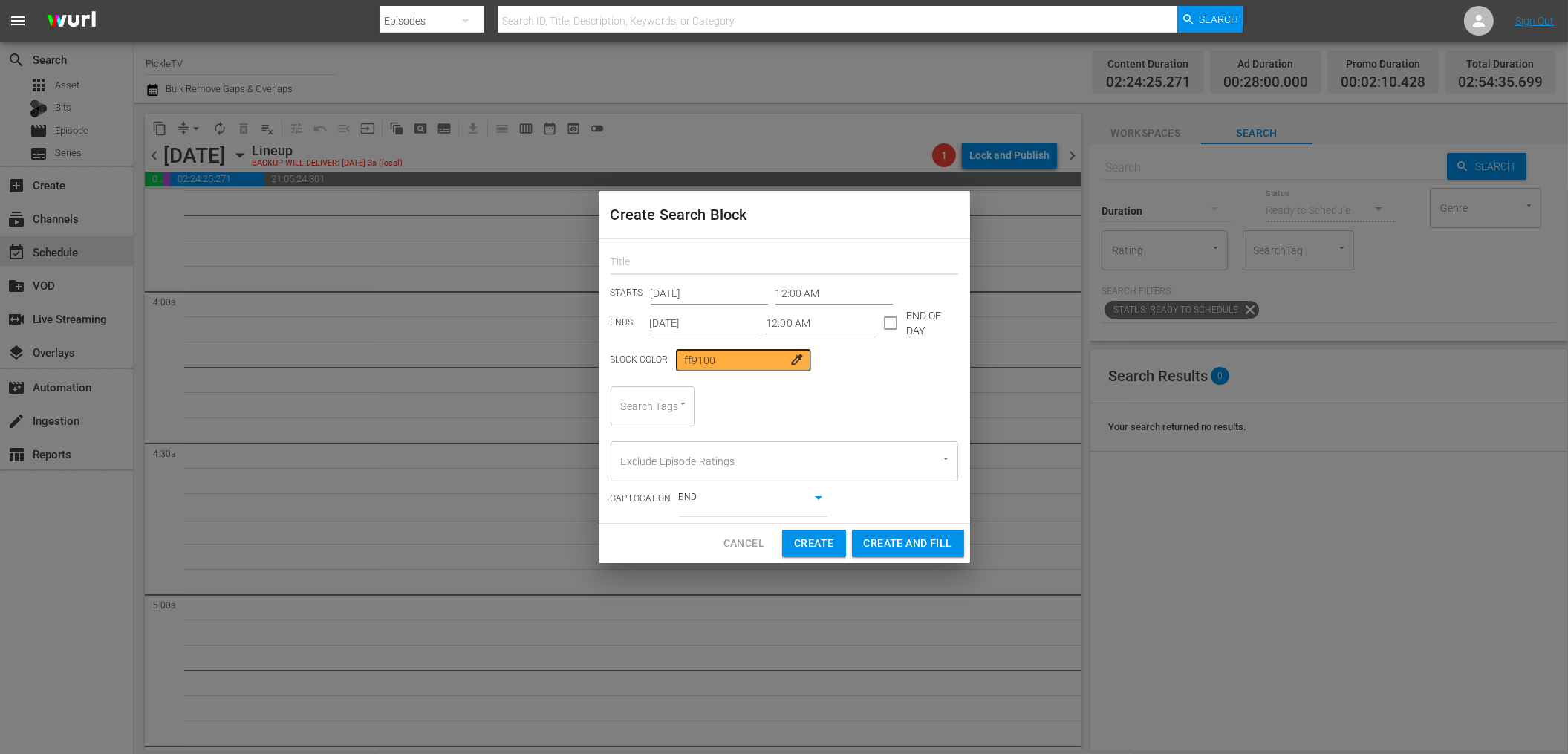
click at [714, 265] on input "text" at bounding box center [784, 263] width 347 height 23
type input "pickle"
click at [883, 313] on input "checkbox" at bounding box center [890, 326] width 31 height 31
checkbox input "true"
click at [683, 289] on input "[DATE]" at bounding box center [709, 293] width 118 height 22
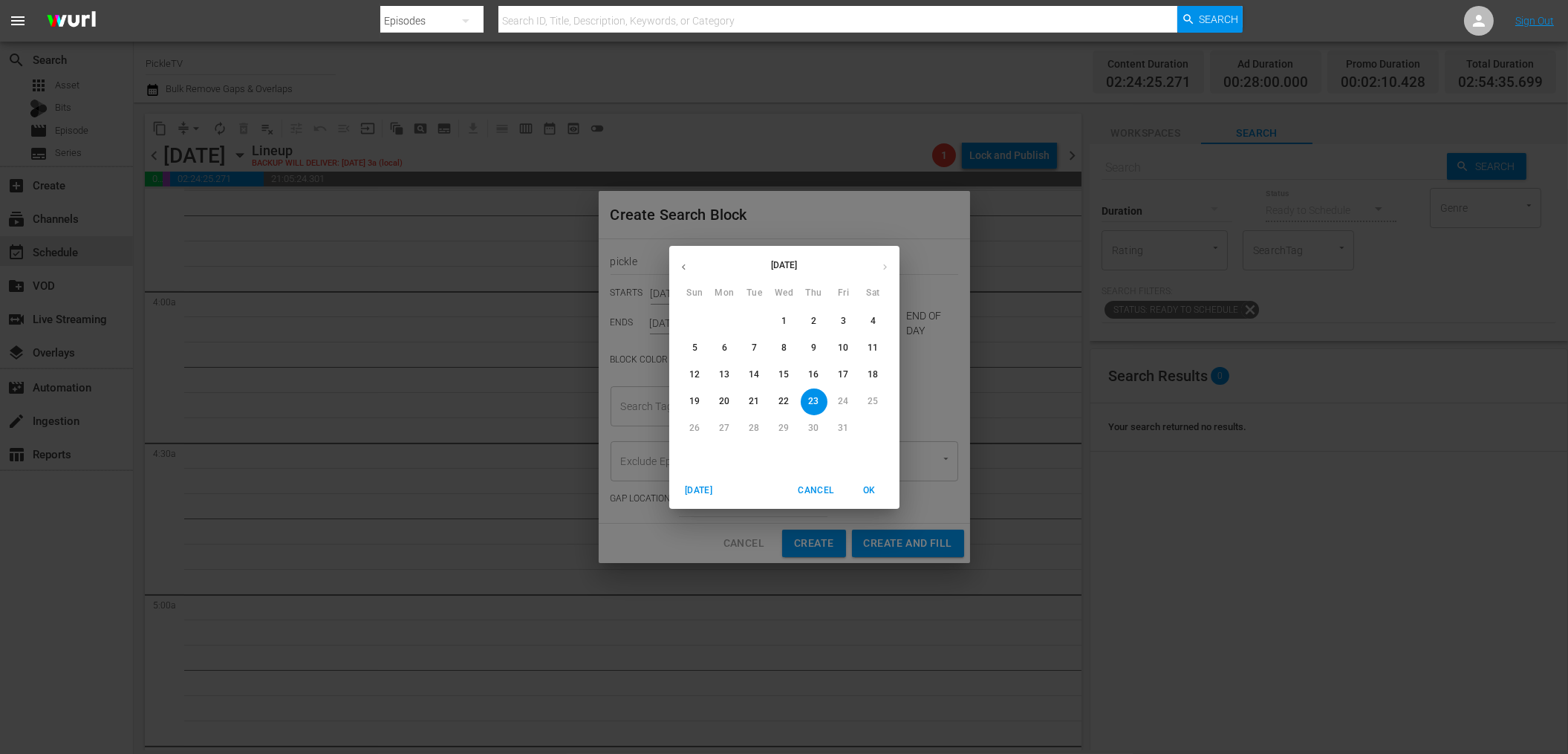
click at [884, 265] on div "[DATE]" at bounding box center [784, 267] width 230 height 29
click at [810, 398] on p "23" at bounding box center [813, 401] width 11 height 13
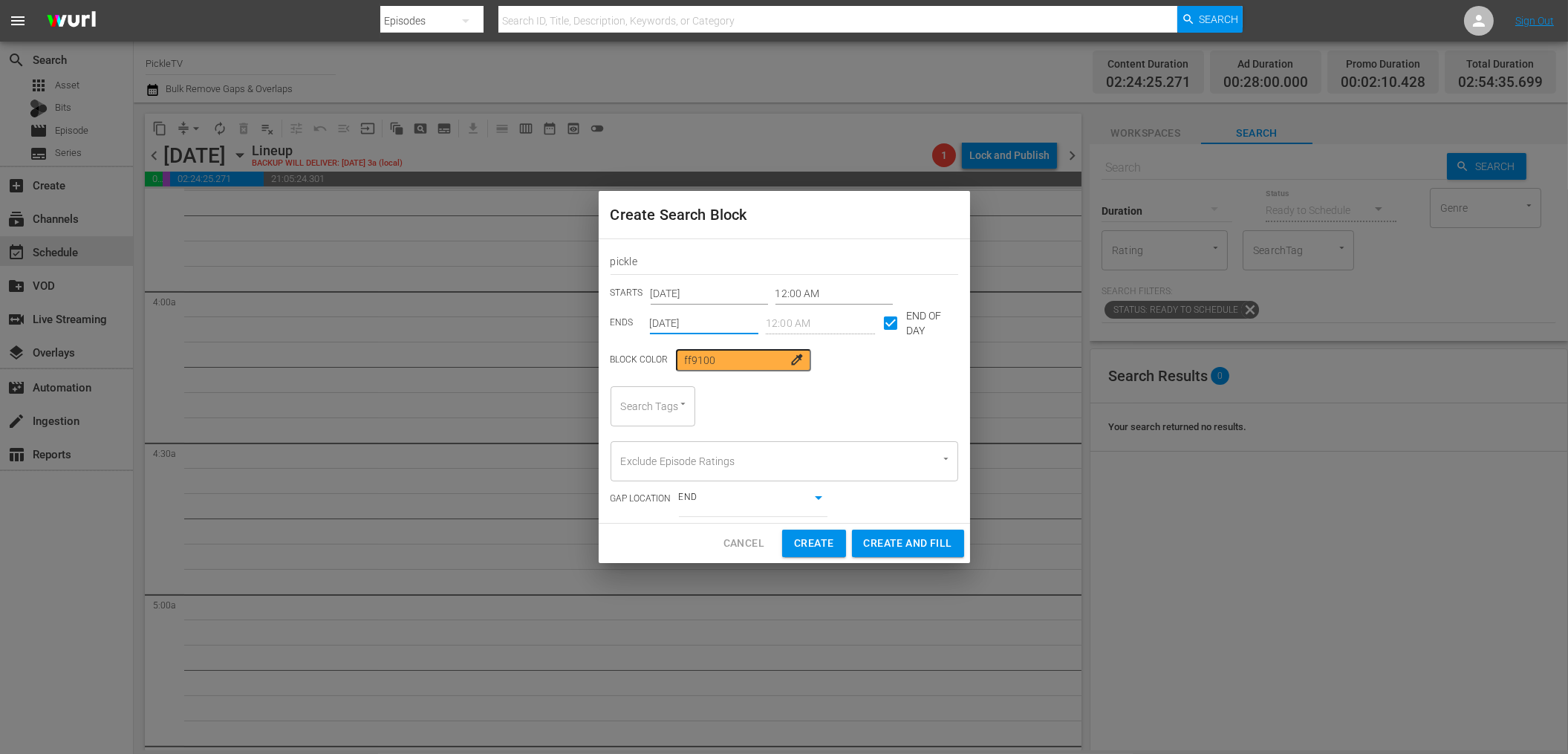
click at [721, 326] on input "[DATE]" at bounding box center [705, 322] width 109 height 22
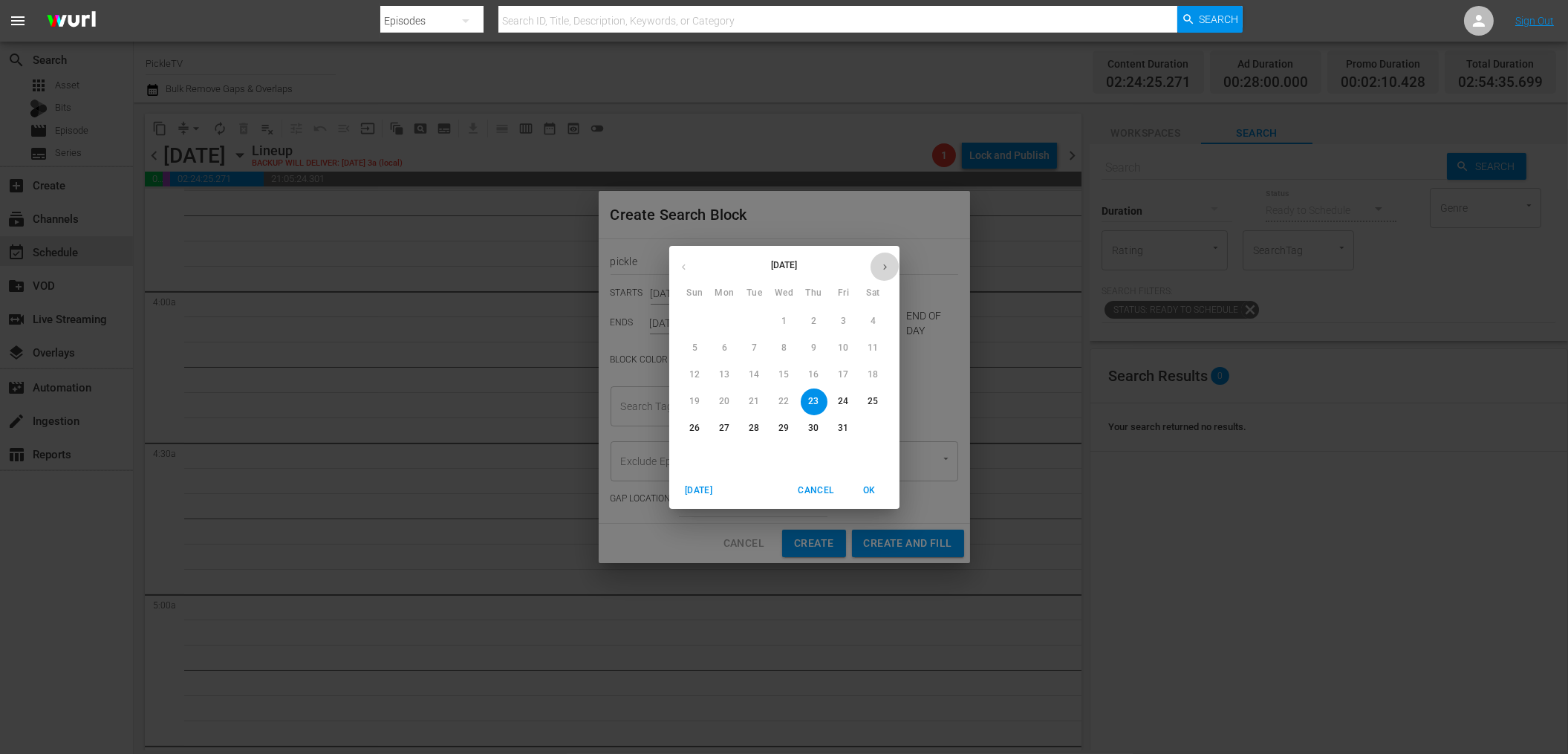
click at [880, 268] on icon "button" at bounding box center [885, 267] width 11 height 11
drag, startPoint x: 699, startPoint y: 456, endPoint x: 715, endPoint y: 460, distance: 16.5
click at [699, 456] on p "30" at bounding box center [695, 455] width 11 height 13
type input "[DATE]"
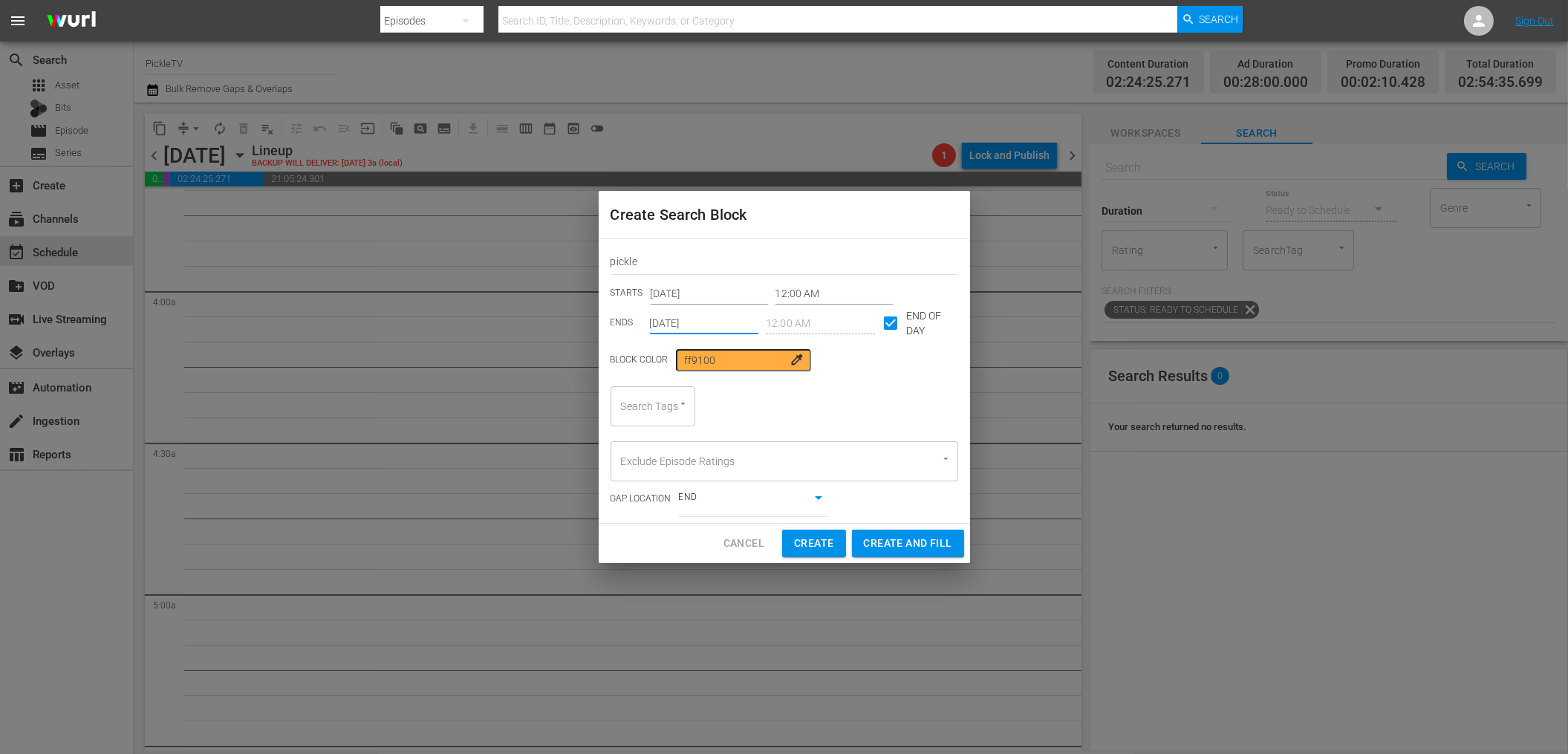
click at [646, 412] on input "Search Tags" at bounding box center [632, 407] width 30 height 27
type input "Pickle"
click at [683, 470] on li "PickleTV Ready" at bounding box center [653, 479] width 84 height 40
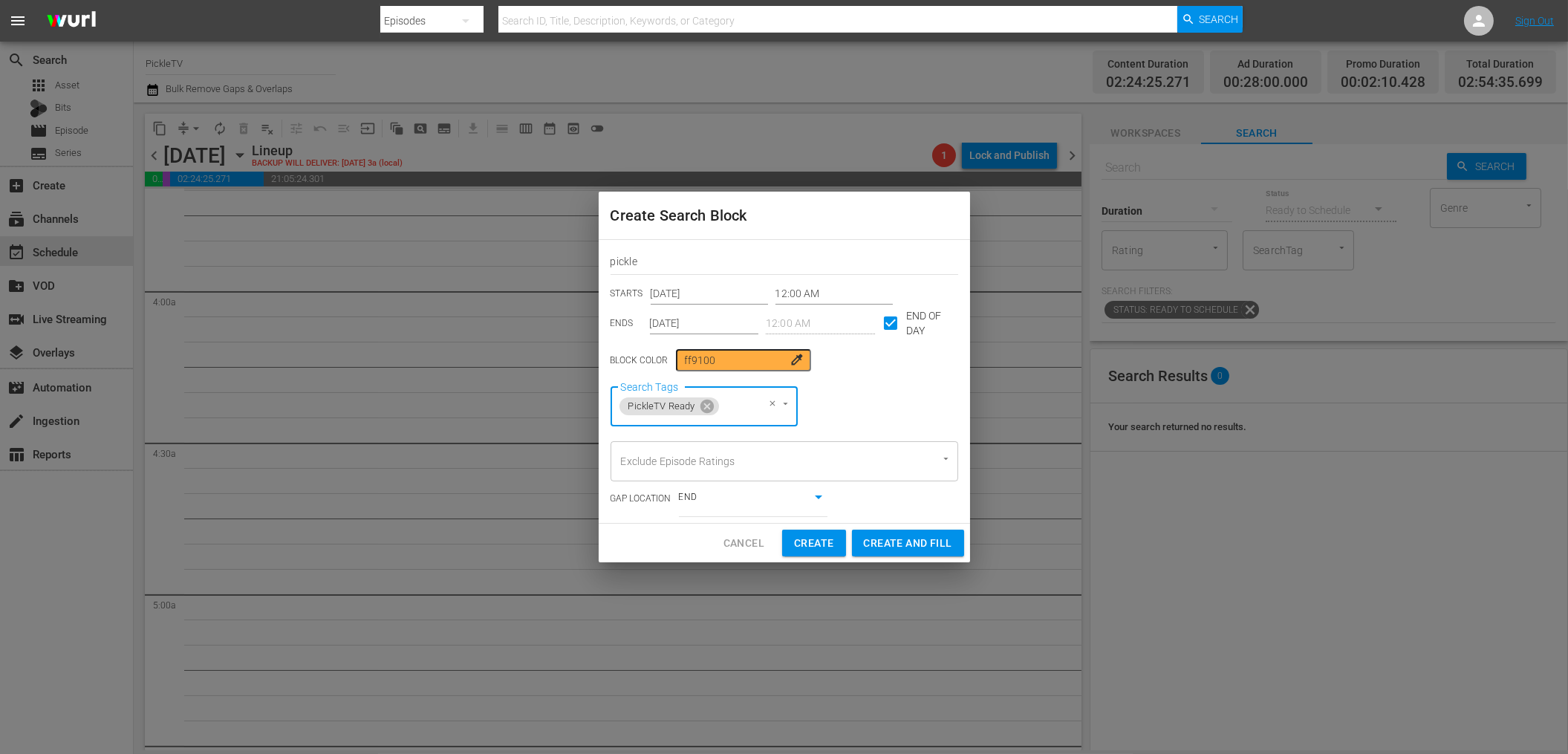
click at [889, 539] on span "Create and Fill" at bounding box center [907, 543] width 88 height 19
type input "[DATE]"
checkbox input "false"
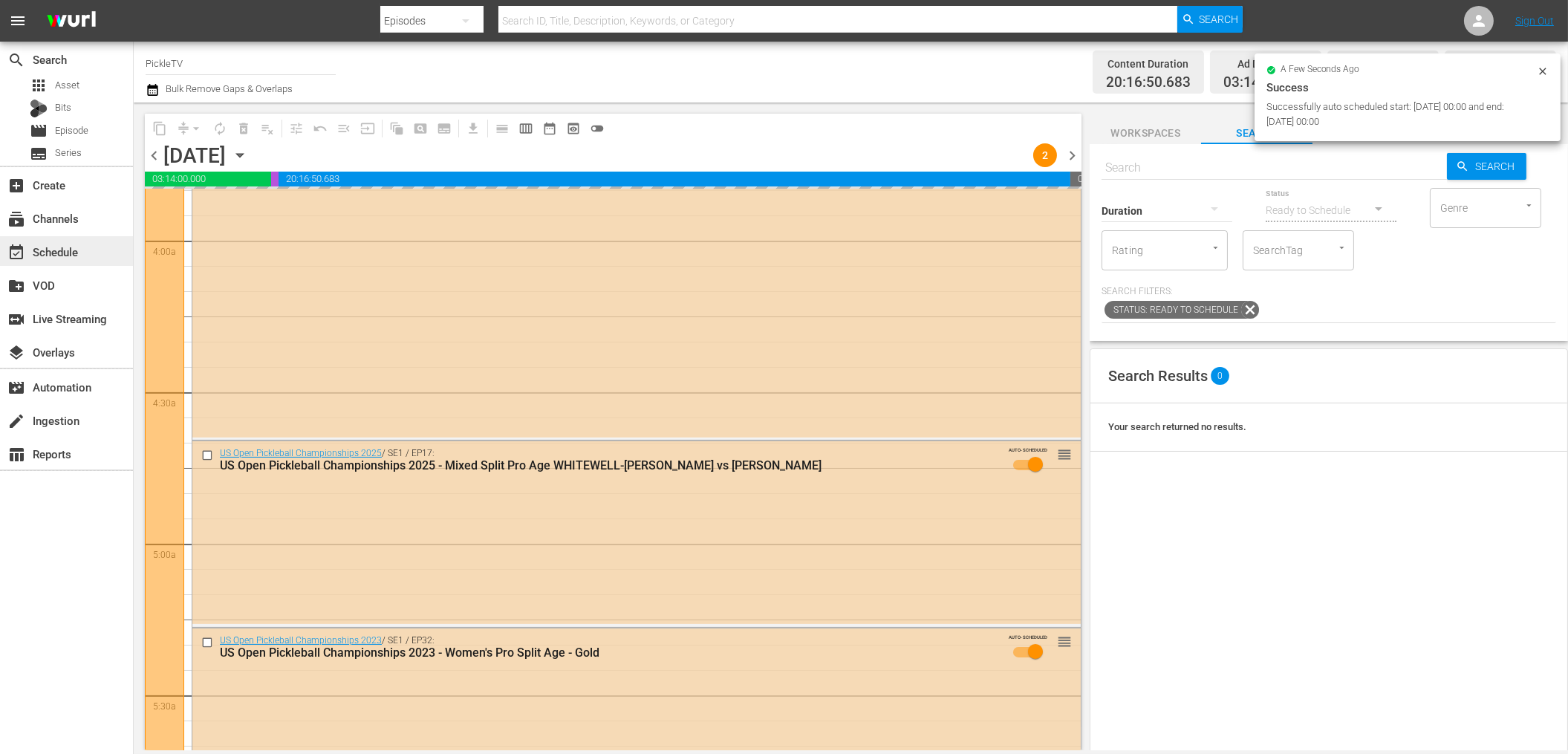
scroll to position [1161, 0]
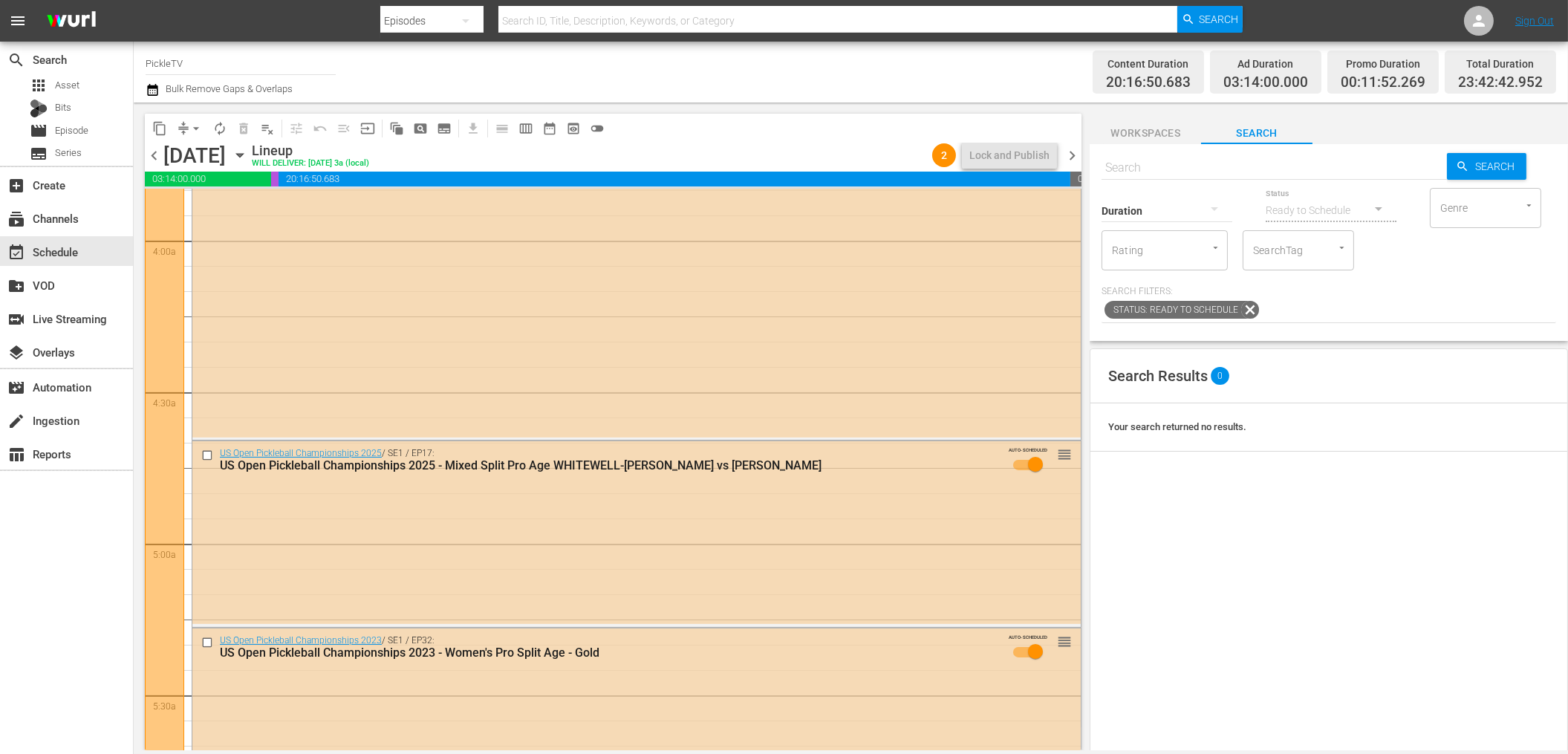
click at [629, 101] on div "Channel Title PickleTV Bulk Remove Gaps & Overlaps Content Duration 20:16:50.68…" at bounding box center [851, 72] width 1434 height 61
click at [152, 94] on icon "button" at bounding box center [153, 89] width 11 height 12
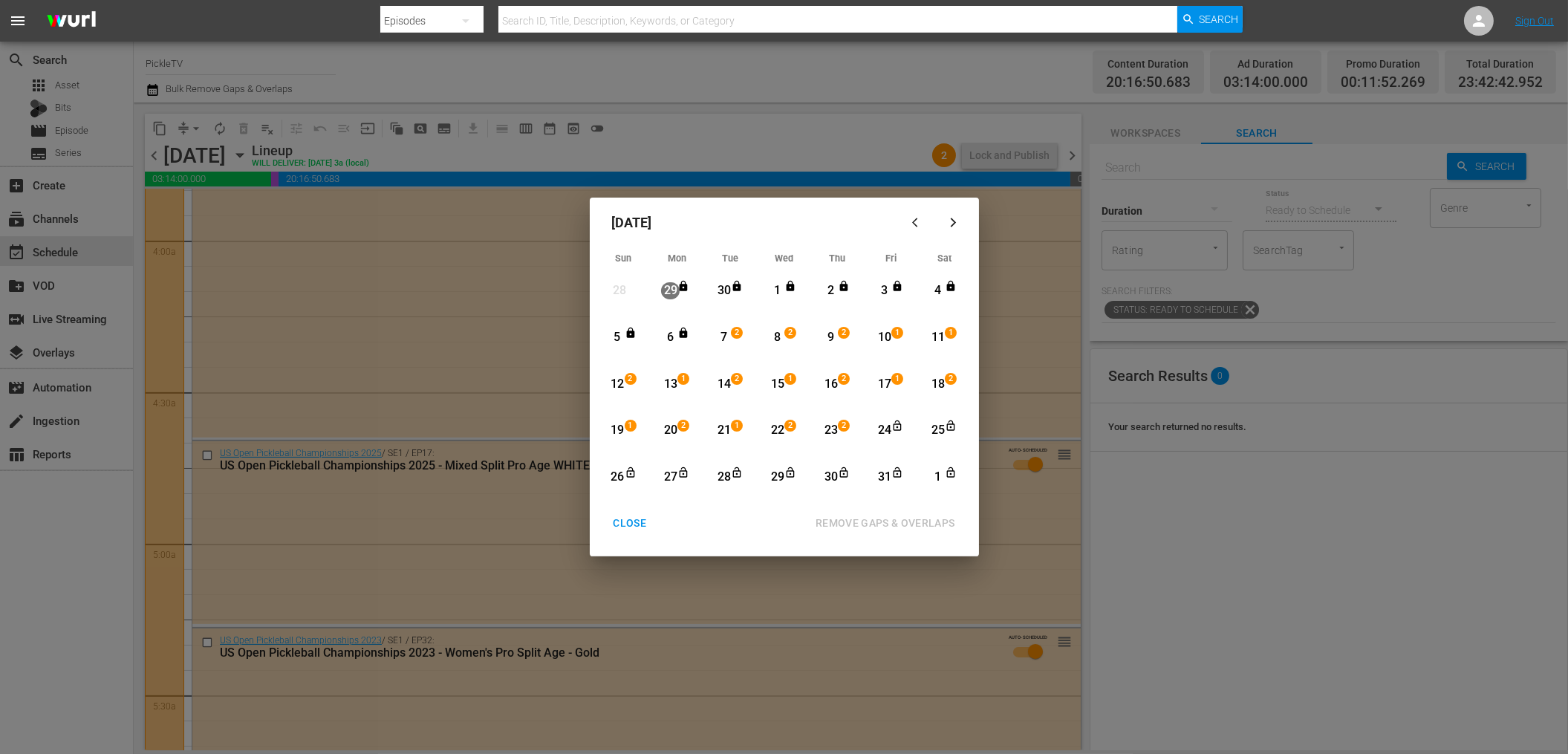
click at [781, 429] on div "22" at bounding box center [776, 430] width 19 height 17
click at [933, 473] on div "1" at bounding box center [937, 477] width 19 height 17
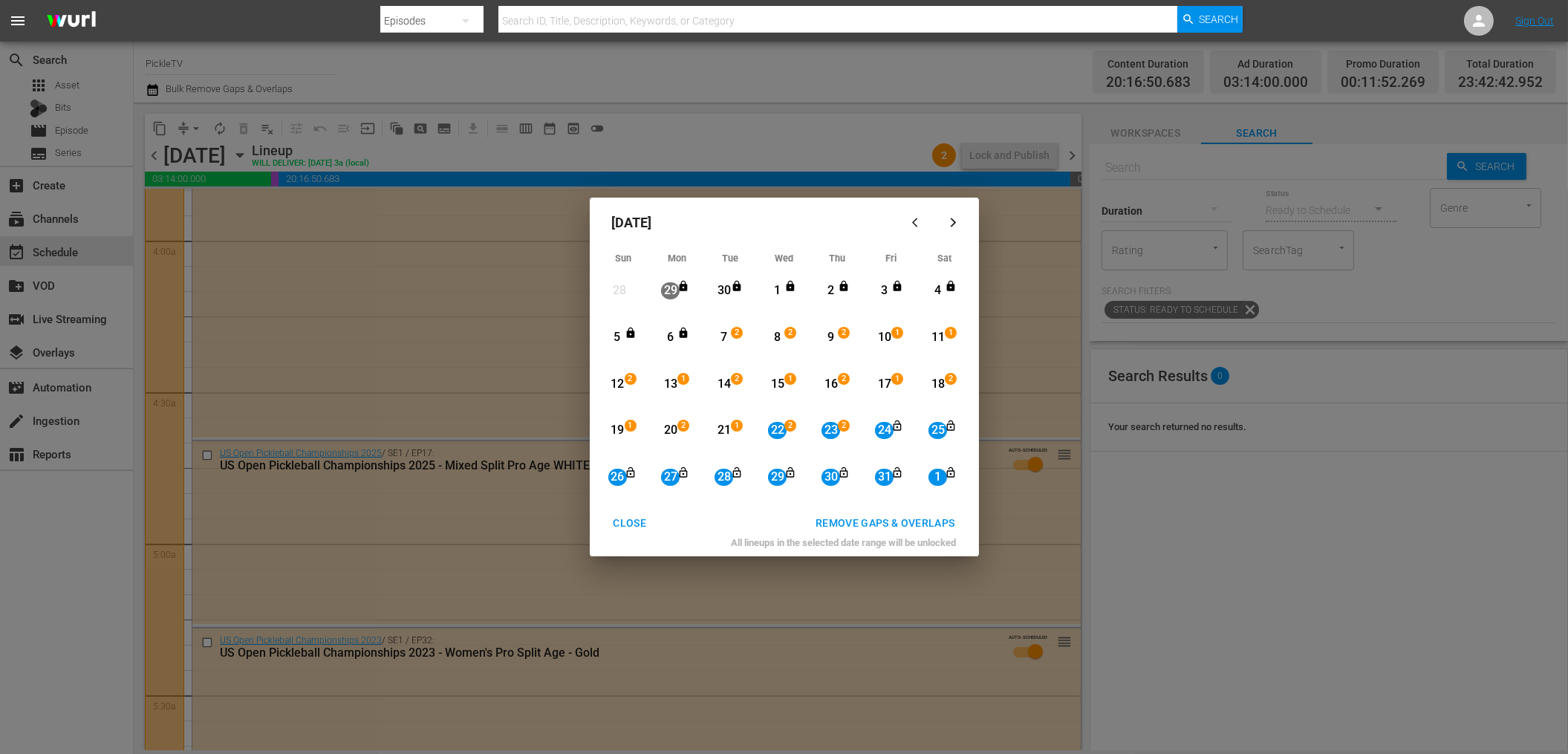
click at [921, 525] on div "REMOVE GAPS & OVERLAPS" at bounding box center [885, 523] width 163 height 19
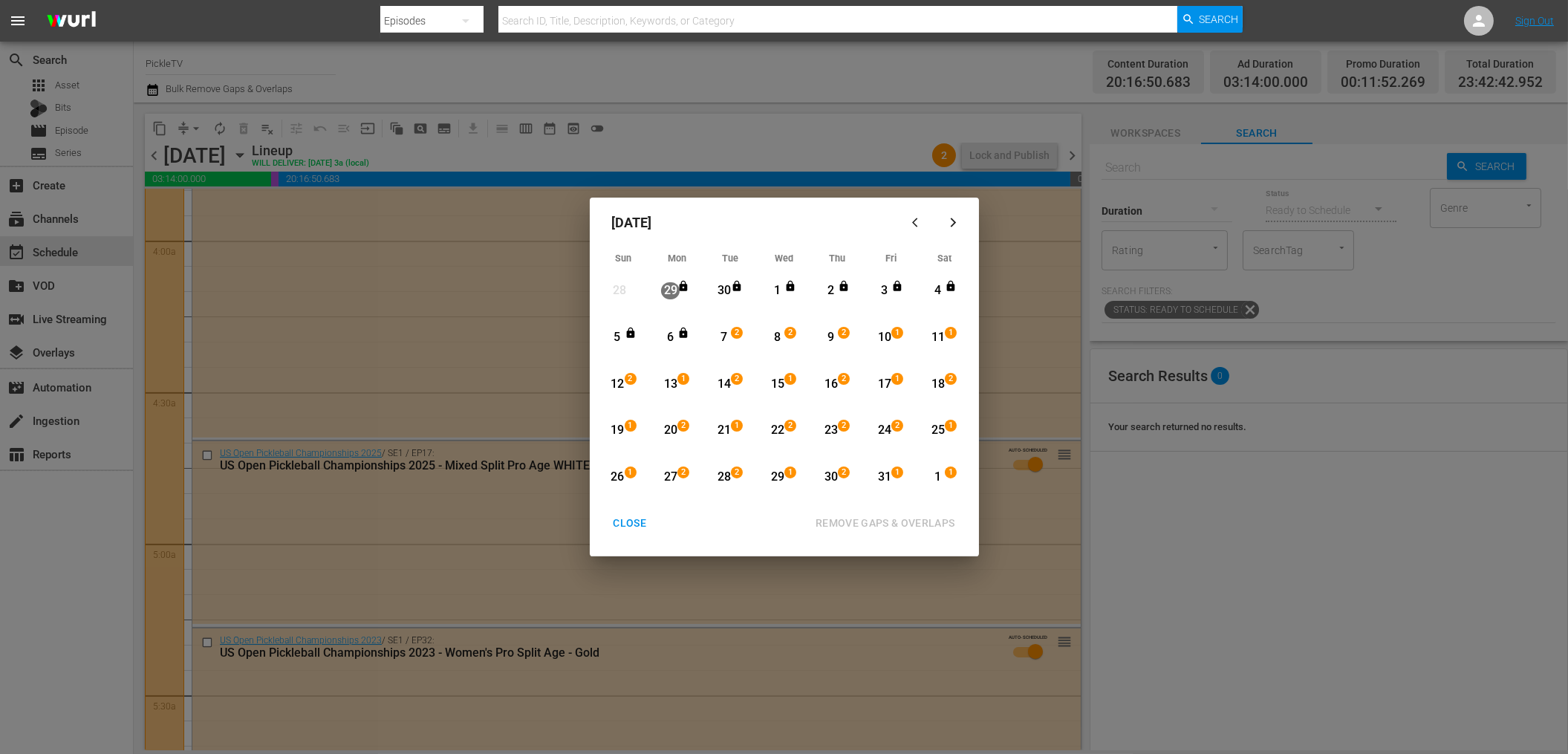
click at [950, 223] on icon "button" at bounding box center [953, 223] width 11 height 11
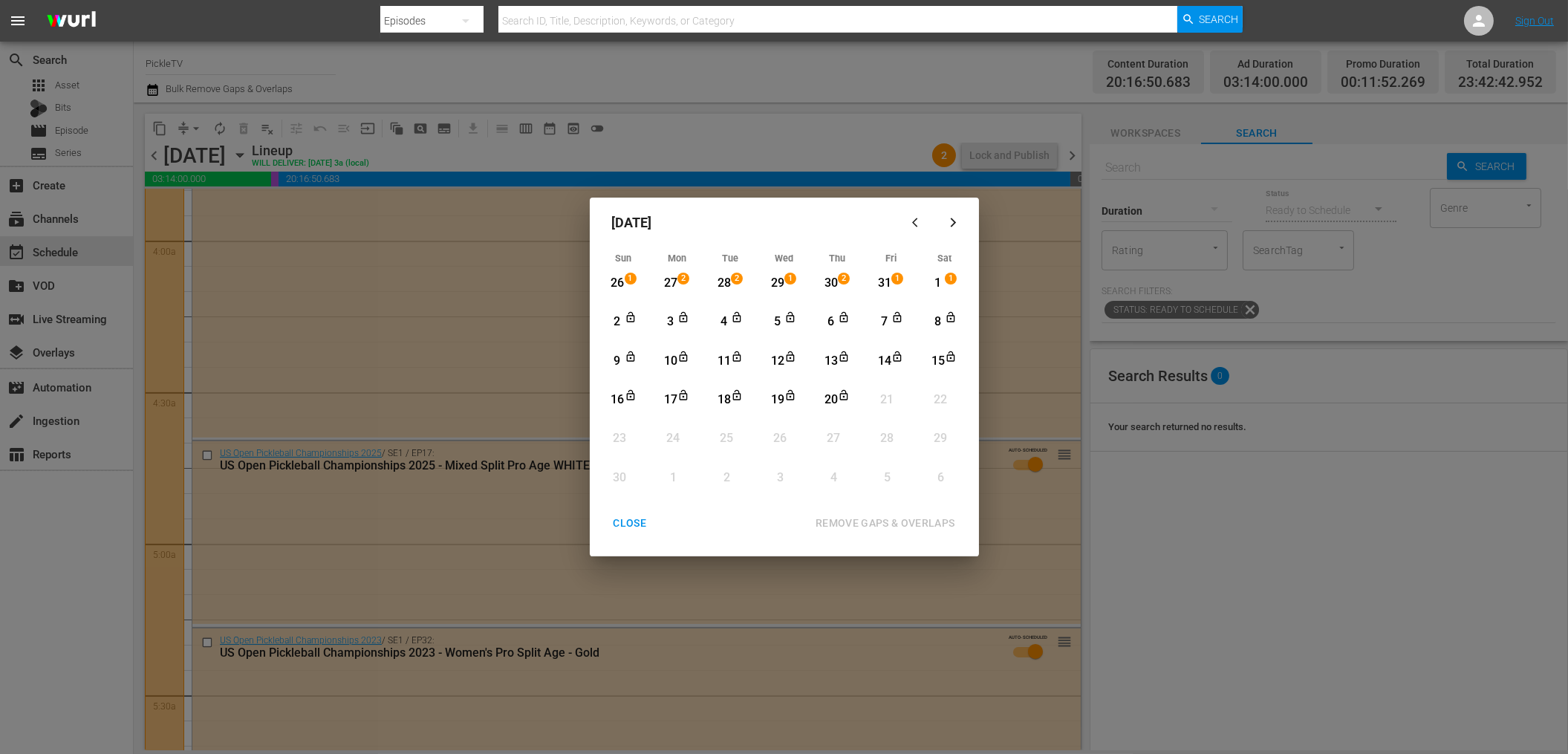
click at [879, 280] on div "31" at bounding box center [884, 283] width 19 height 17
click at [881, 360] on div "14" at bounding box center [884, 361] width 19 height 17
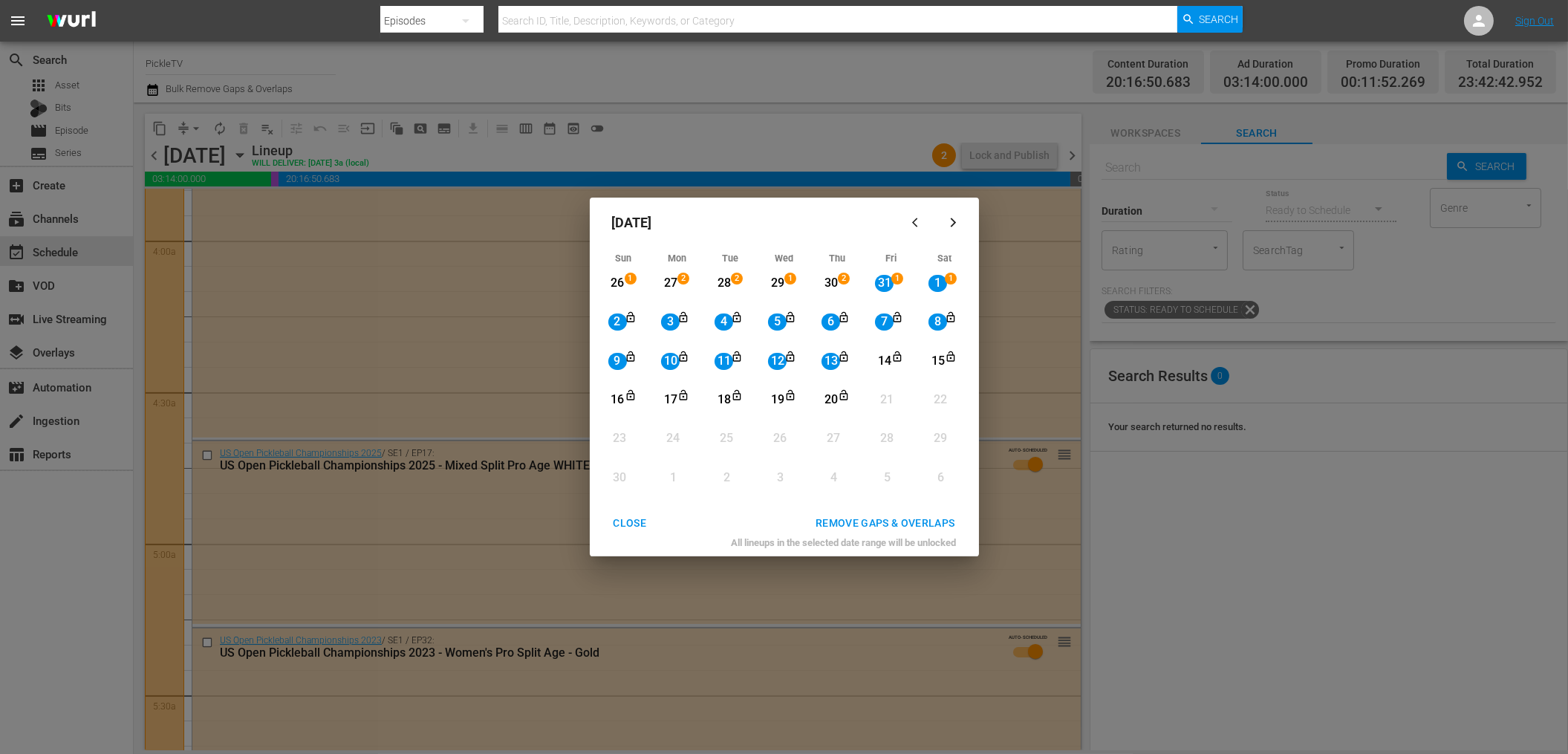
click at [894, 512] on button "REMOVE GAPS & OVERLAPS" at bounding box center [885, 523] width 175 height 28
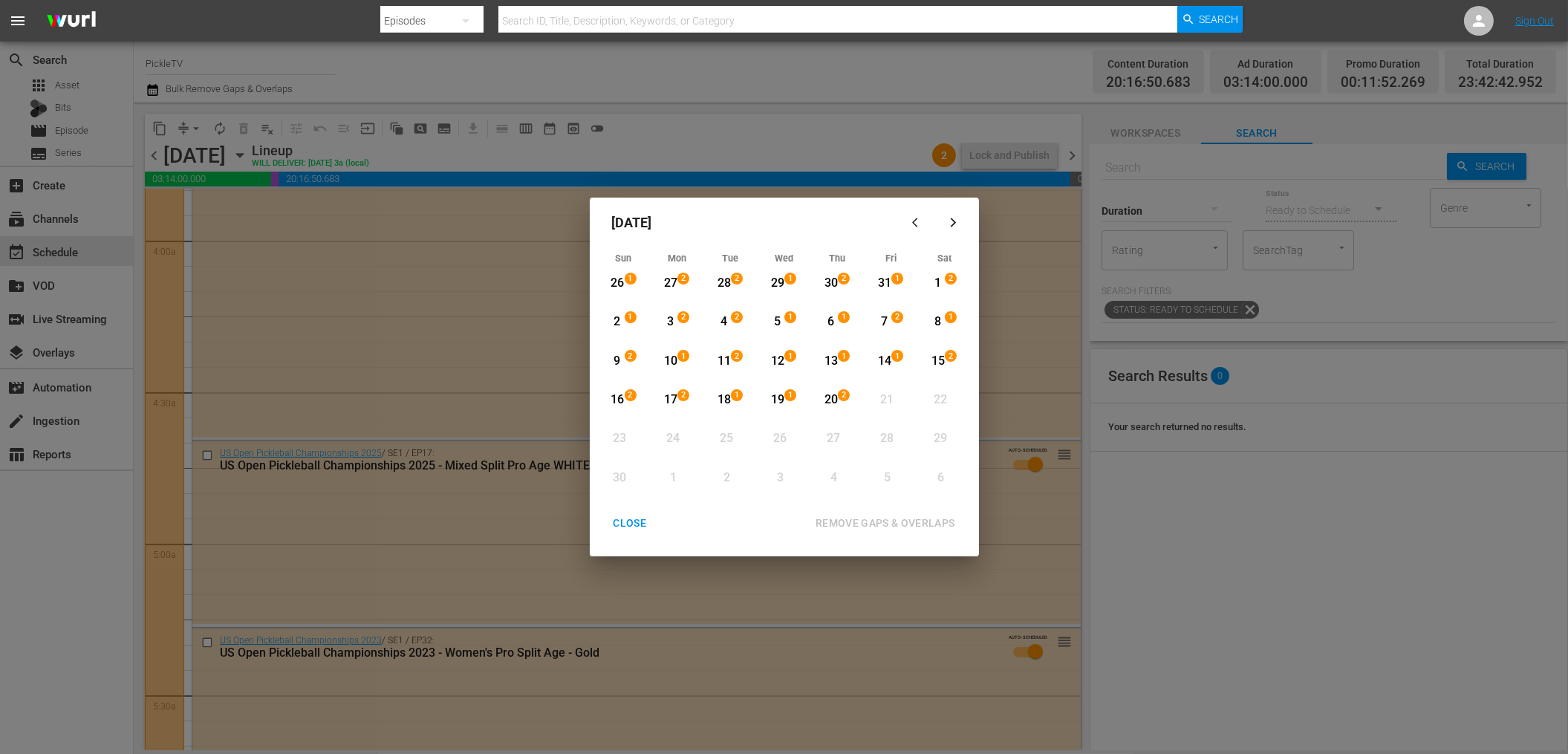
click at [778, 359] on div "12" at bounding box center [776, 361] width 19 height 17
click at [834, 404] on div "20" at bounding box center [830, 399] width 19 height 17
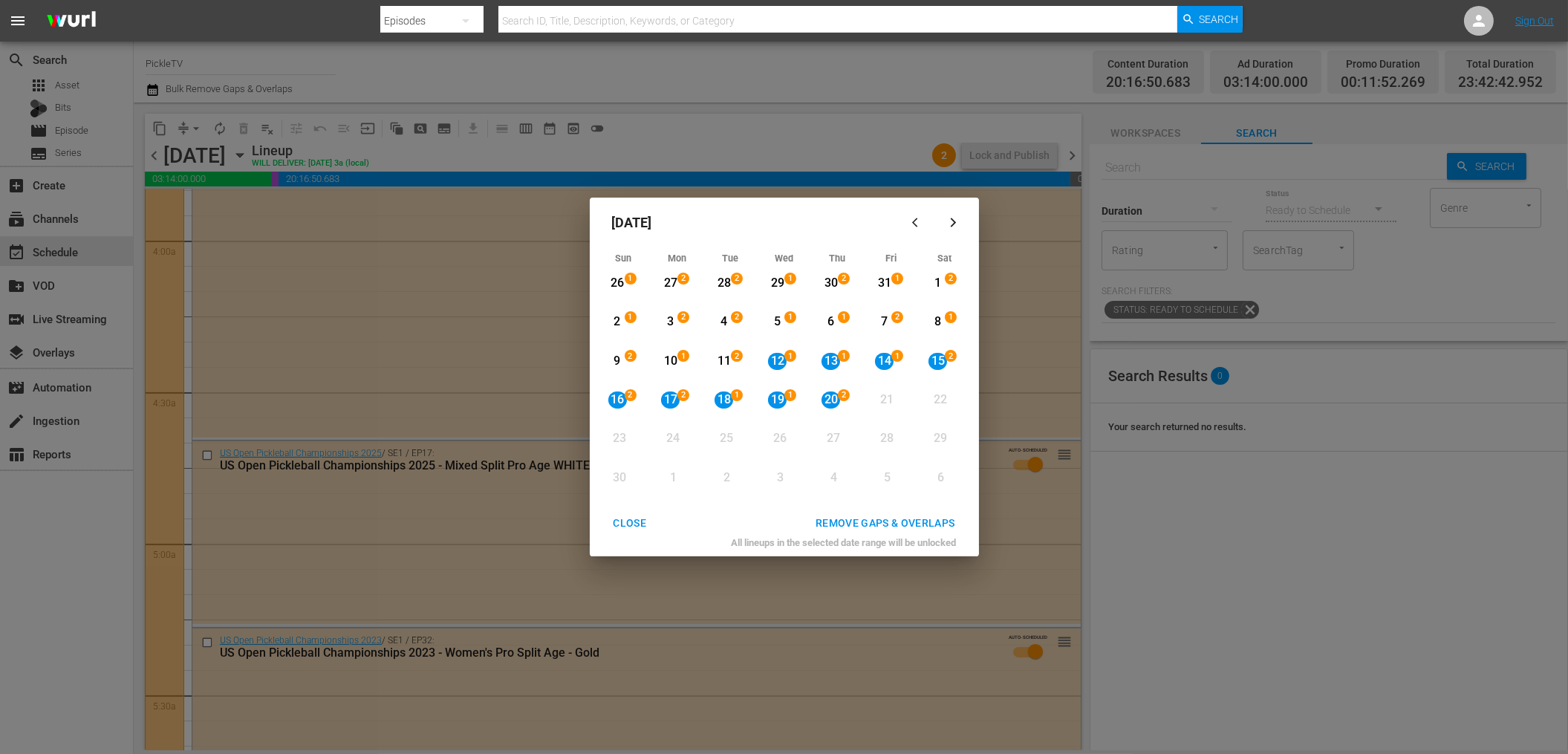
click at [875, 522] on div "REMOVE GAPS & OVERLAPS" at bounding box center [885, 523] width 163 height 19
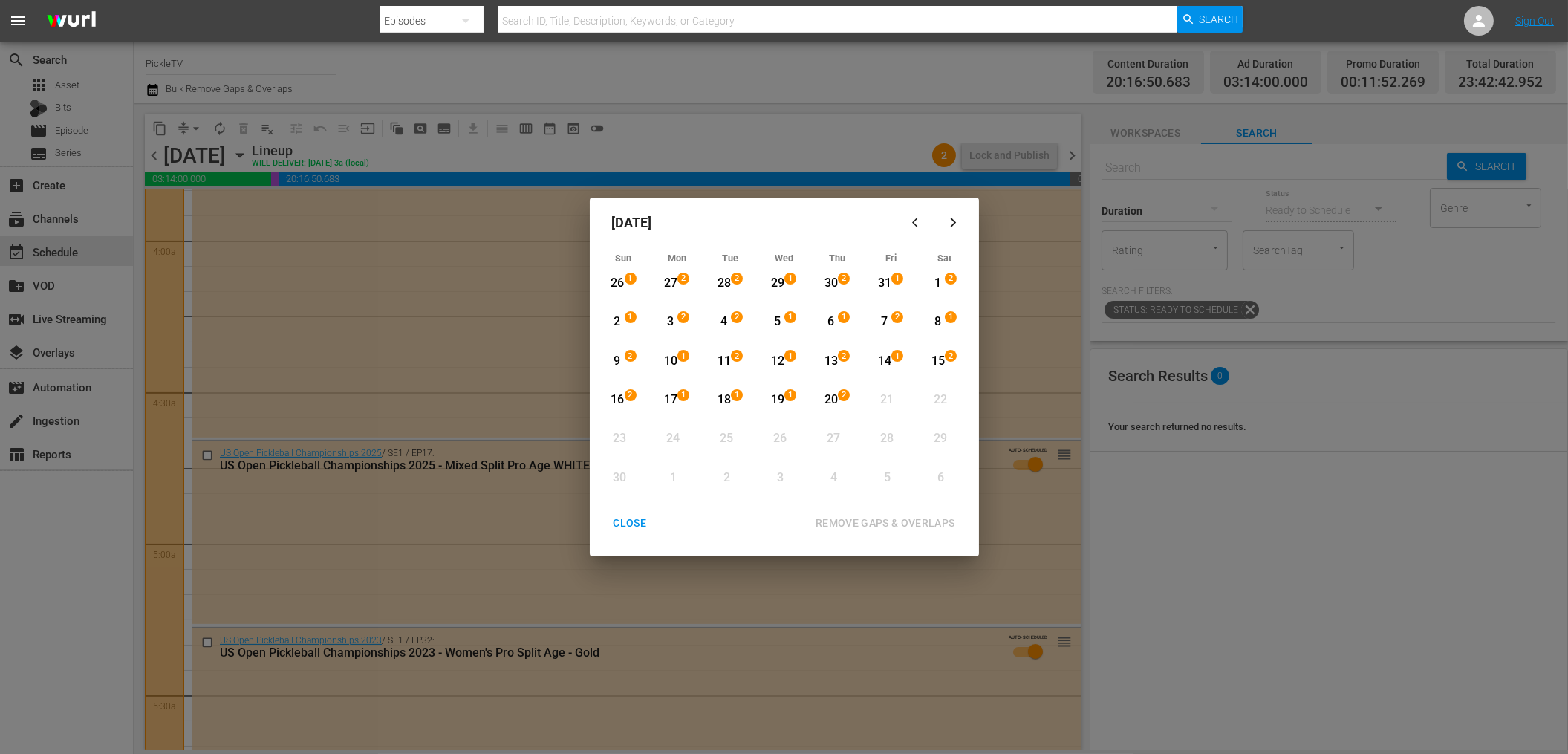
click at [660, 522] on button "CLOSE" at bounding box center [630, 523] width 69 height 28
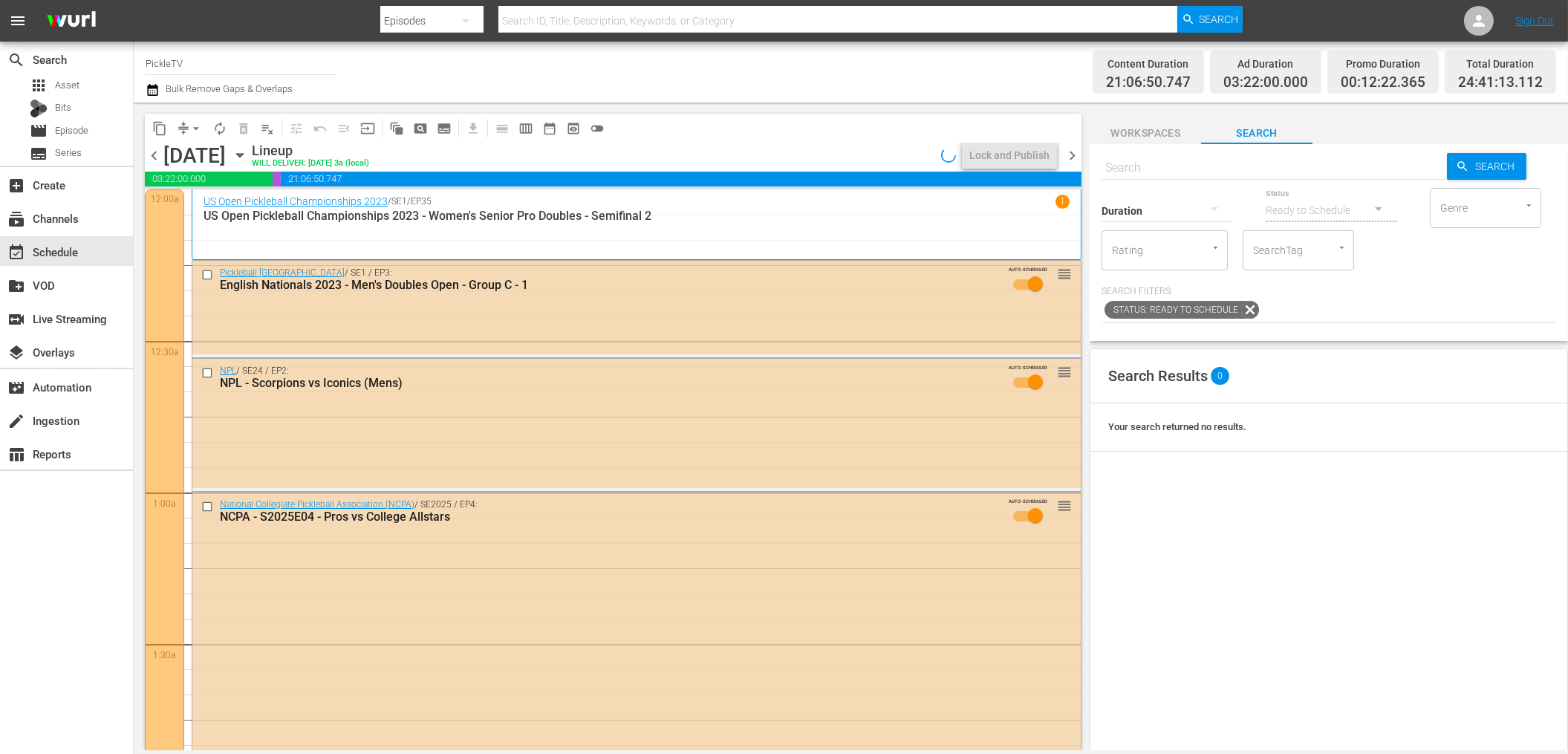
click at [588, 92] on div "Channel Title PickleTV Bulk Remove Gaps & Overlaps" at bounding box center [530, 72] width 769 height 54
click at [156, 89] on icon "button" at bounding box center [153, 90] width 14 height 18
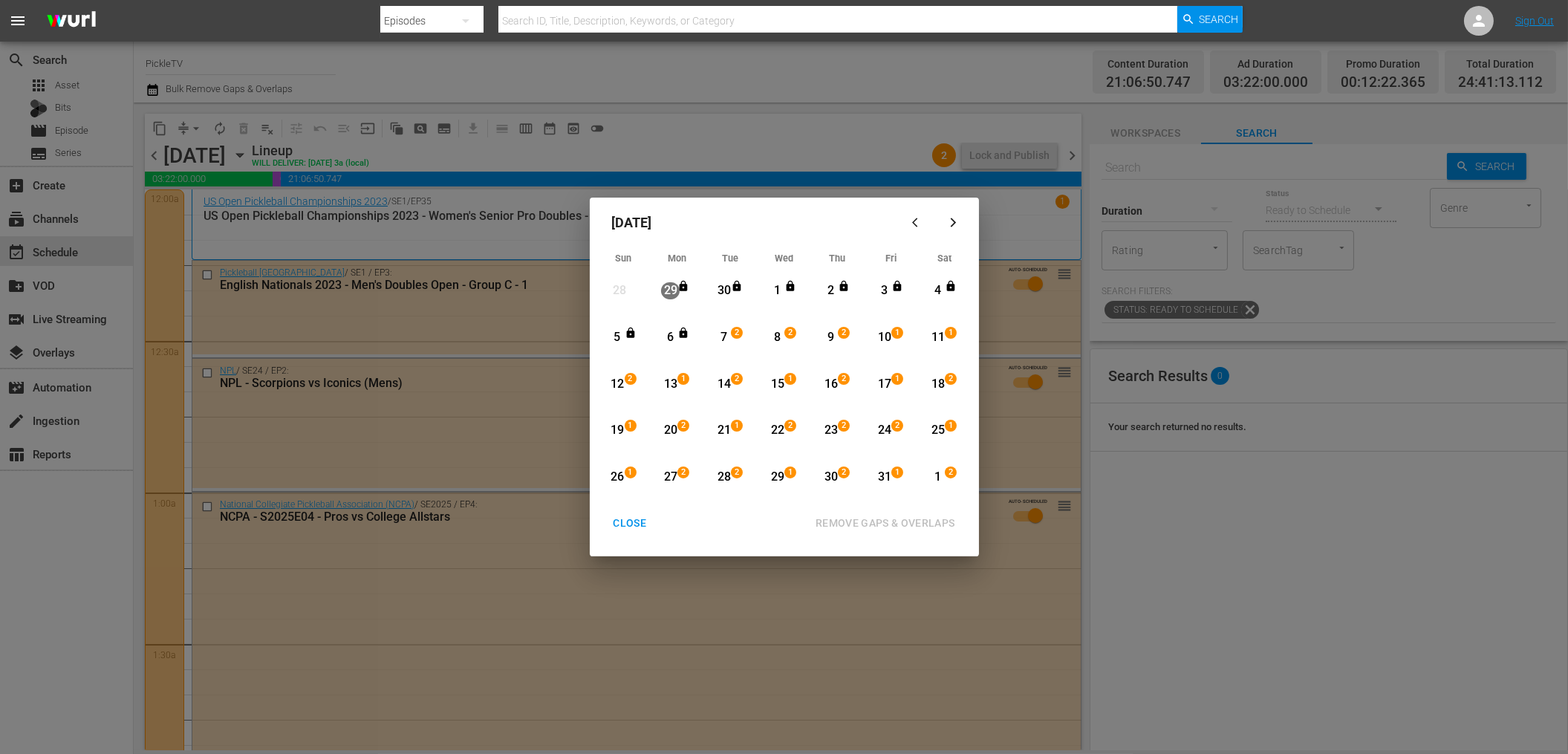
click at [949, 220] on icon "button" at bounding box center [953, 223] width 11 height 11
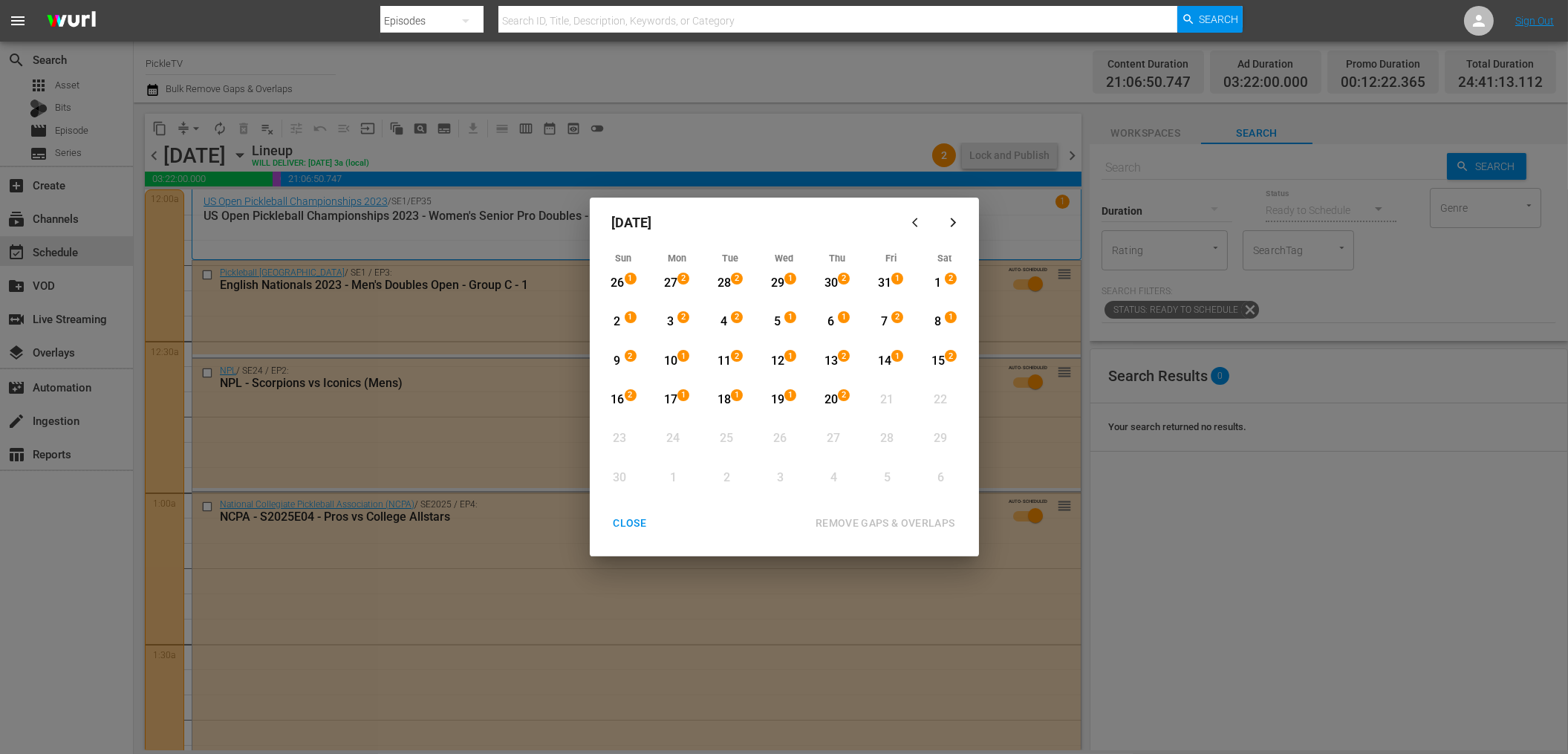
click at [631, 526] on div "CLOSE" at bounding box center [630, 523] width 57 height 19
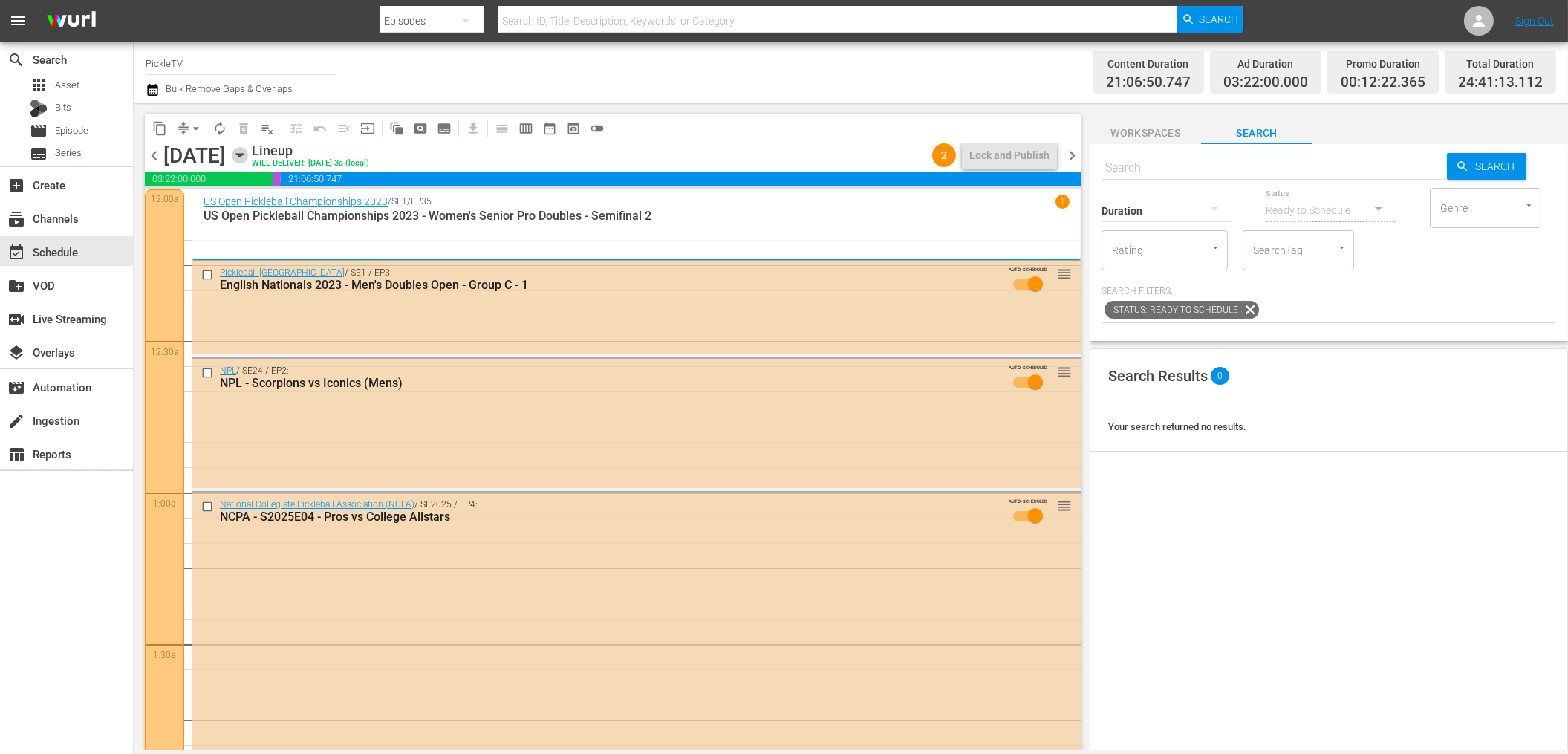
click at [243, 154] on icon "button" at bounding box center [239, 155] width 6 height 4
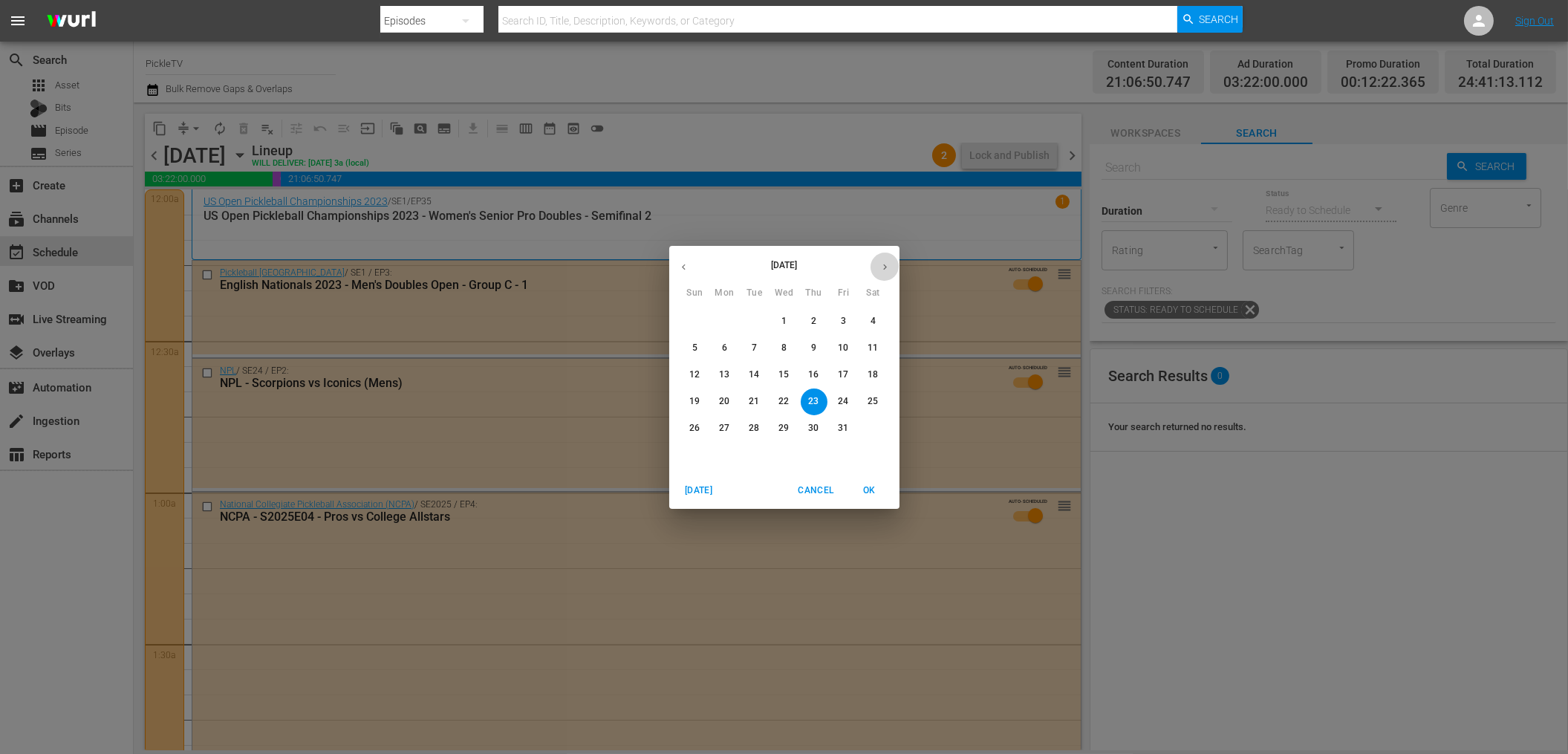
drag, startPoint x: 880, startPoint y: 265, endPoint x: 872, endPoint y: 294, distance: 30.1
click at [881, 265] on icon "button" at bounding box center [885, 267] width 11 height 11
click at [809, 398] on p "20" at bounding box center [813, 401] width 11 height 13
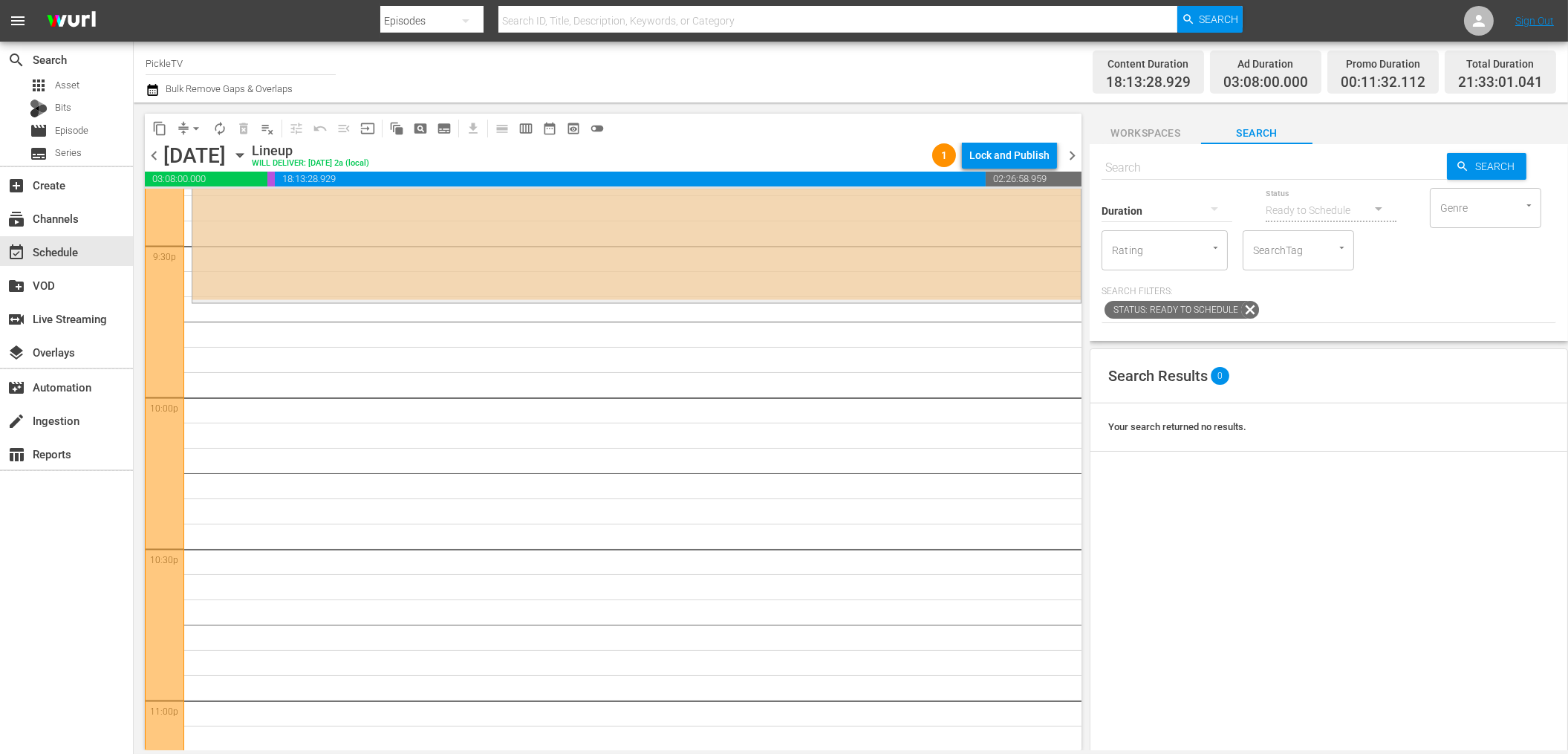
scroll to position [6456, 0]
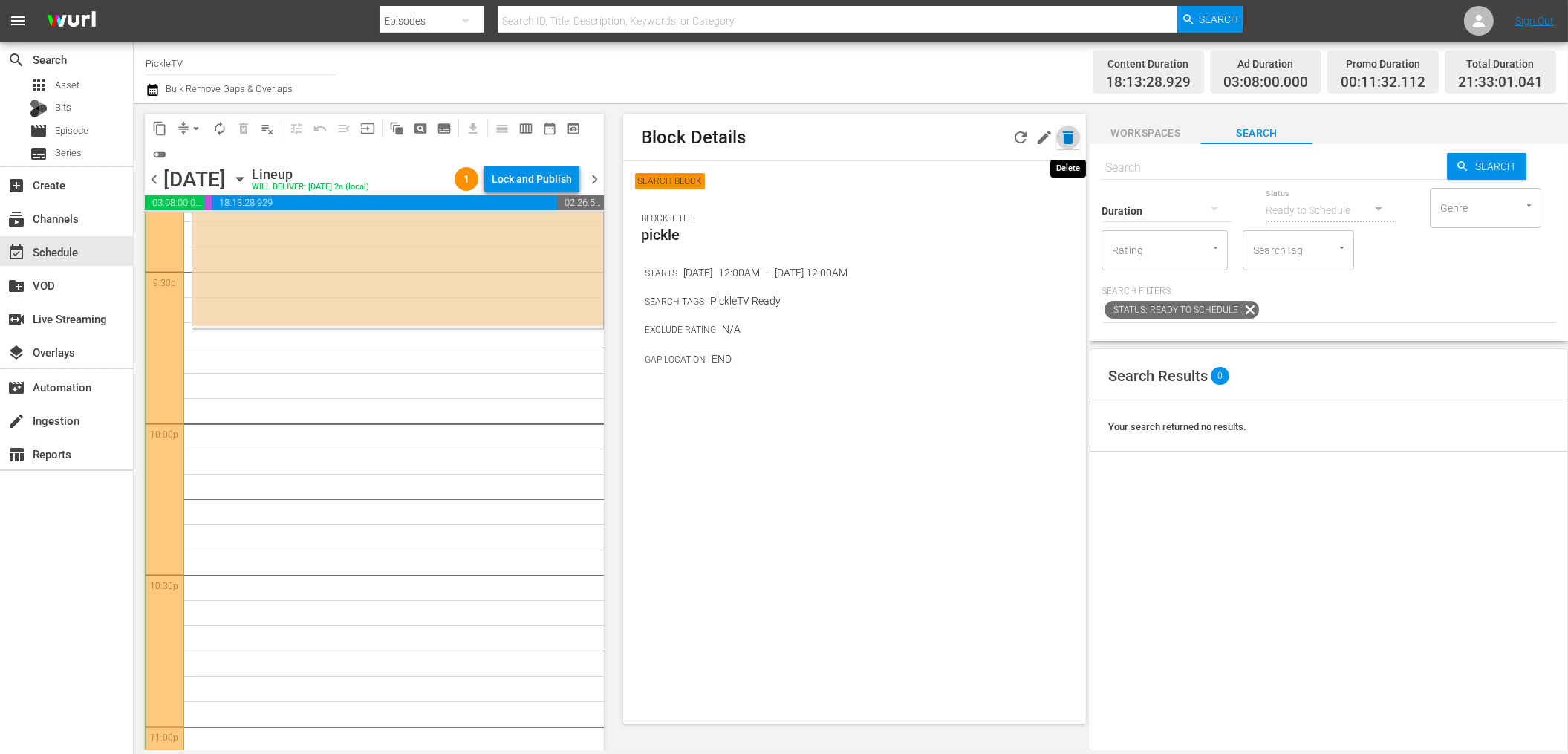
click at [1070, 144] on icon "button" at bounding box center [1068, 137] width 11 height 13
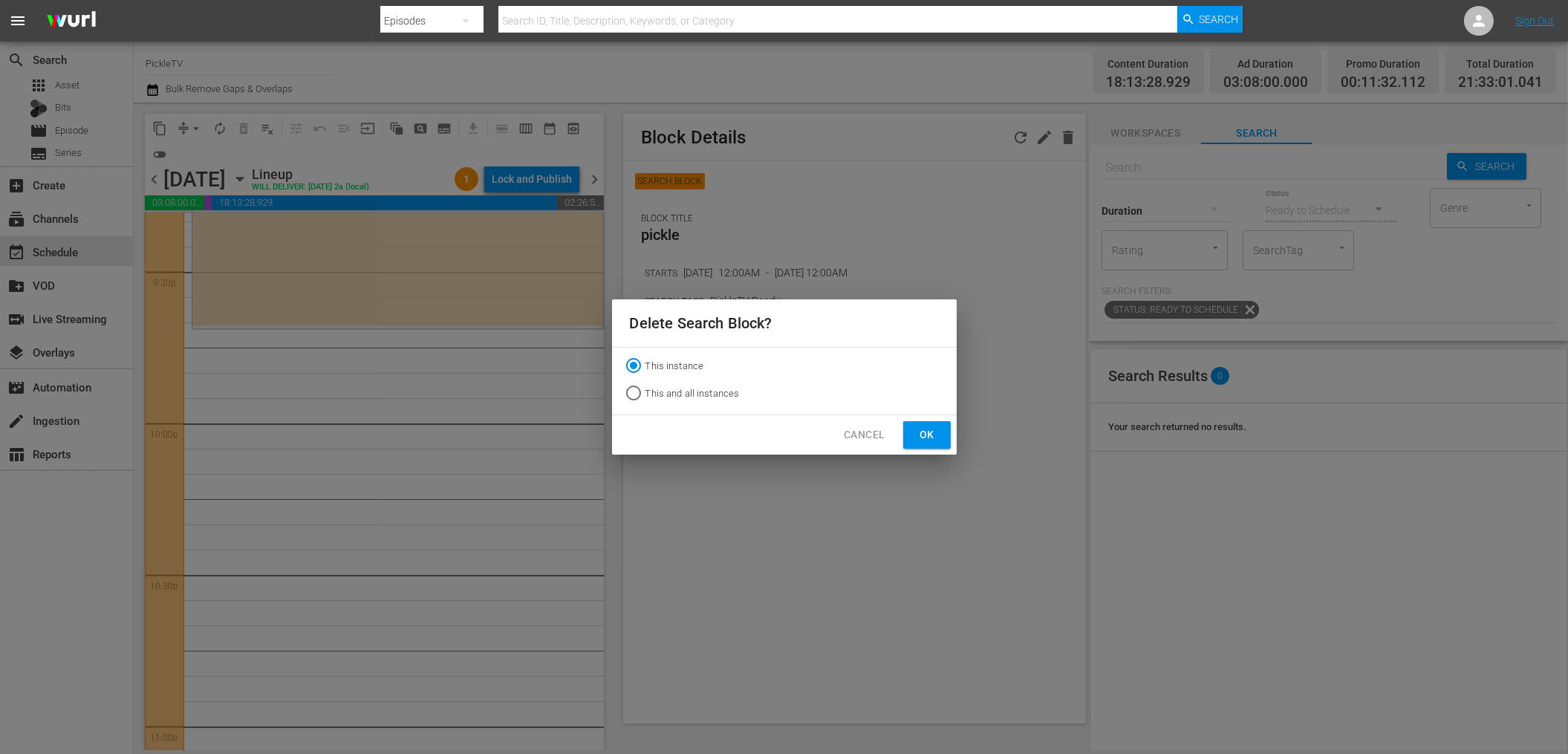
click at [690, 396] on span "This and all instances" at bounding box center [692, 393] width 94 height 15
click at [645, 396] on input "This and all instances" at bounding box center [633, 396] width 23 height 23
radio input "true"
click at [927, 433] on span "Ok" at bounding box center [926, 434] width 23 height 19
radio input "true"
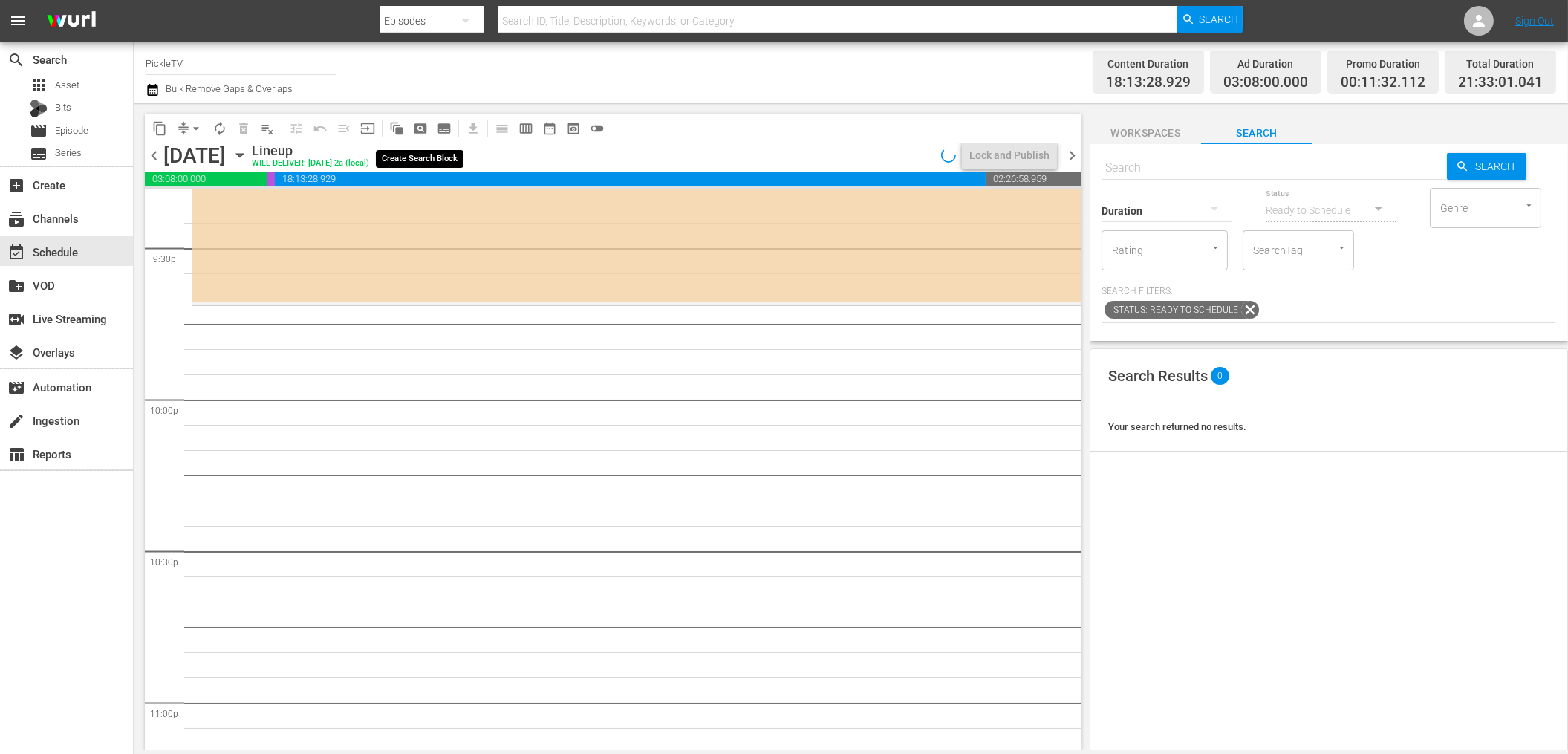
click at [421, 136] on span "pageview_outlined" at bounding box center [420, 128] width 15 height 15
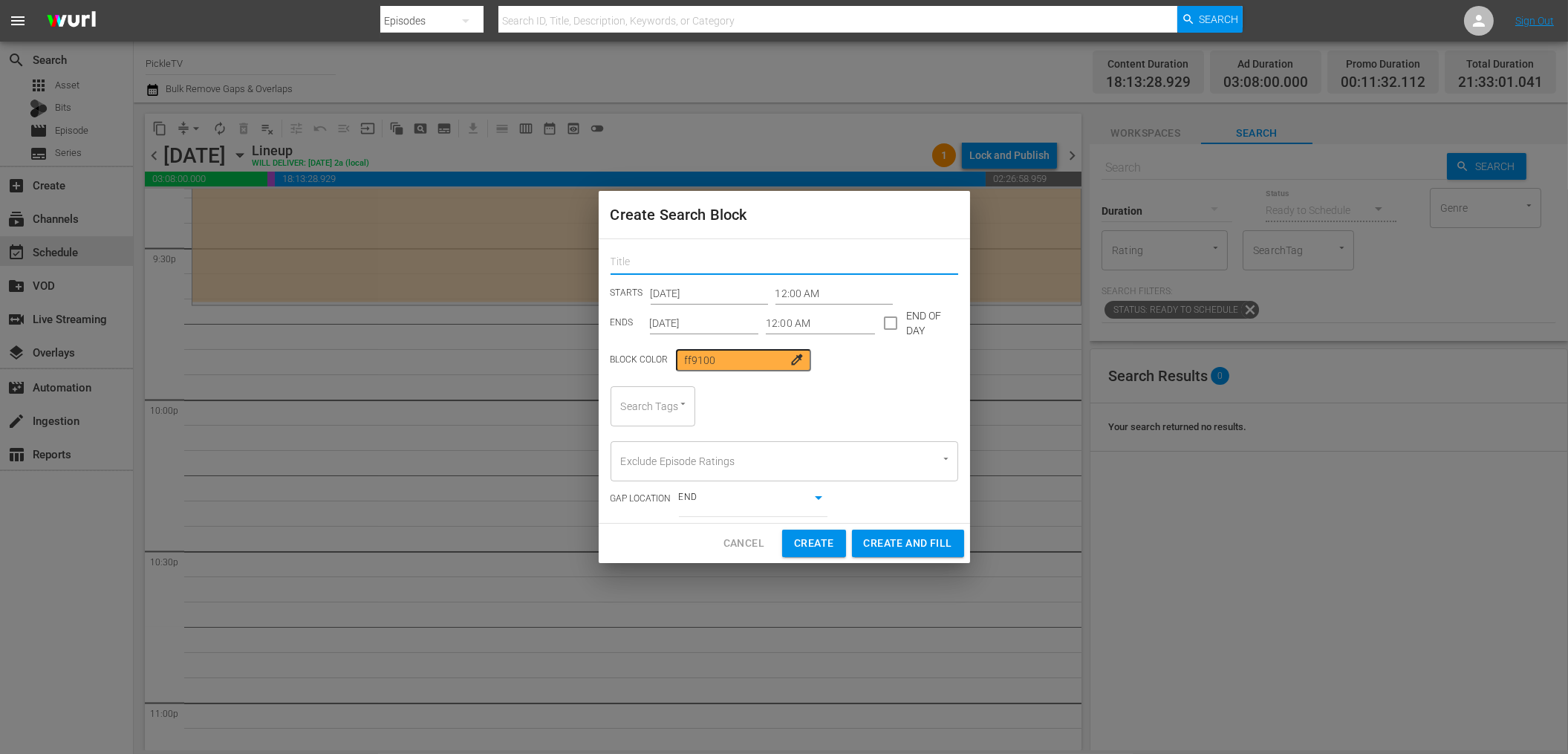
click at [723, 258] on input "text" at bounding box center [784, 263] width 347 height 23
type input "pickls"
click at [883, 323] on input "checkbox" at bounding box center [890, 326] width 31 height 31
checkbox input "true"
click at [700, 320] on input "[DATE]" at bounding box center [705, 322] width 109 height 22
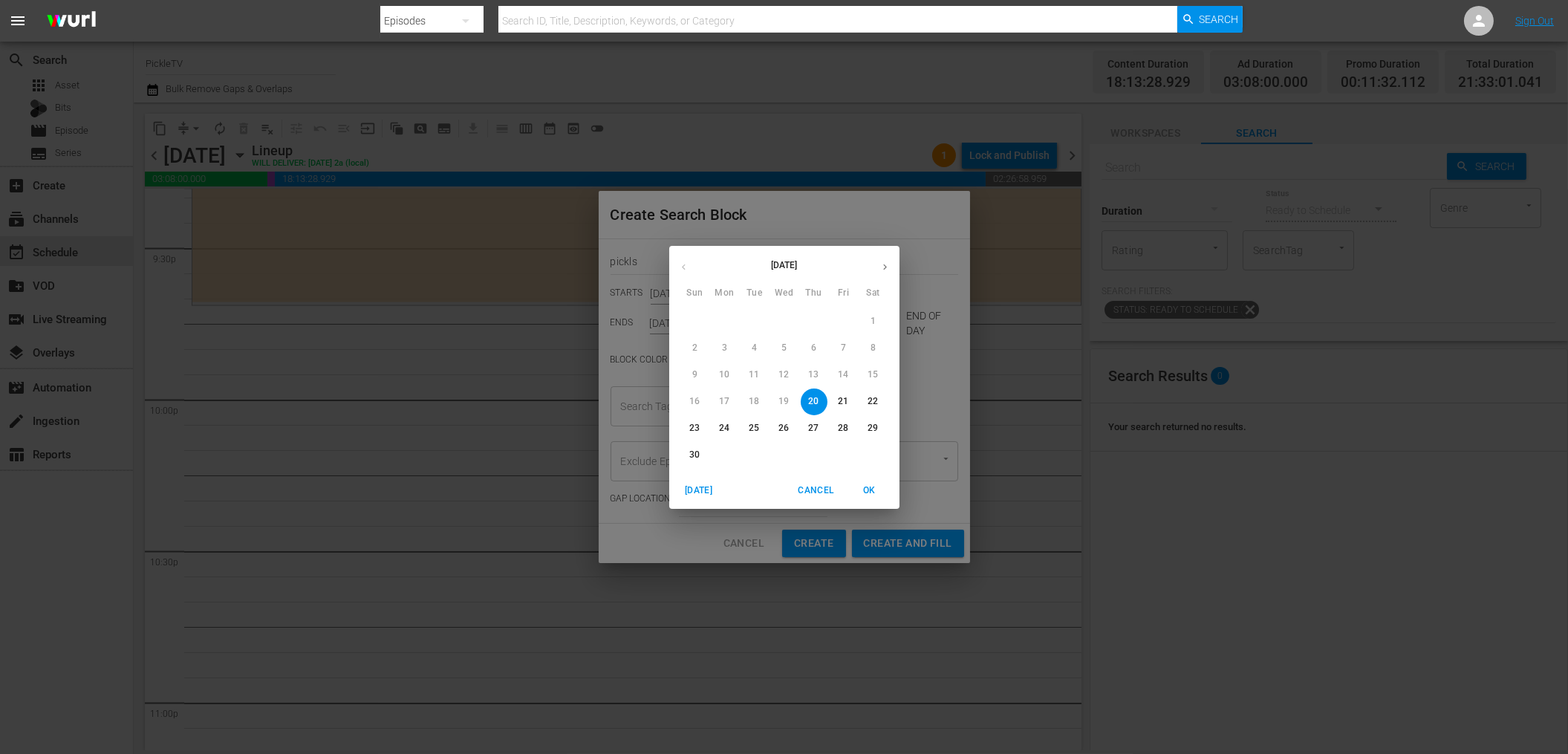
click at [880, 271] on icon "button" at bounding box center [885, 267] width 11 height 11
click at [877, 373] on p "20" at bounding box center [872, 374] width 11 height 13
type input "[DATE]"
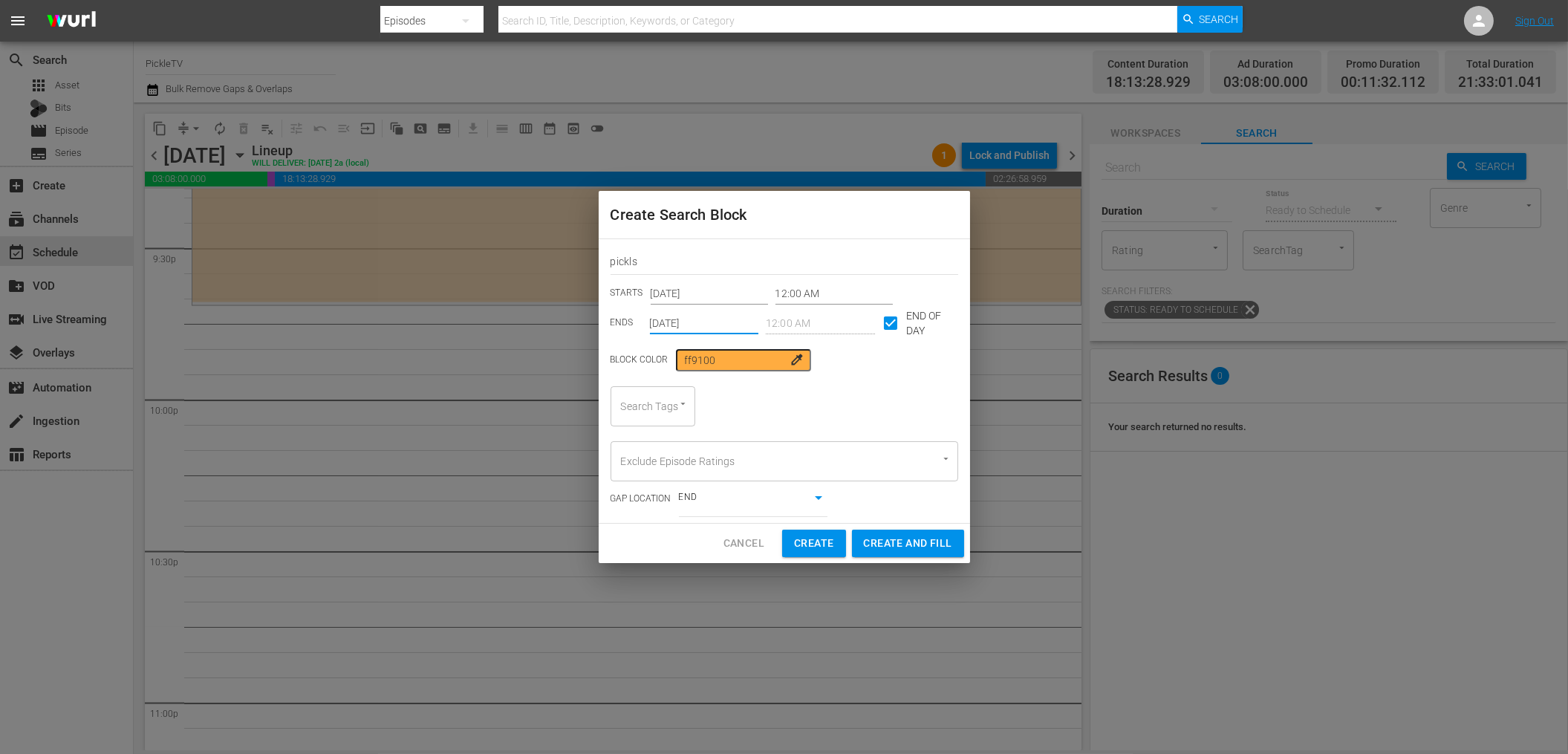
click at [639, 398] on input "Search Tags" at bounding box center [632, 407] width 30 height 27
type input "Pickle"
click at [634, 471] on span "PickleTV Ready" at bounding box center [653, 479] width 61 height 31
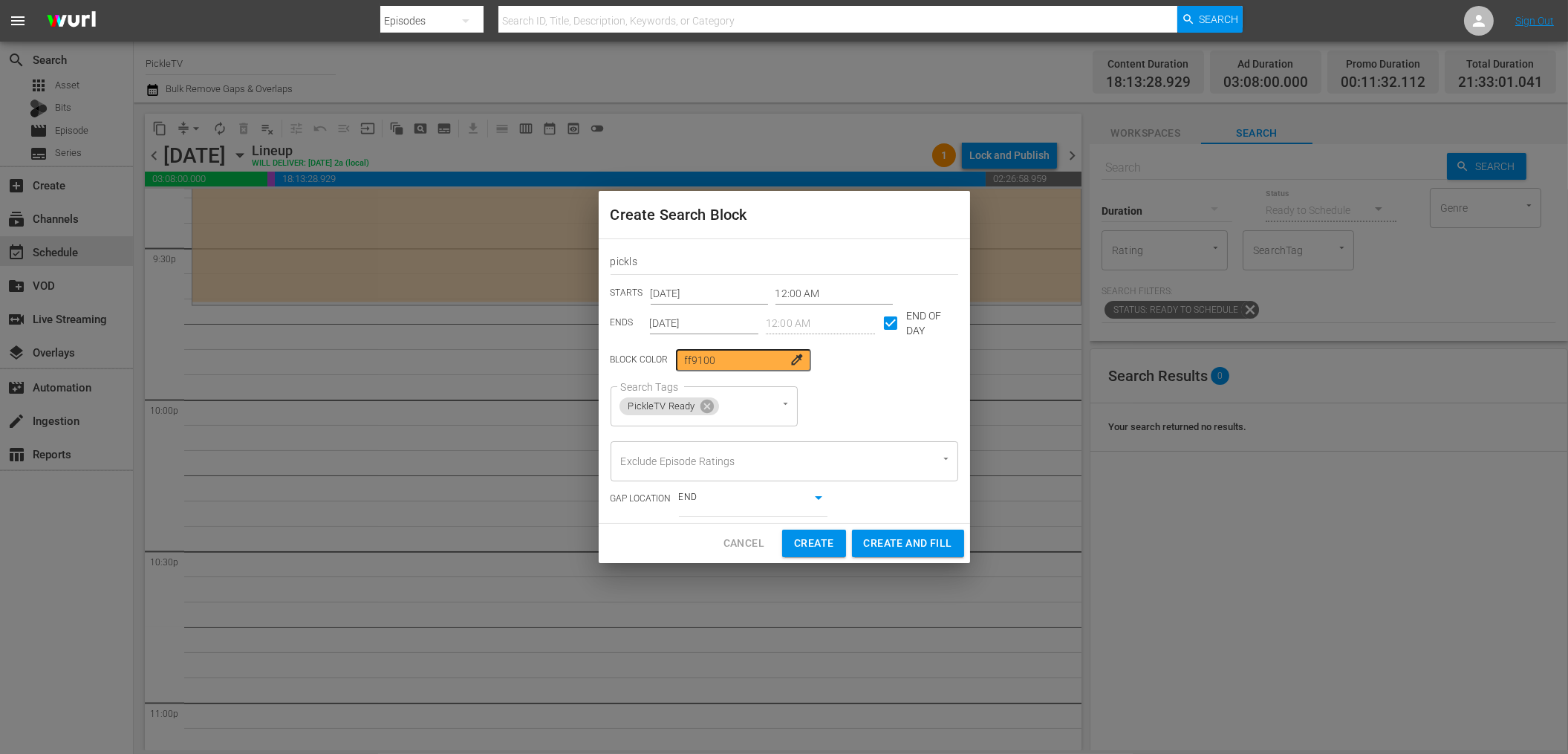
click at [872, 364] on div "Block Color ff9100 colorize" at bounding box center [784, 360] width 347 height 22
click at [915, 547] on span "Create and Fill" at bounding box center [907, 543] width 88 height 19
type input "[DATE]"
checkbox input "false"
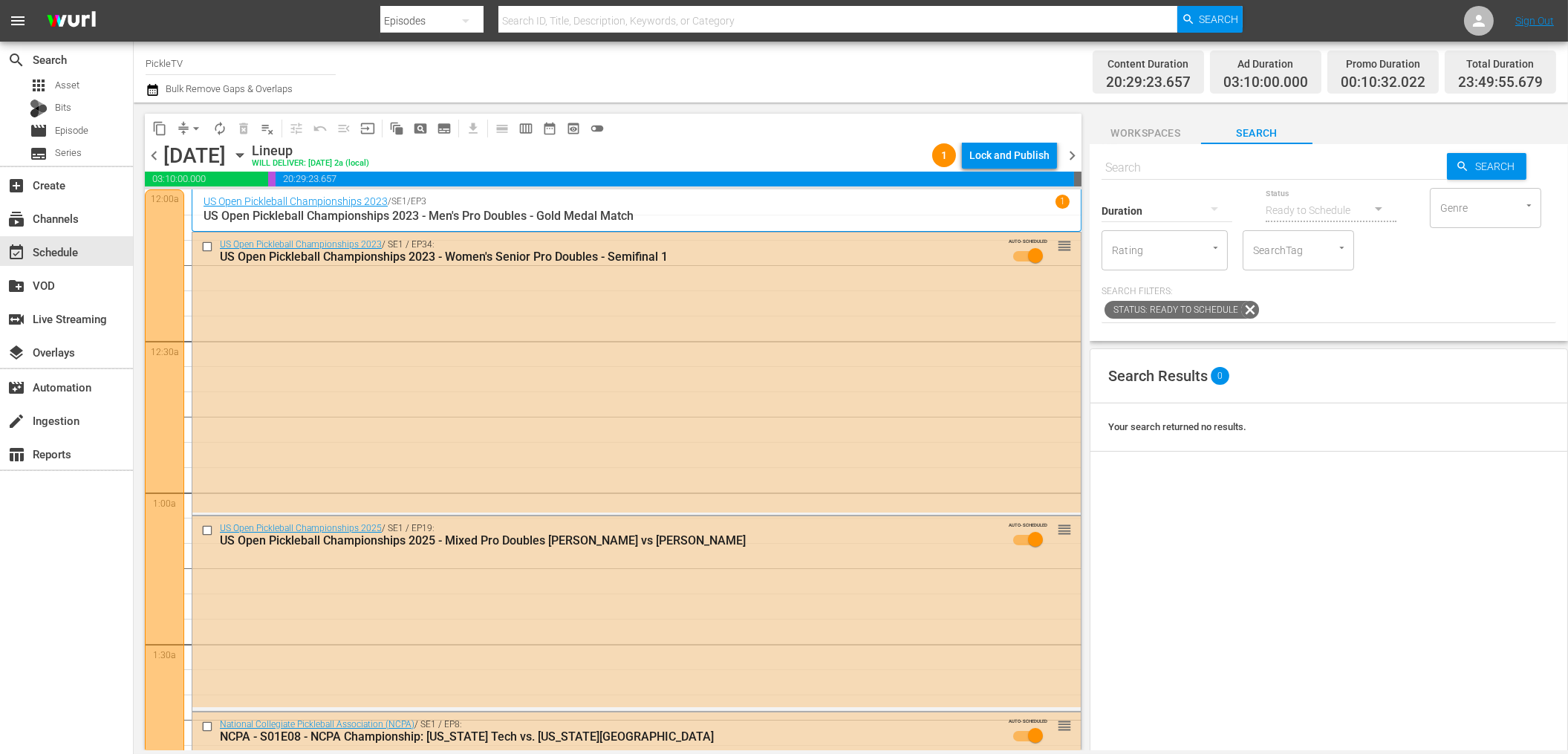
click at [429, 76] on div "Channel Title PickleTV Bulk Remove Gaps & Overlaps" at bounding box center [530, 72] width 769 height 54
click at [438, 74] on div "Channel Title PickleTV Bulk Remove Gaps & Overlaps" at bounding box center [530, 72] width 769 height 54
click at [157, 95] on icon "button" at bounding box center [153, 89] width 11 height 12
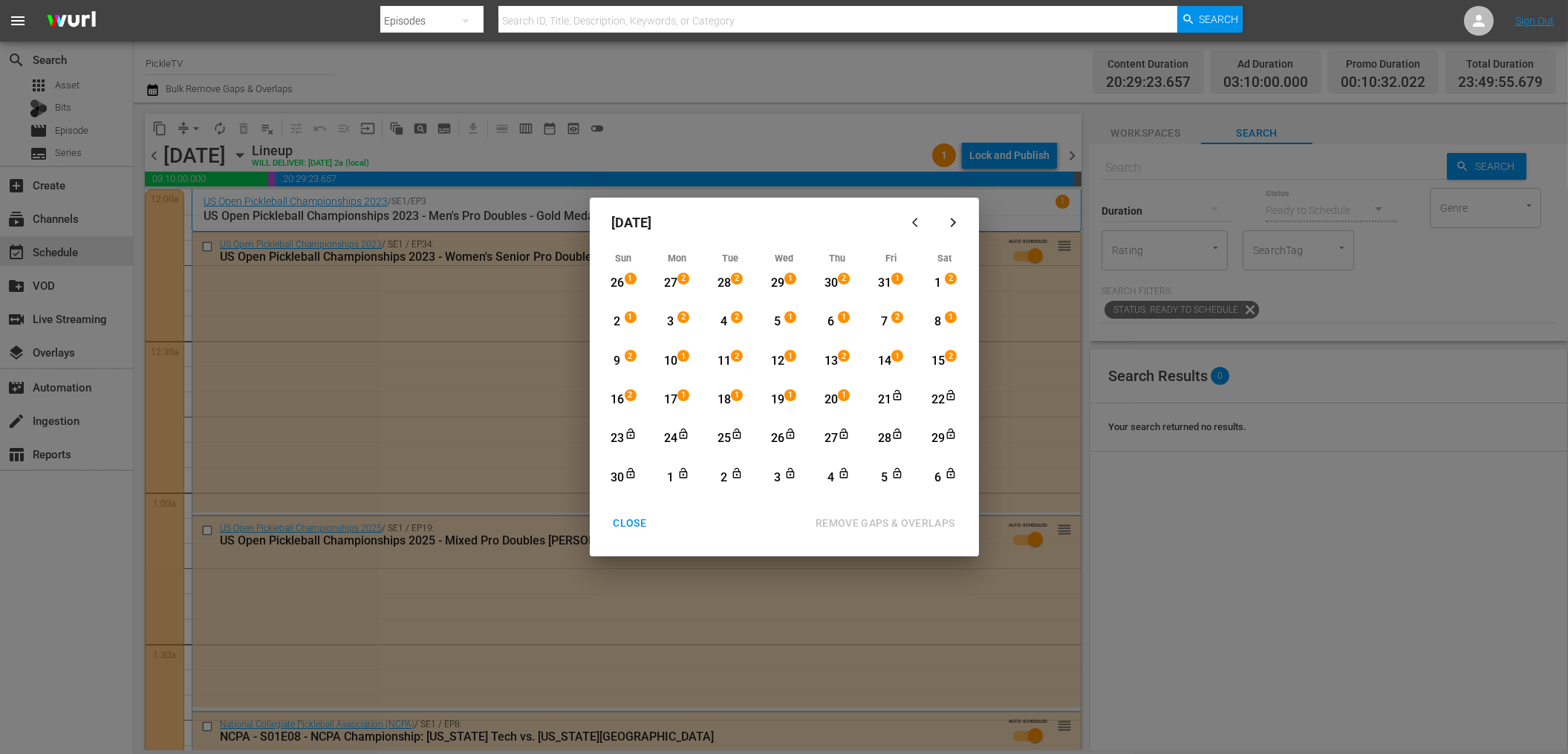
click at [834, 359] on div "13" at bounding box center [830, 361] width 19 height 17
click at [832, 438] on div "27" at bounding box center [830, 438] width 19 height 17
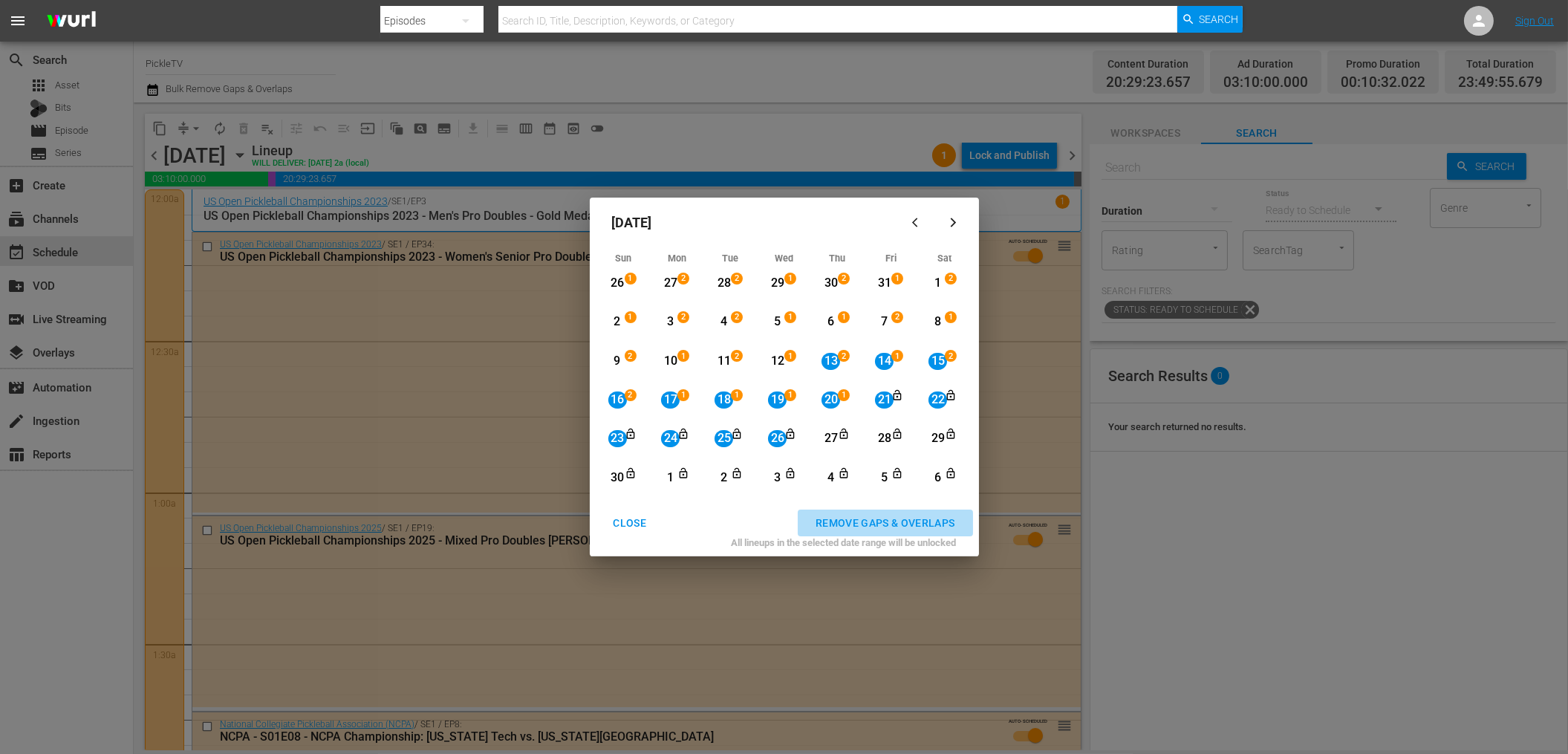
click at [881, 519] on div "REMOVE GAPS & OVERLAPS" at bounding box center [885, 523] width 163 height 19
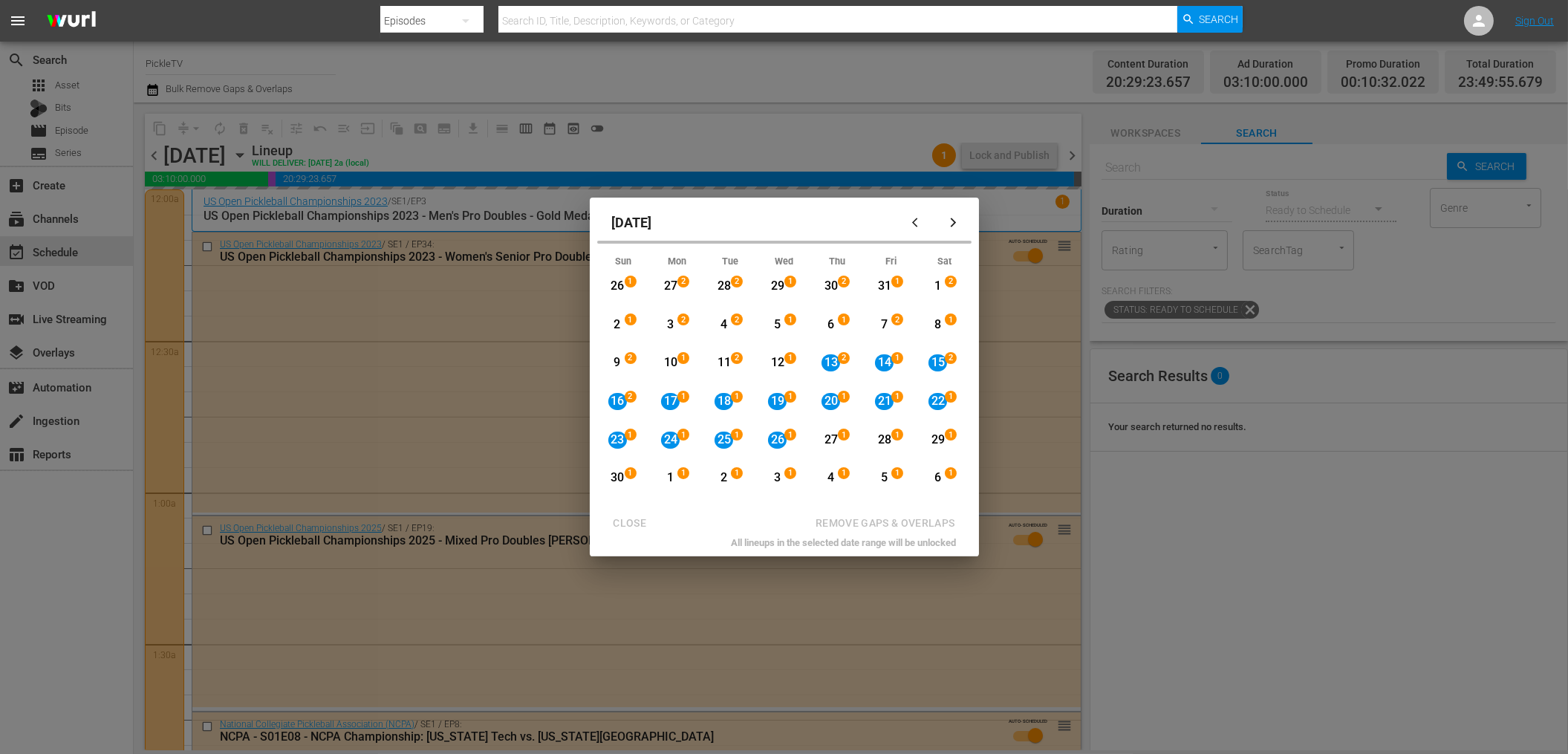
click at [776, 360] on div "12" at bounding box center [776, 363] width 19 height 17
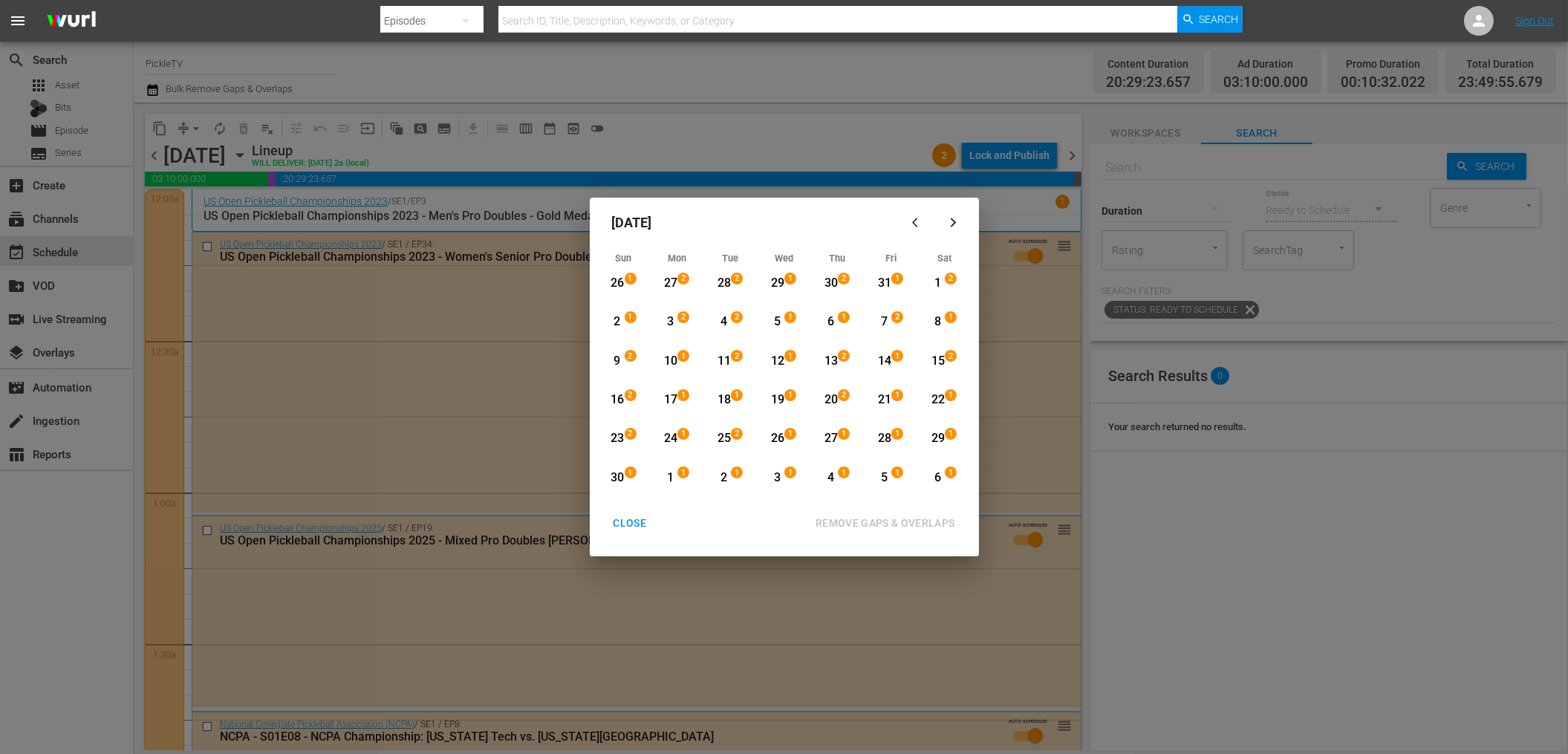
click at [776, 358] on div "12" at bounding box center [776, 361] width 19 height 17
click at [775, 436] on div "26" at bounding box center [776, 438] width 19 height 17
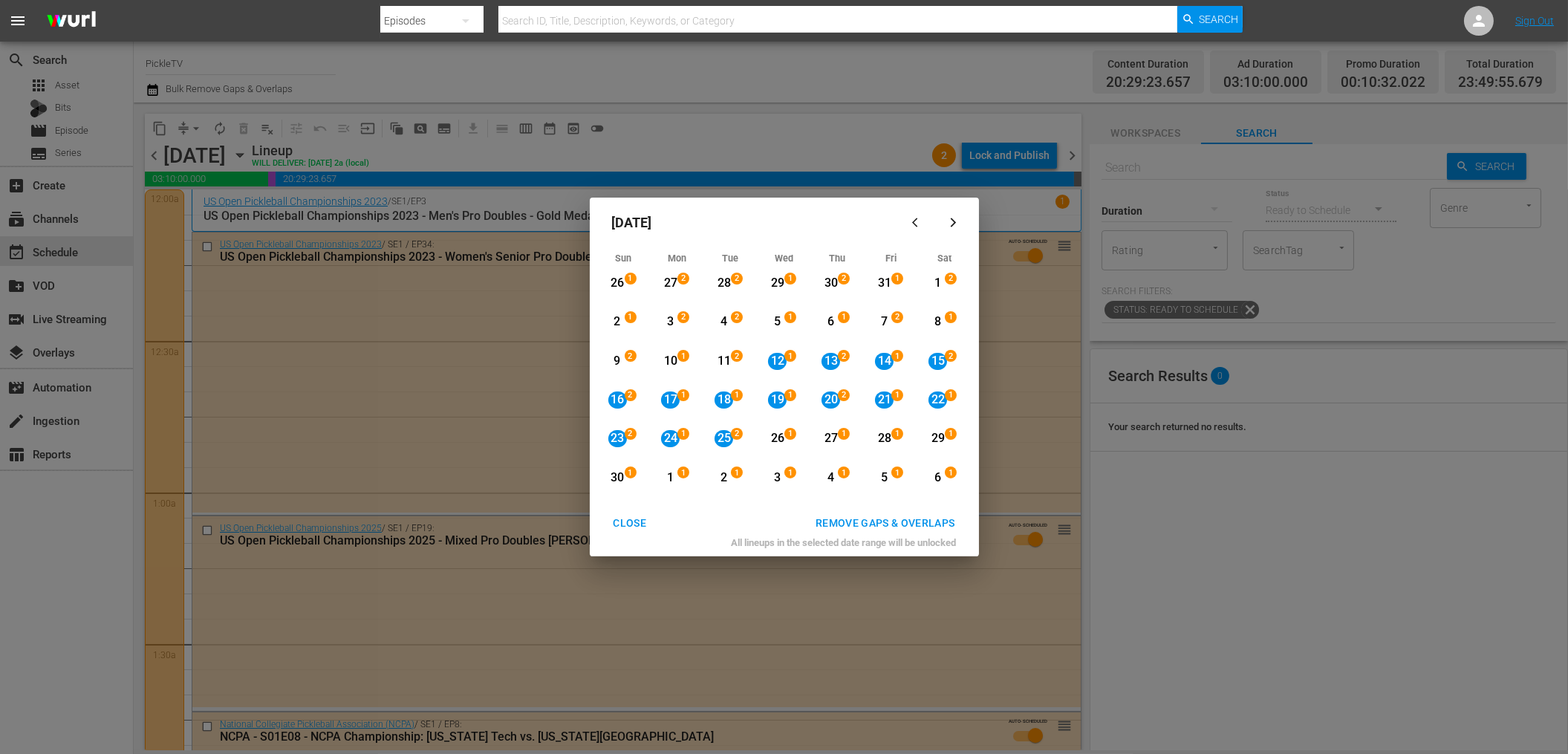
click at [857, 518] on div "REMOVE GAPS & OVERLAPS" at bounding box center [885, 523] width 163 height 19
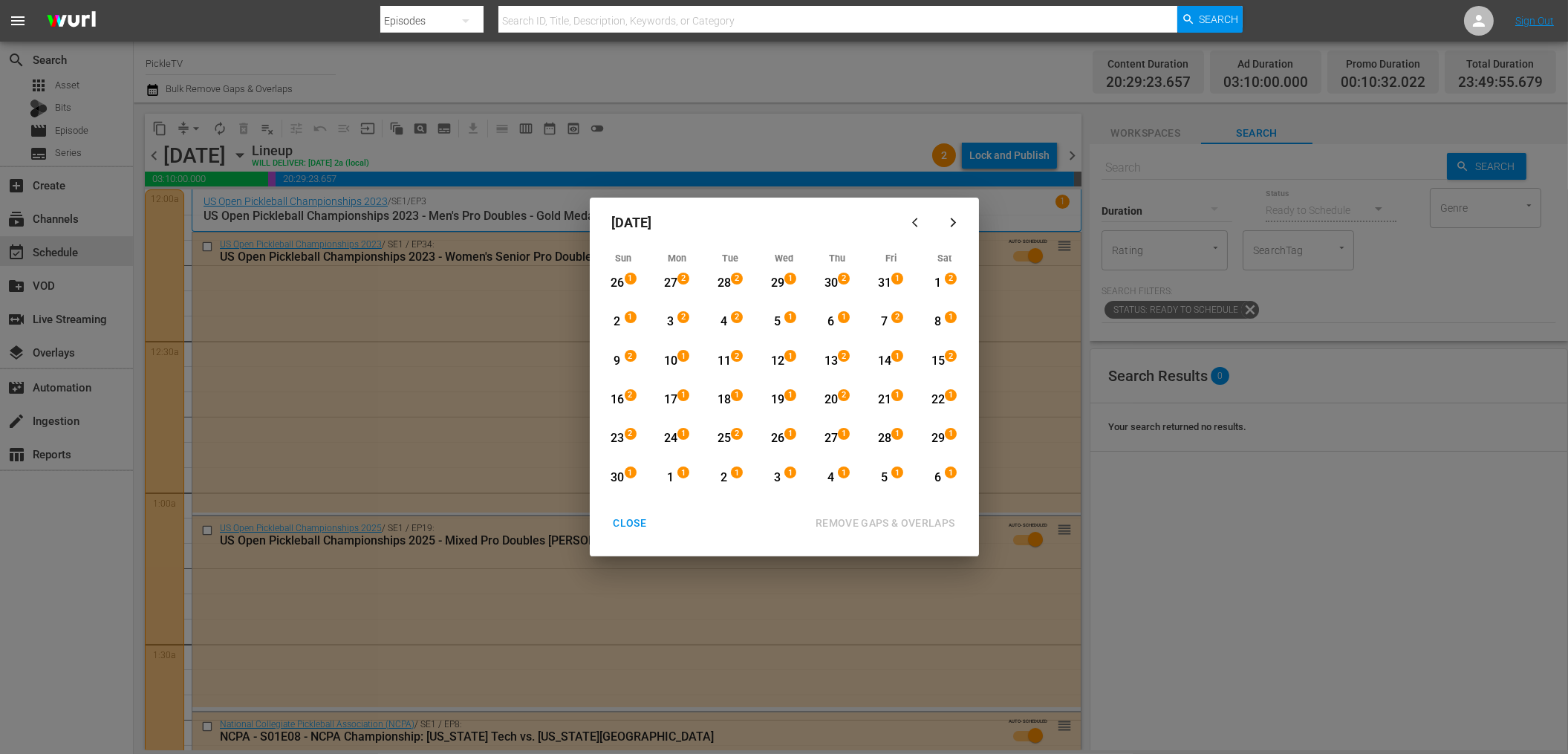
click at [718, 435] on div "25" at bounding box center [723, 438] width 19 height 17
click at [936, 476] on div "6" at bounding box center [937, 478] width 19 height 17
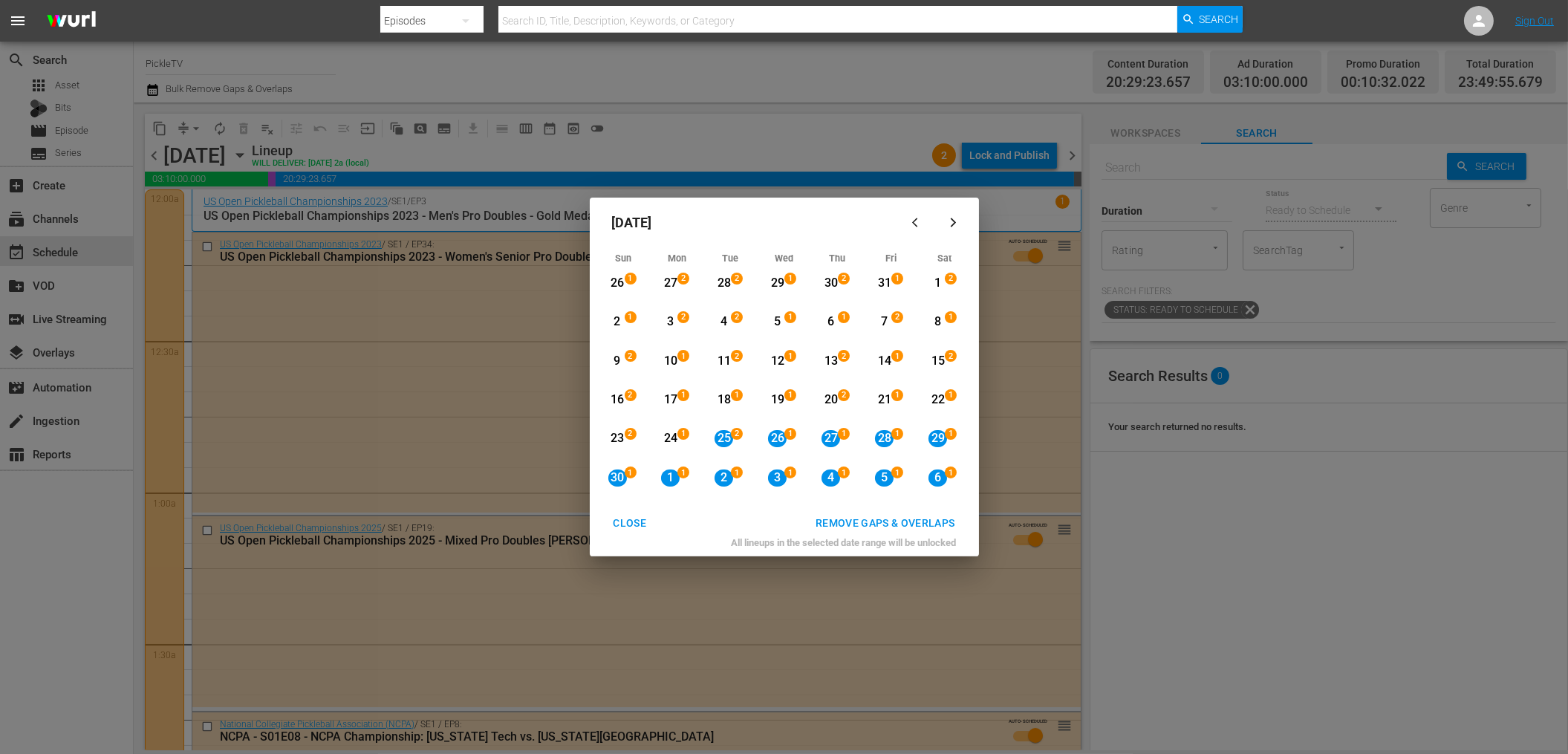
click at [935, 529] on div "REMOVE GAPS & OVERLAPS" at bounding box center [885, 523] width 163 height 19
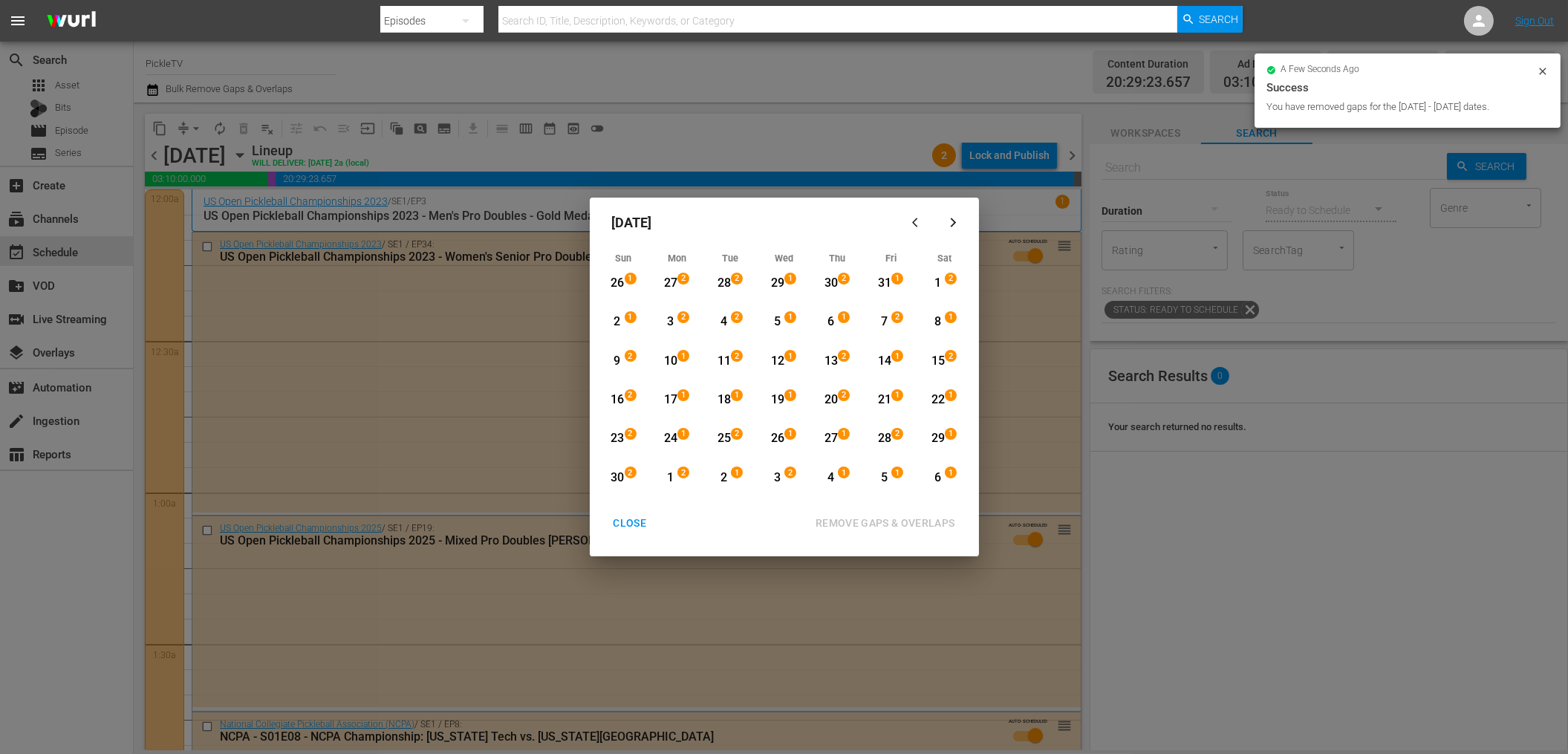
click at [954, 224] on icon "button" at bounding box center [953, 223] width 11 height 11
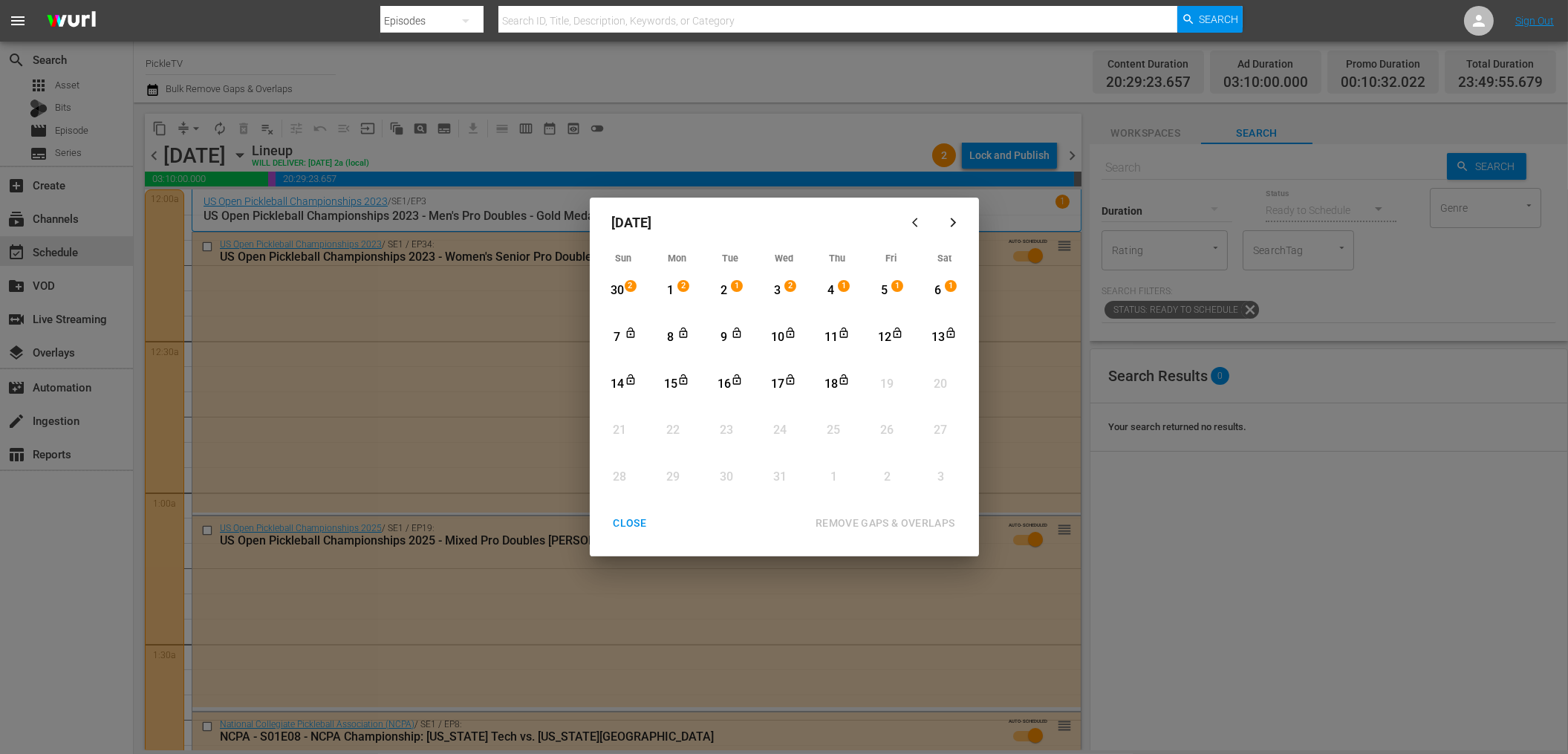
click at [669, 289] on div "1" at bounding box center [670, 290] width 19 height 17
click at [828, 379] on div "18" at bounding box center [830, 384] width 19 height 17
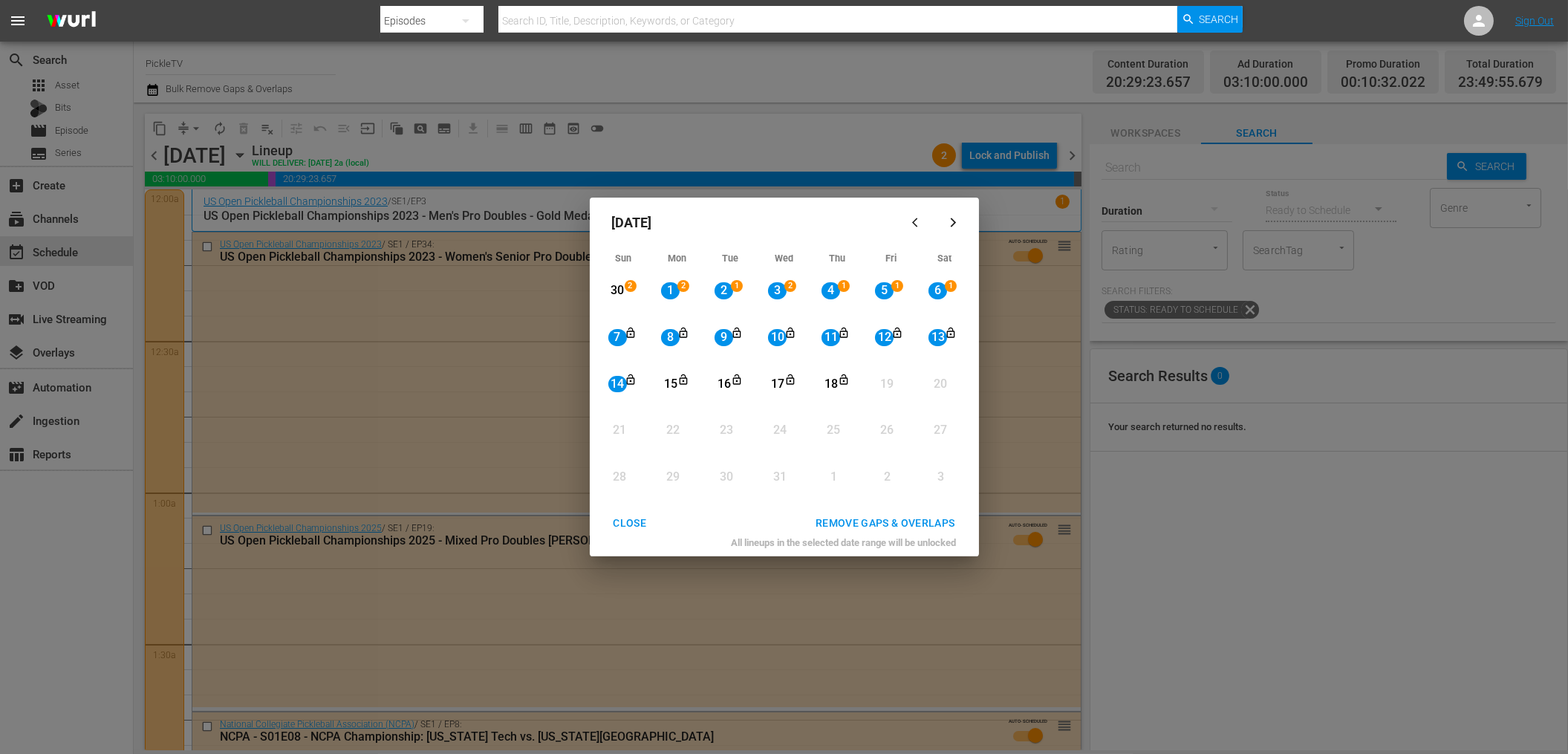
click at [863, 518] on div "REMOVE GAPS & OVERLAPS" at bounding box center [885, 523] width 163 height 19
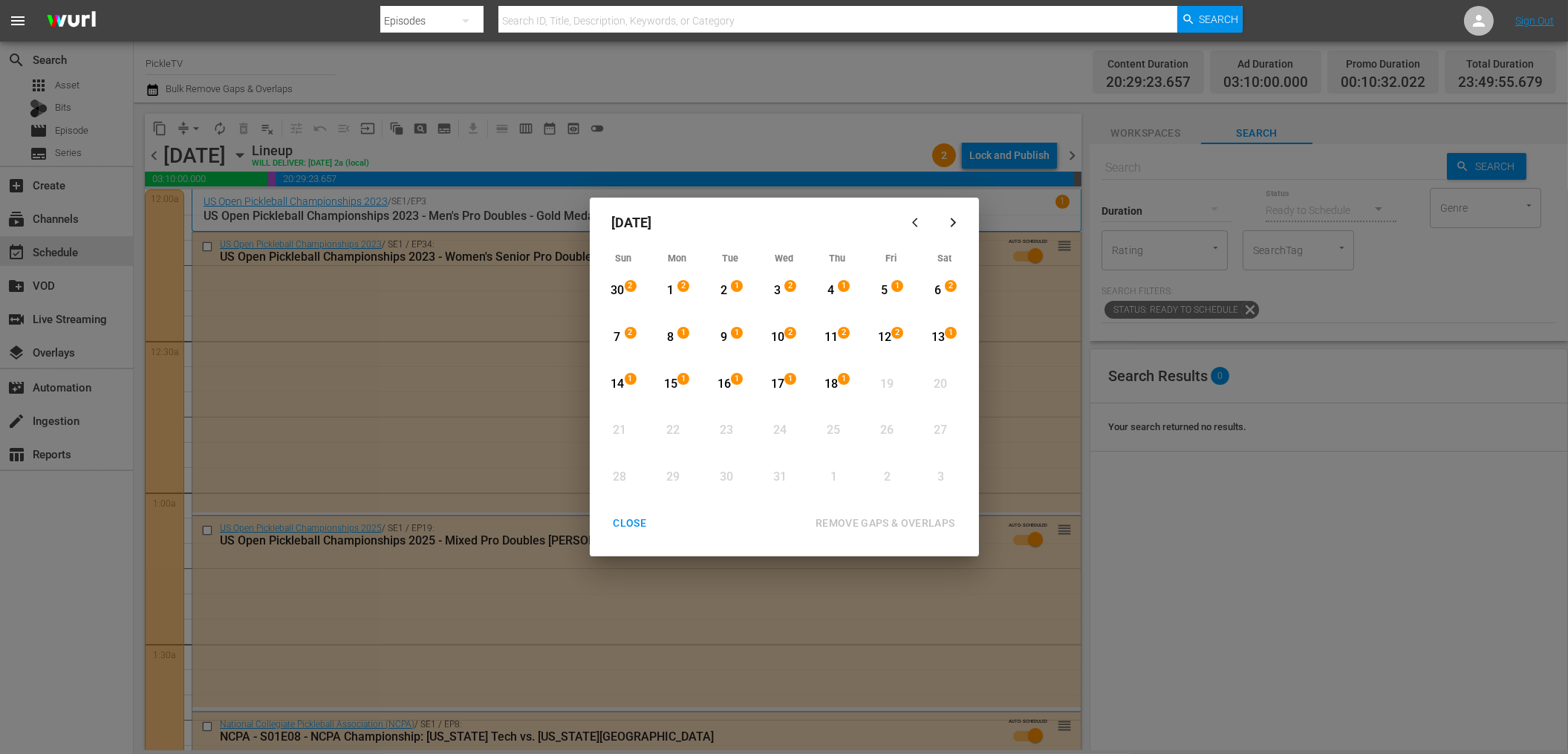
click at [669, 335] on div "8" at bounding box center [670, 338] width 19 height 17
click at [824, 376] on div "18" at bounding box center [830, 384] width 19 height 17
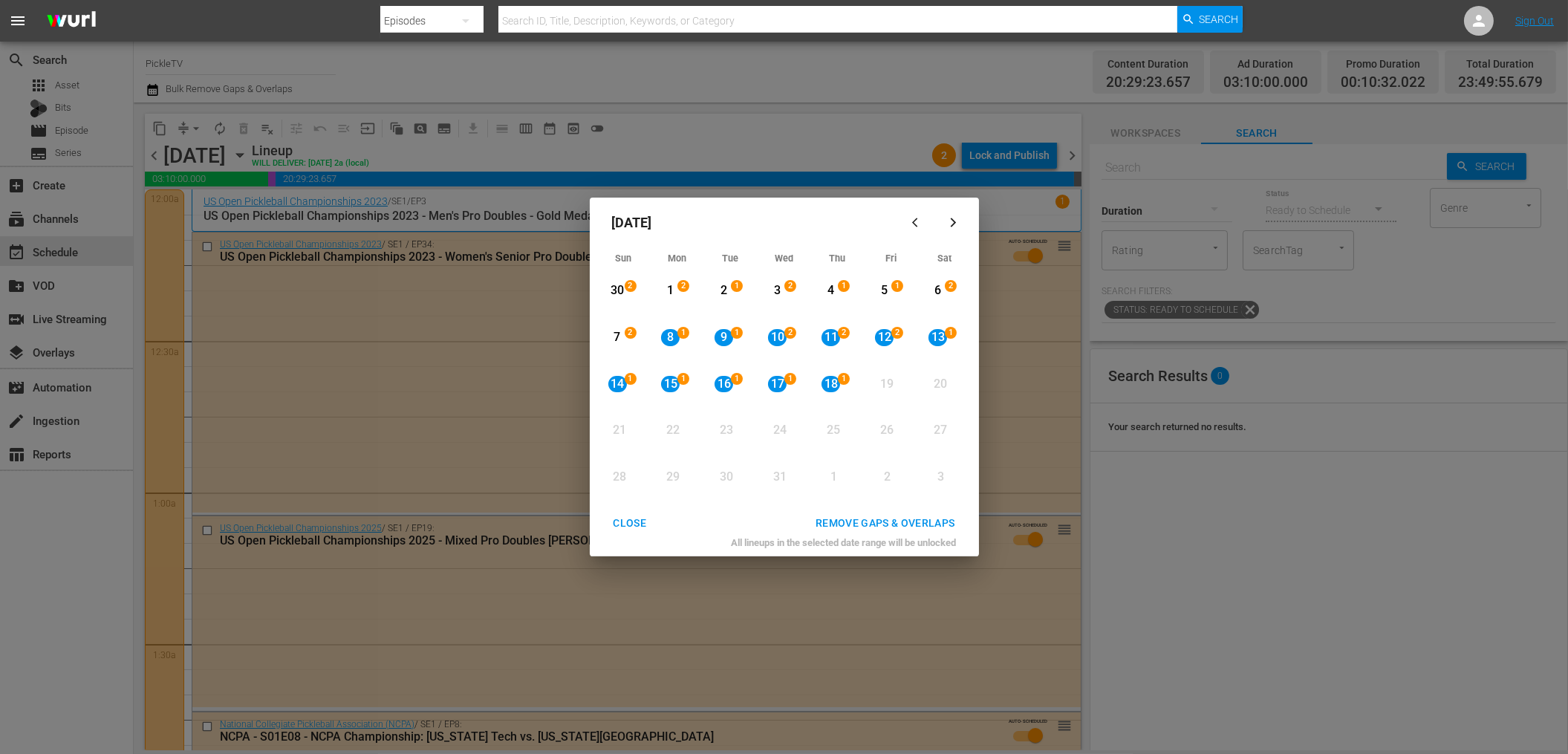
click at [882, 518] on div "REMOVE GAPS & OVERLAPS" at bounding box center [885, 523] width 163 height 19
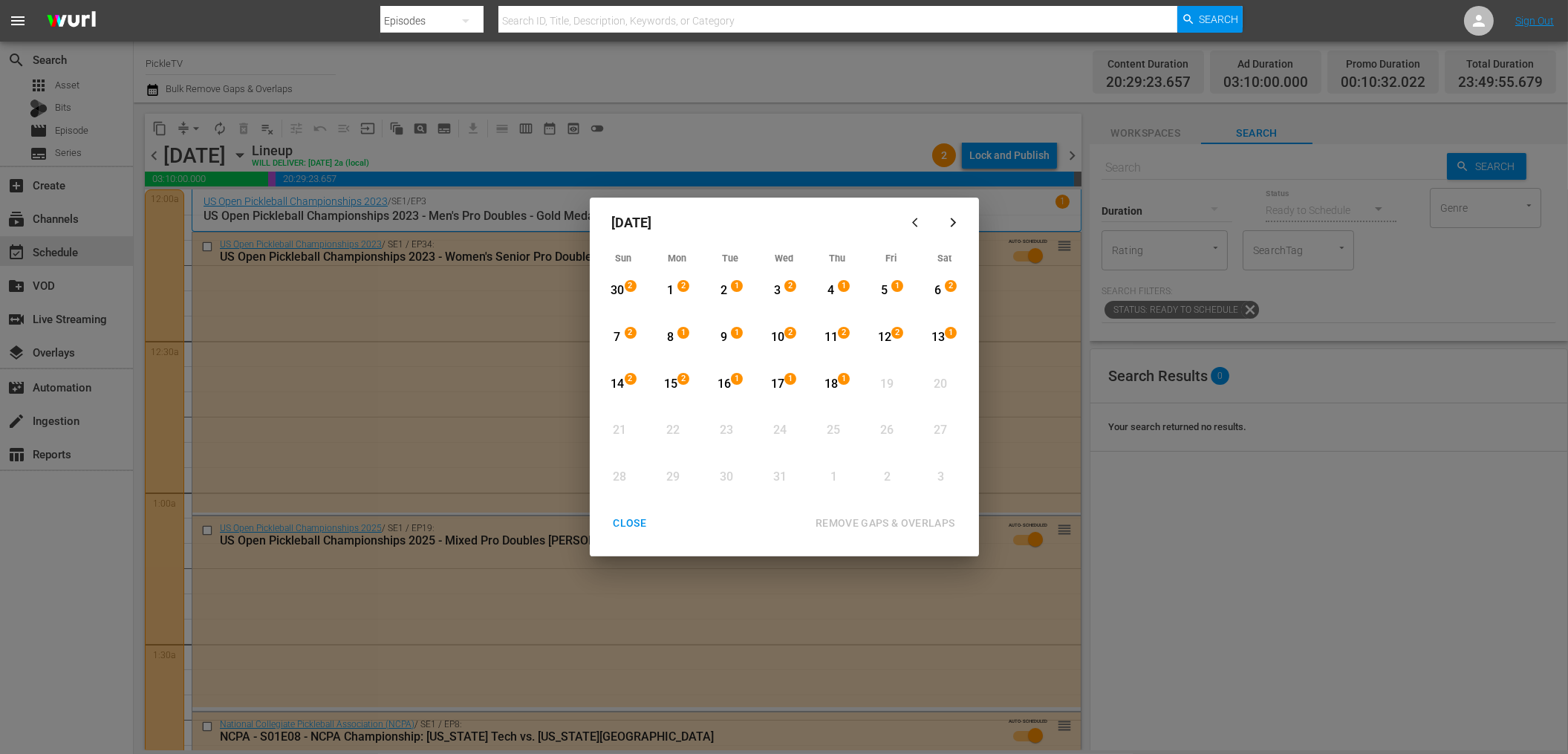
click at [647, 505] on div "December 2025 Sun Mon Tue Wed Thu Fri Sat 30 2 View Lineup 1 2 View Lineup 2 1 …" at bounding box center [784, 377] width 390 height 359
click at [643, 513] on div "December 2025 Sun Mon Tue Wed Thu Fri Sat 30 2 View Lineup 1 2 View Lineup 2 1 …" at bounding box center [784, 377] width 390 height 359
click at [642, 514] on div "CLOSE" at bounding box center [630, 523] width 57 height 19
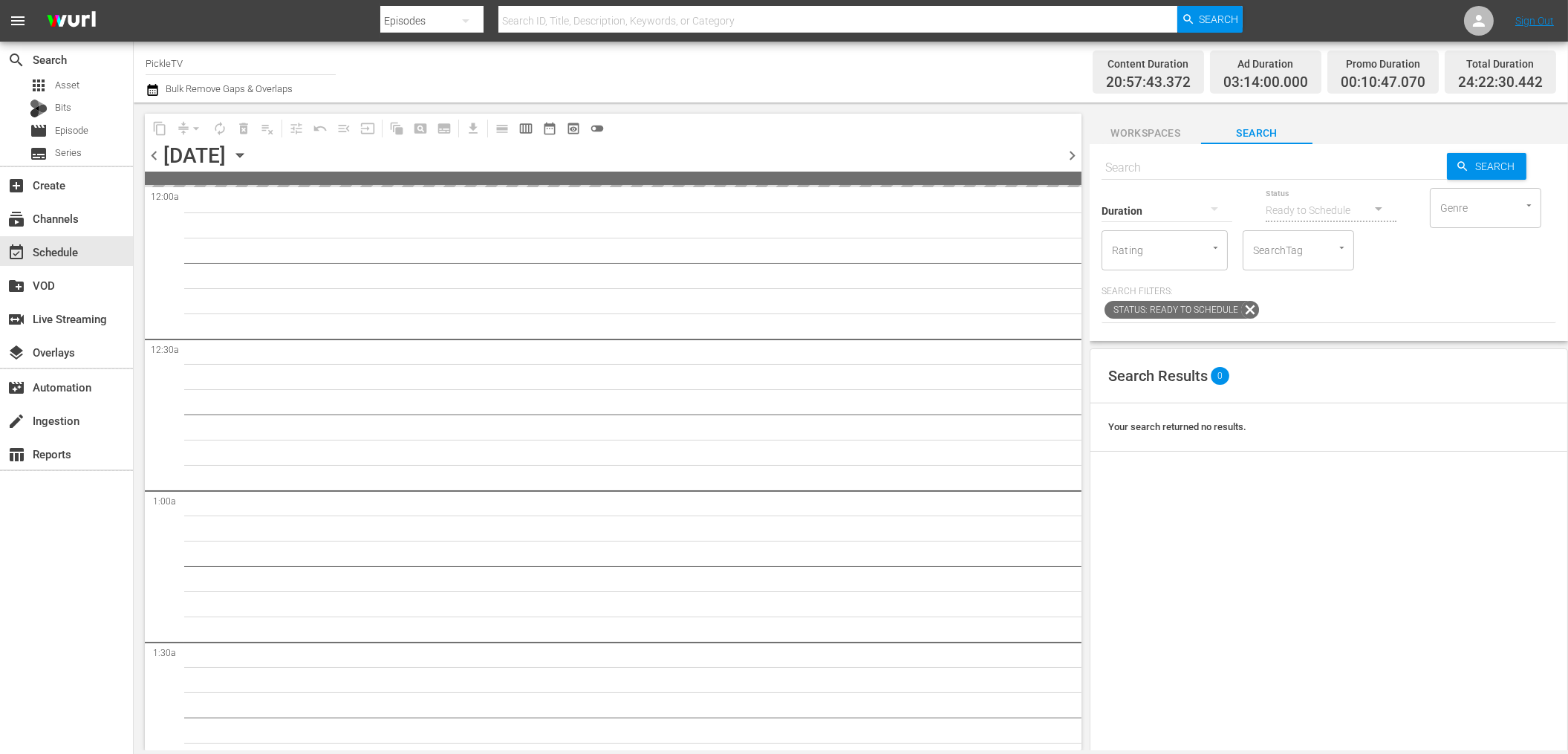
click at [794, 91] on div "Channel Title PickleTV Bulk Remove Gaps & Overlaps" at bounding box center [530, 72] width 769 height 54
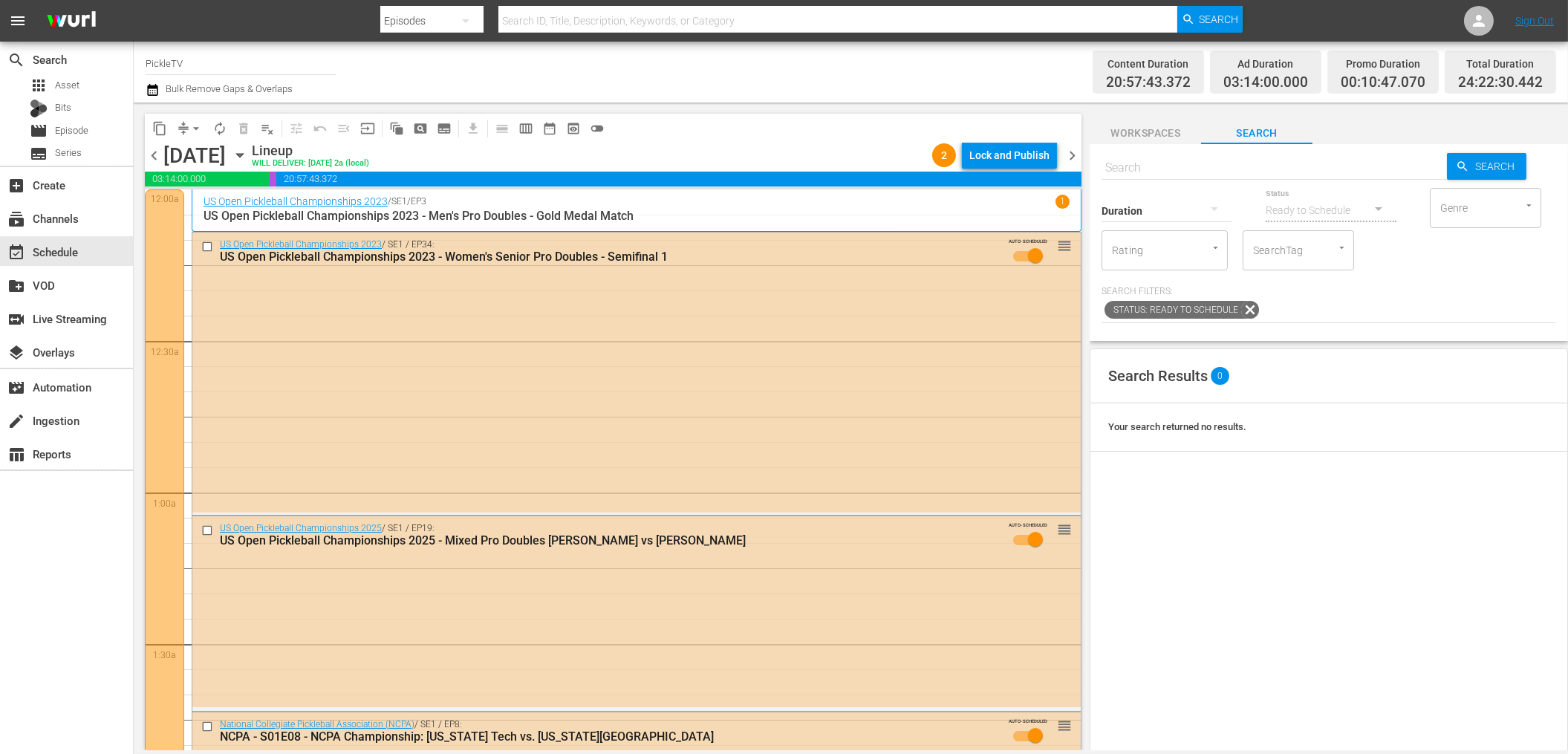
click at [977, 107] on div "content_copy compress arrow_drop_down autorenew_outlined delete_forever_outline…" at bounding box center [609, 425] width 951 height 647
click at [870, 114] on div "content_copy compress arrow_drop_down autorenew_outlined delete_forever_outline…" at bounding box center [612, 128] width 936 height 29
click at [682, 104] on div "content_copy compress arrow_drop_down autorenew_outlined delete_forever_outline…" at bounding box center [609, 425] width 951 height 647
click at [782, 87] on div "Channel Title PickleTV Bulk Remove Gaps & Overlaps" at bounding box center [530, 72] width 769 height 54
